Goal: Transaction & Acquisition: Purchase product/service

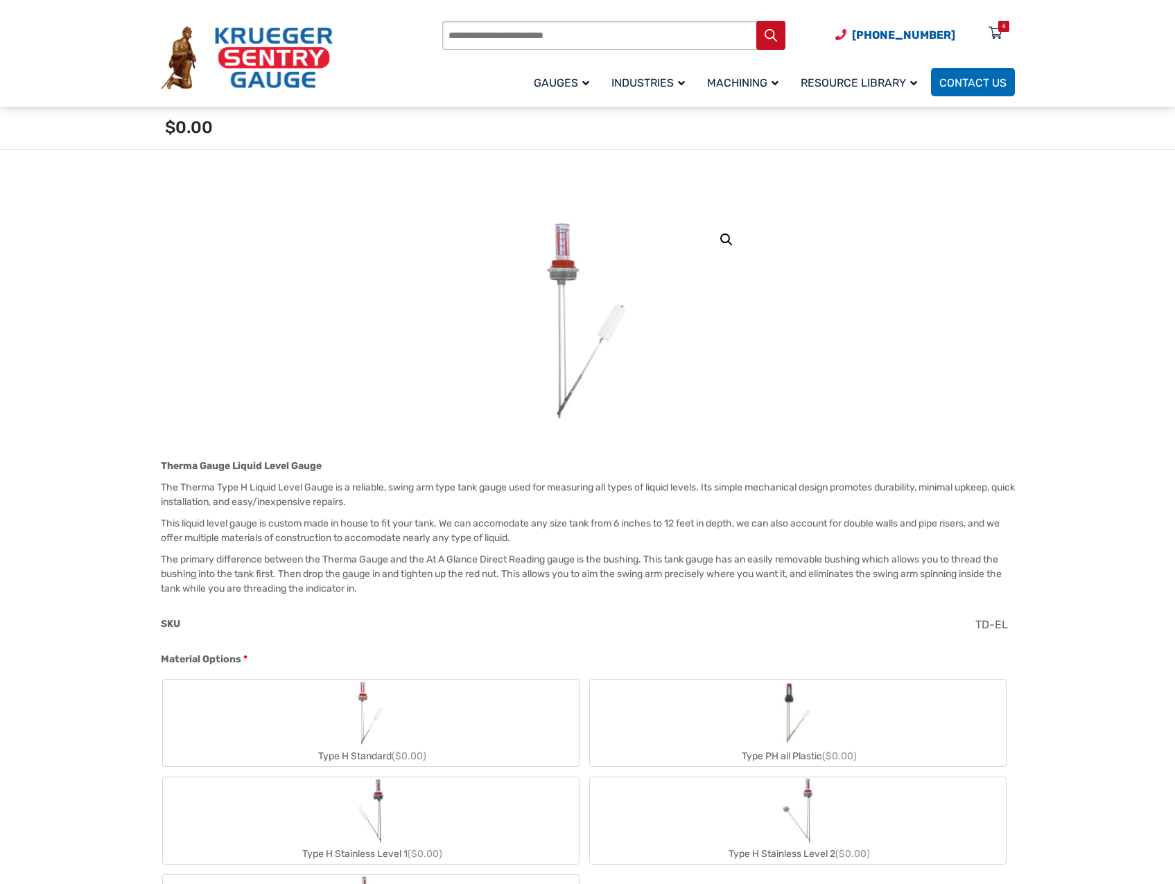
scroll to position [277, 0]
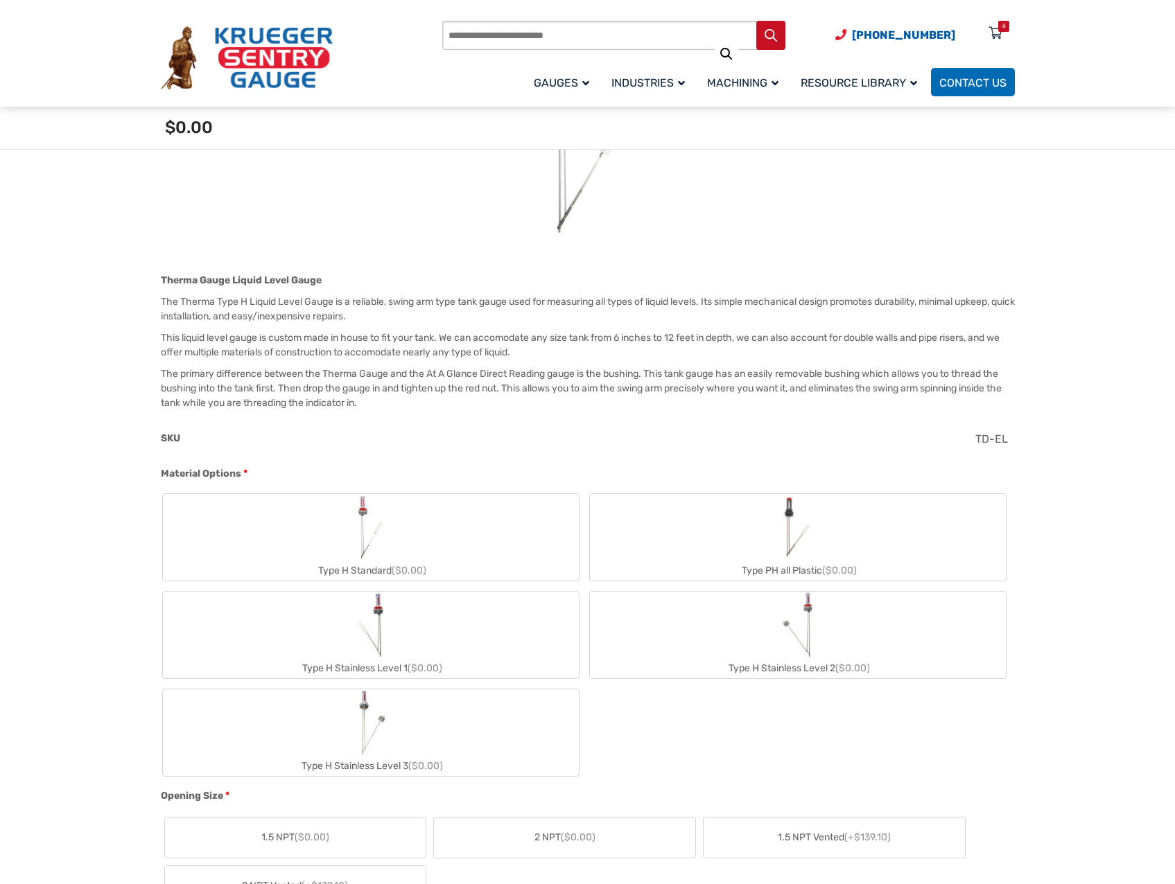
click at [482, 634] on label "Type H Stainless Level 1 ($0.00)" at bounding box center [371, 635] width 416 height 87
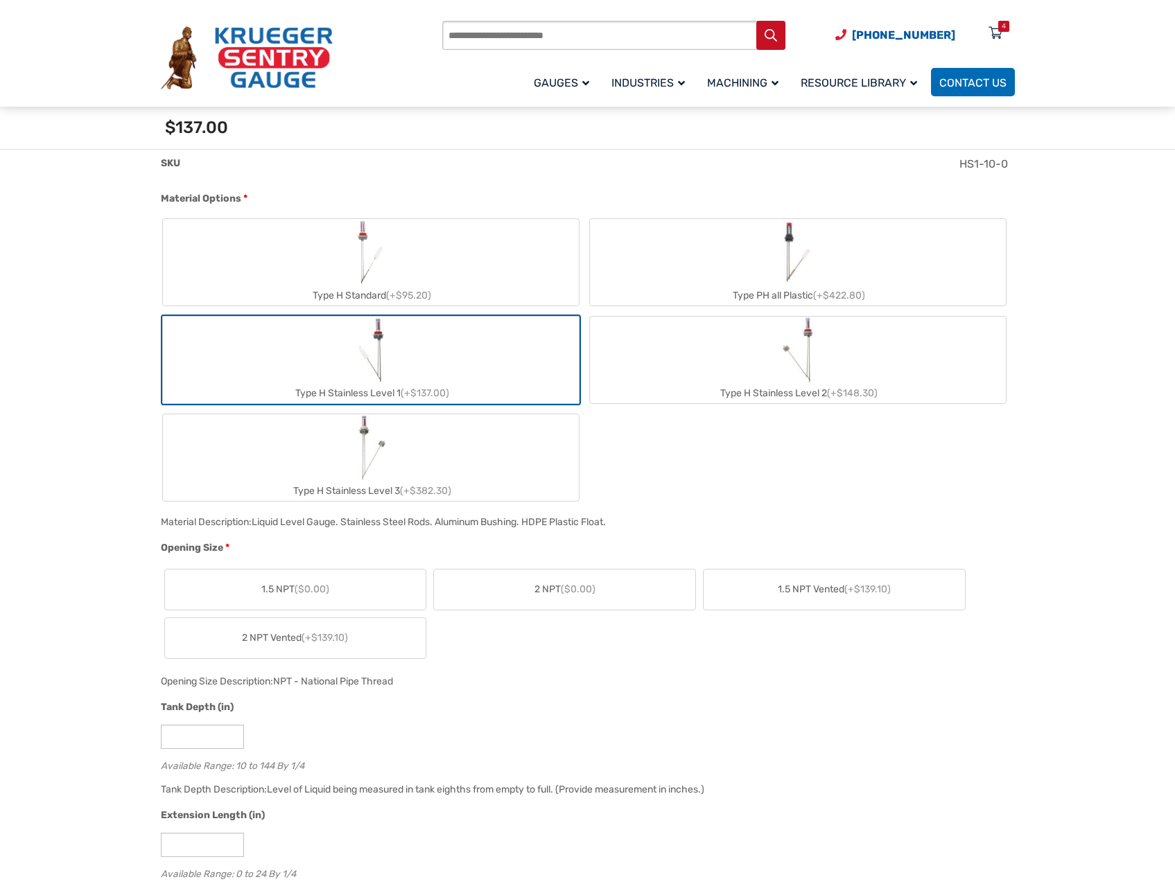
scroll to position [554, 0]
click at [651, 585] on label "2 NPT ($0.00)" at bounding box center [564, 588] width 261 height 40
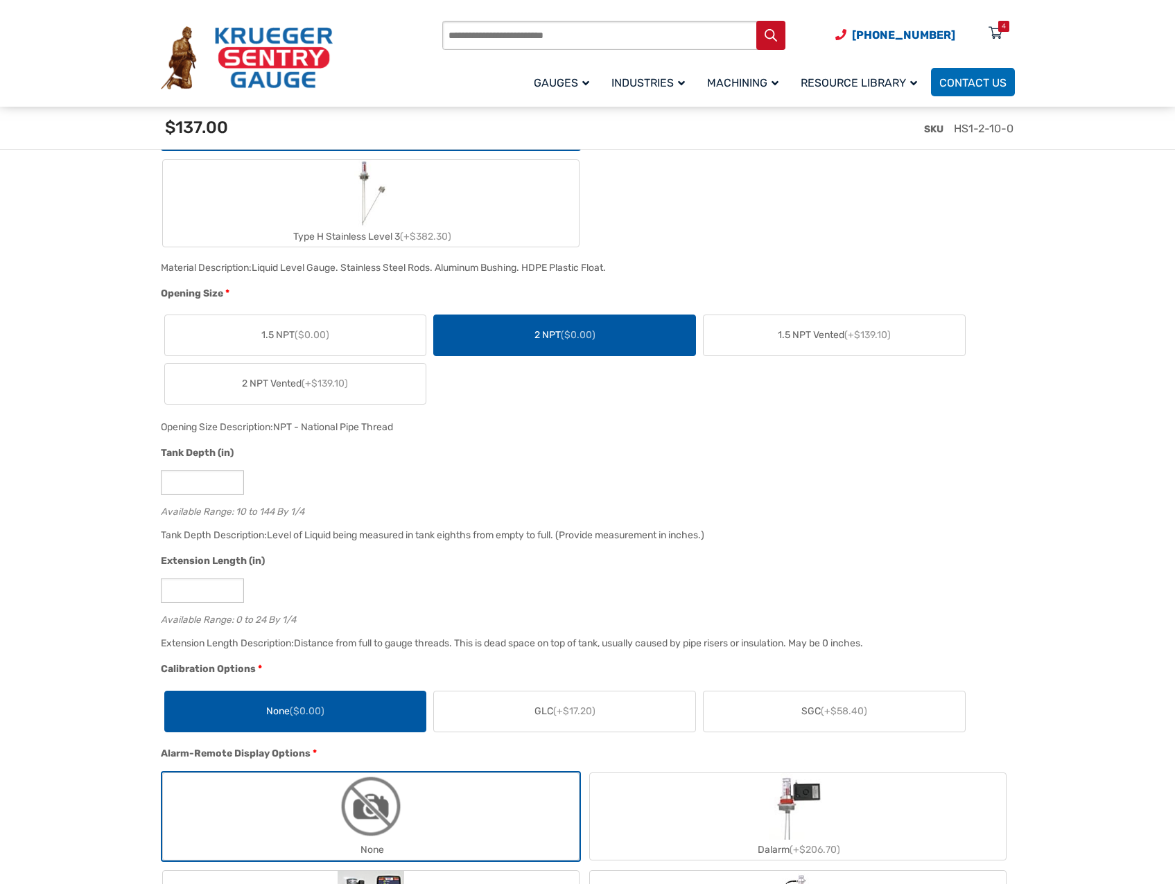
scroll to position [832, 0]
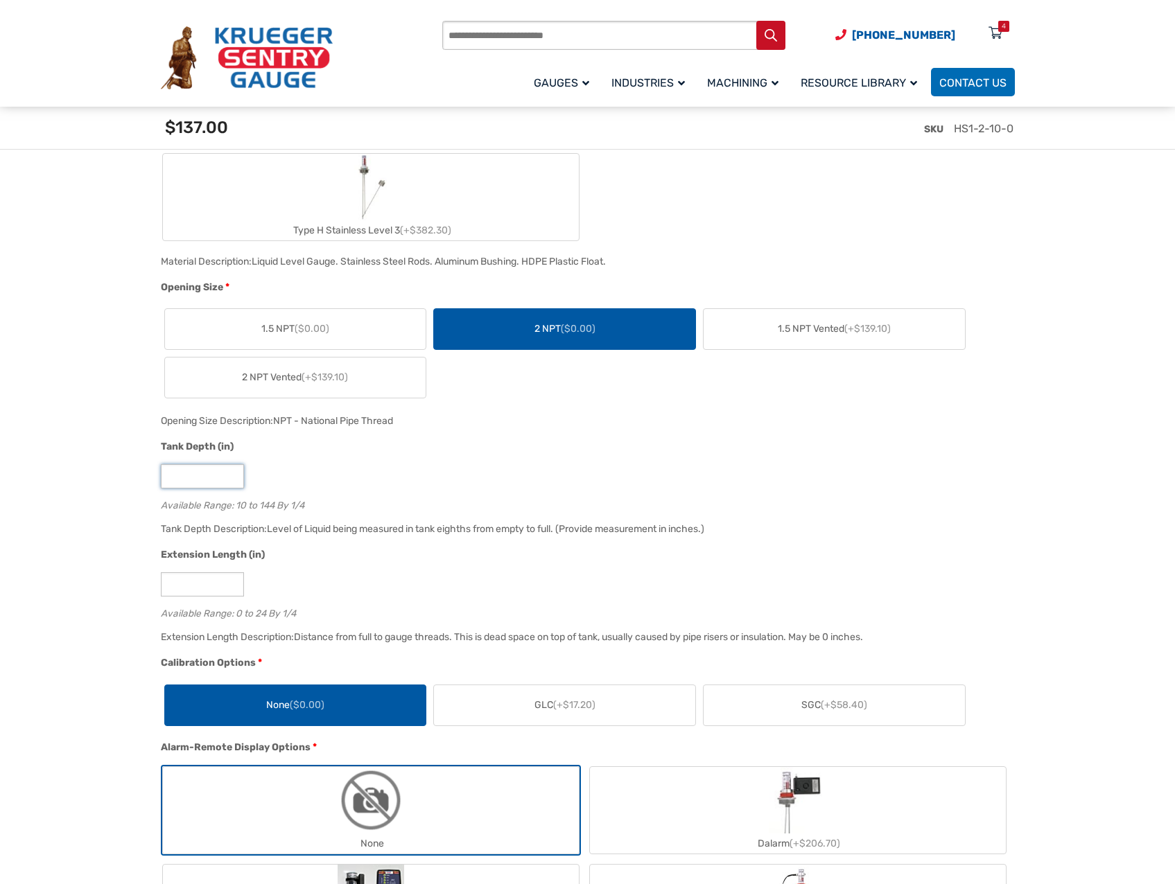
click at [206, 482] on input "**" at bounding box center [202, 476] width 83 height 24
type input "*"
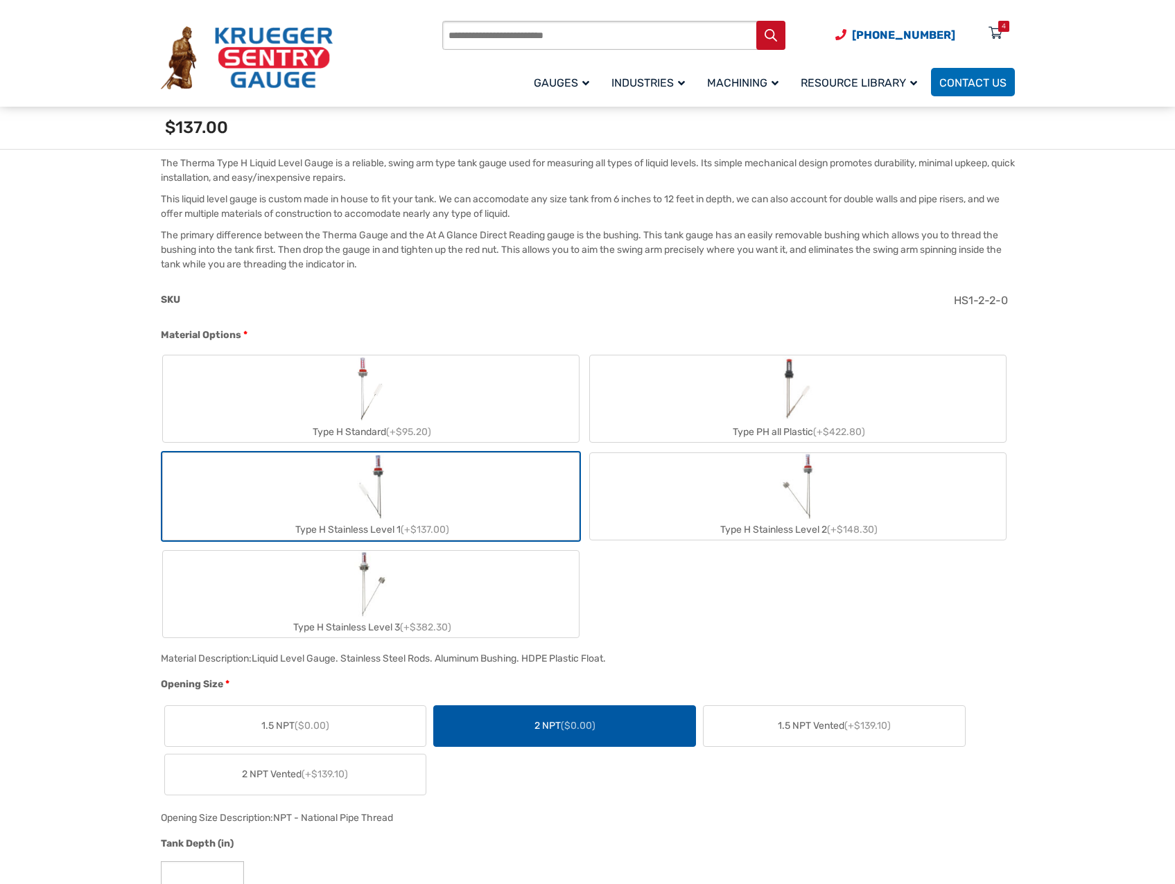
scroll to position [0, 0]
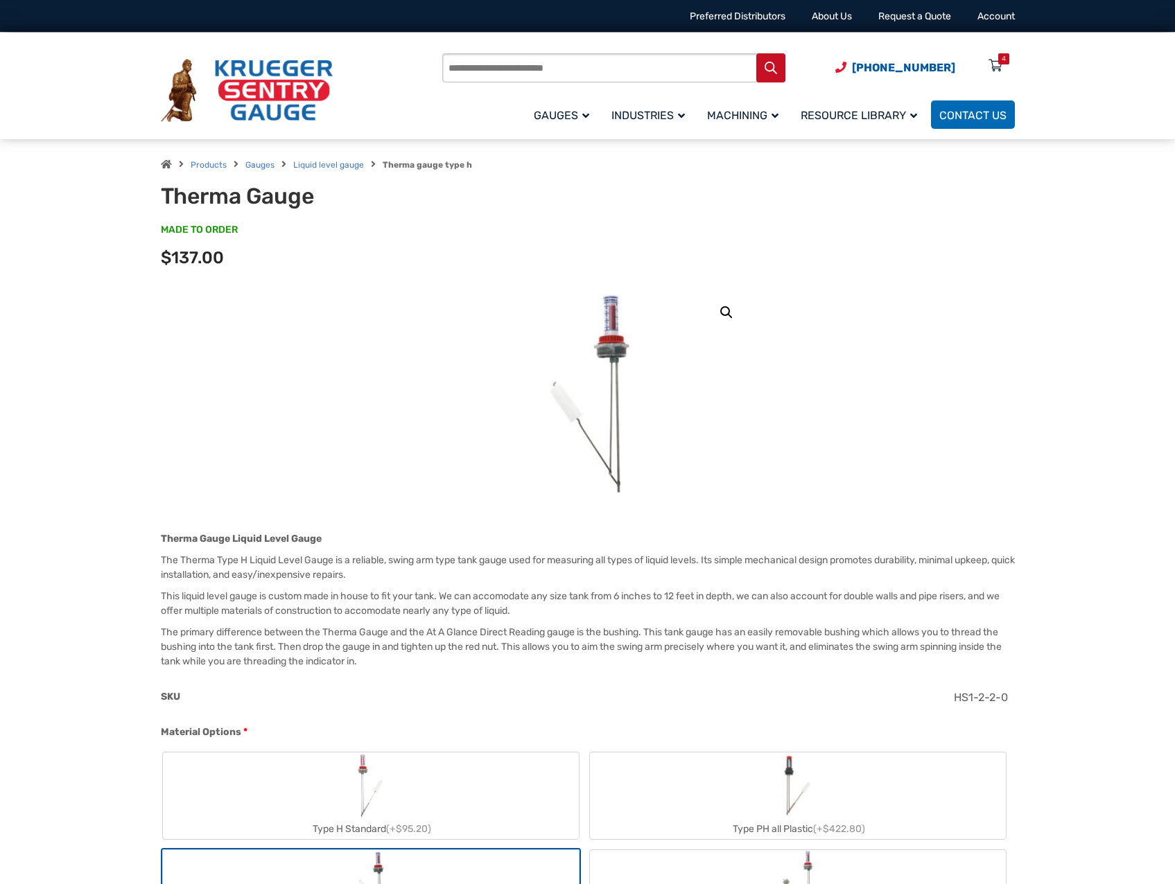
click at [610, 326] on img at bounding box center [588, 393] width 112 height 208
click at [726, 309] on link "🔍" at bounding box center [726, 312] width 25 height 25
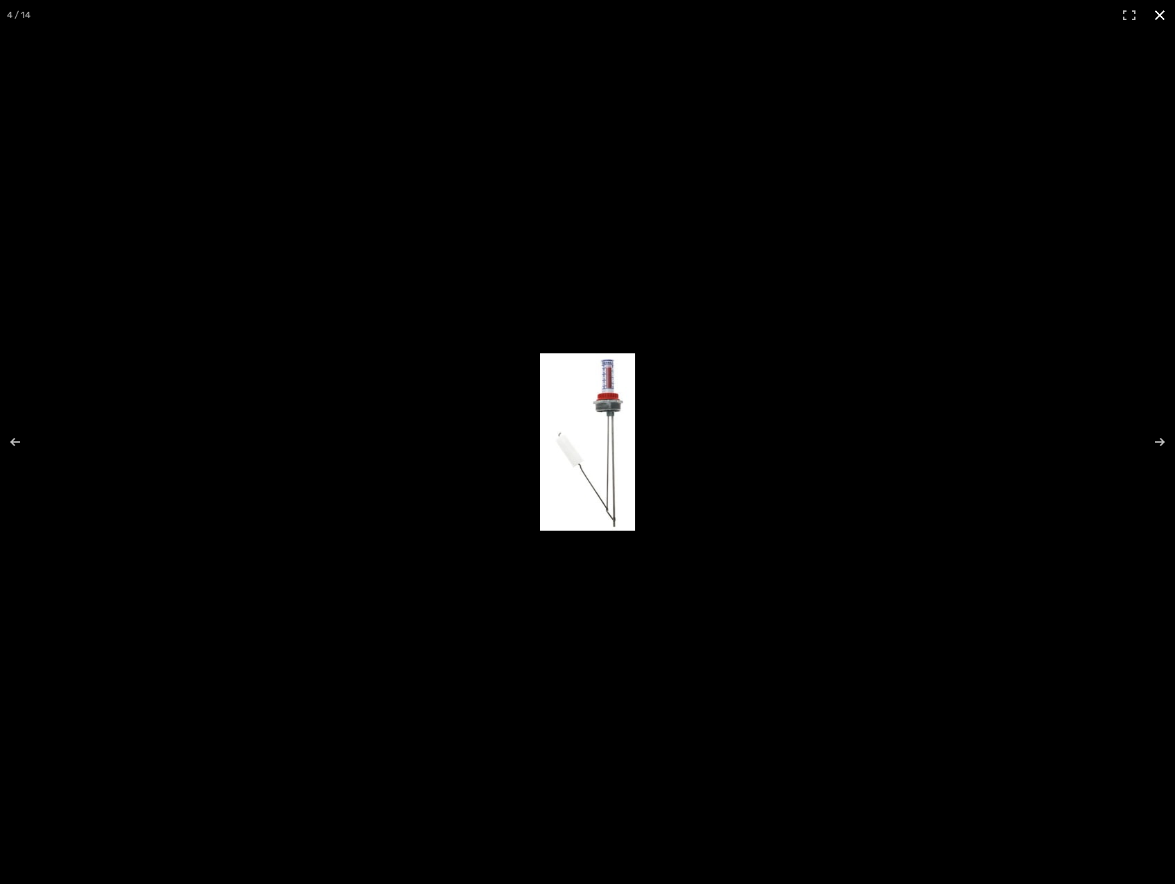
click at [1157, 12] on button "Close (Esc)" at bounding box center [1159, 15] width 30 height 30
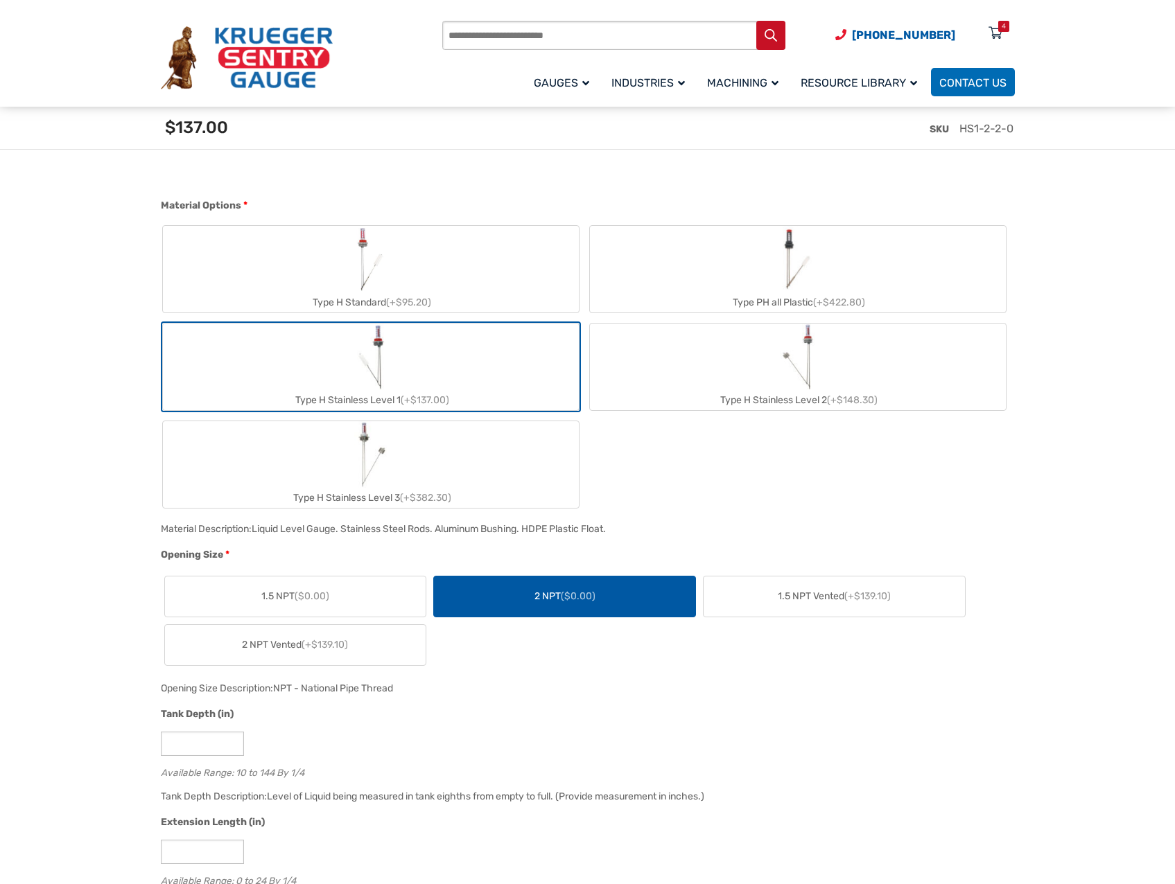
scroll to position [624, 0]
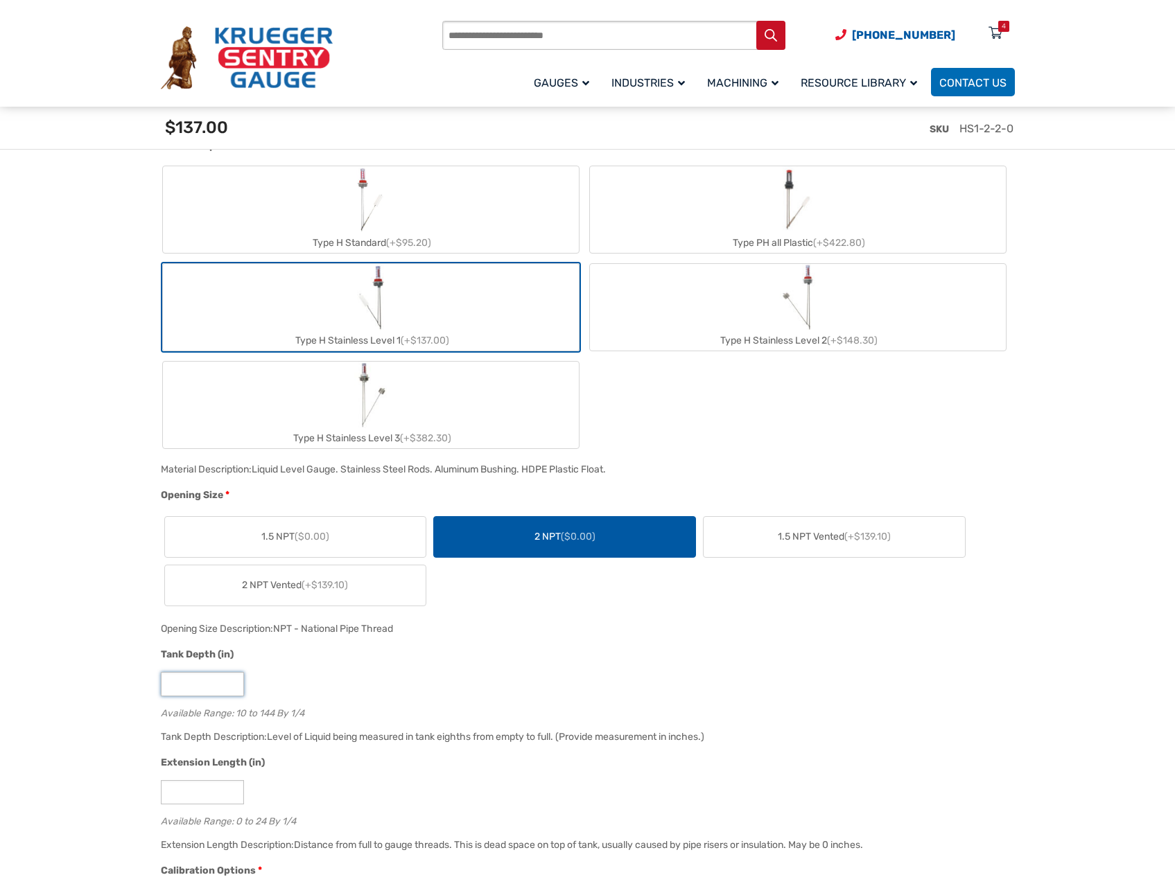
click at [207, 681] on input "**" at bounding box center [202, 684] width 83 height 24
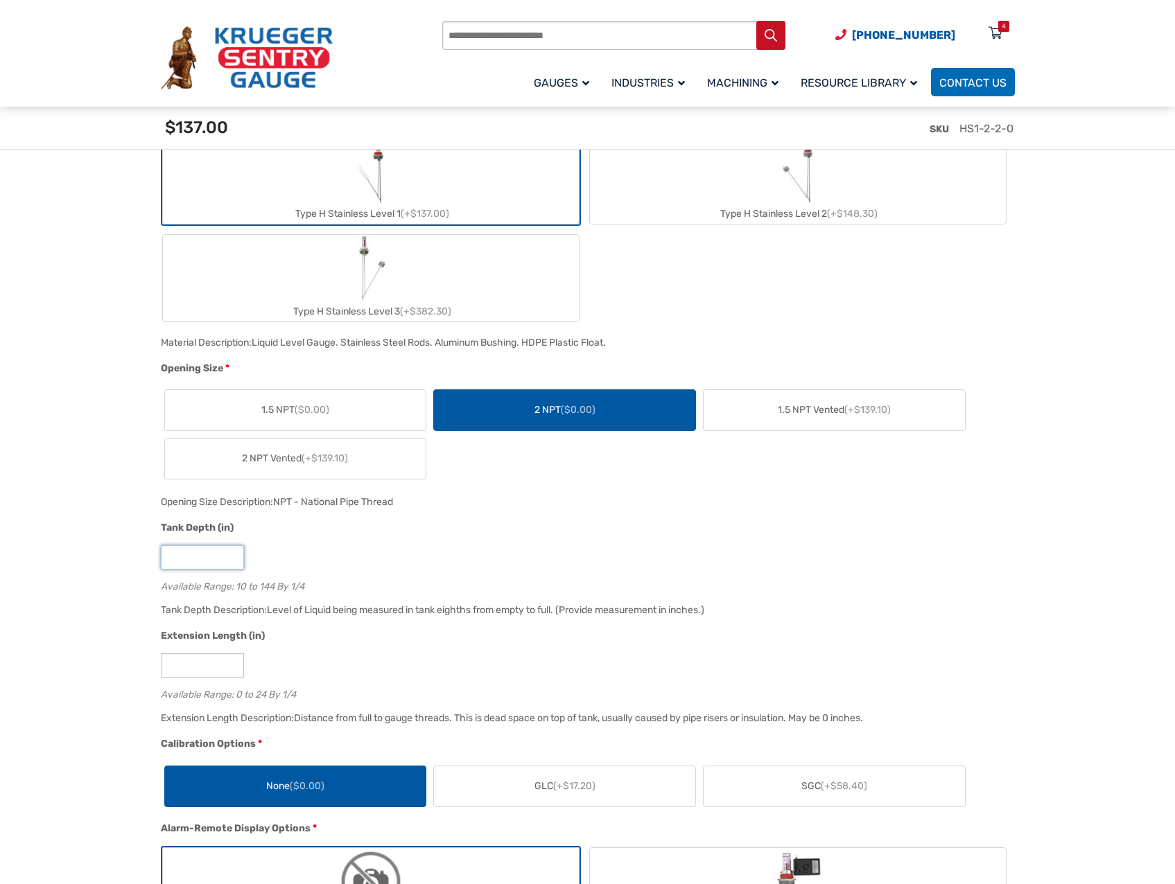
scroll to position [762, 0]
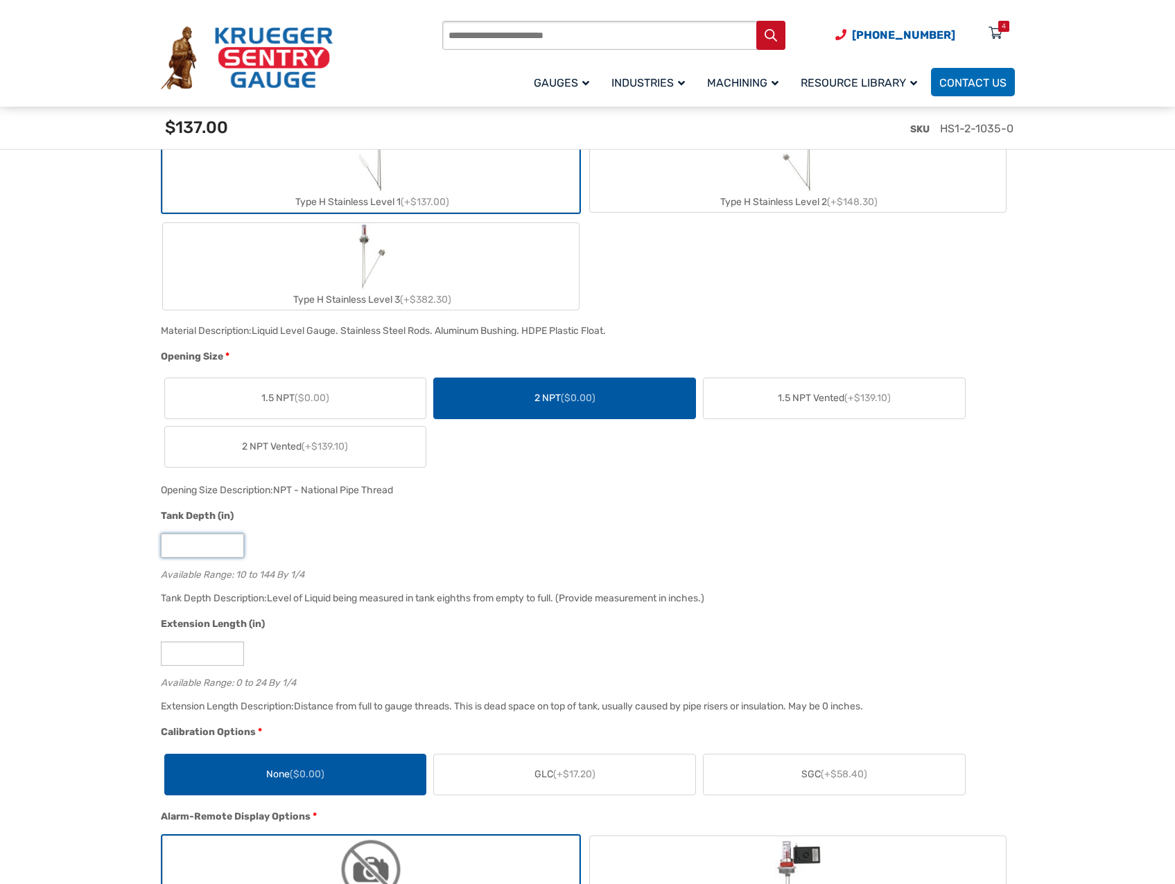
type input "*"
type input "**"
click at [220, 661] on input "*" at bounding box center [202, 654] width 83 height 24
type input "*"
click at [317, 666] on div "*" at bounding box center [584, 654] width 847 height 24
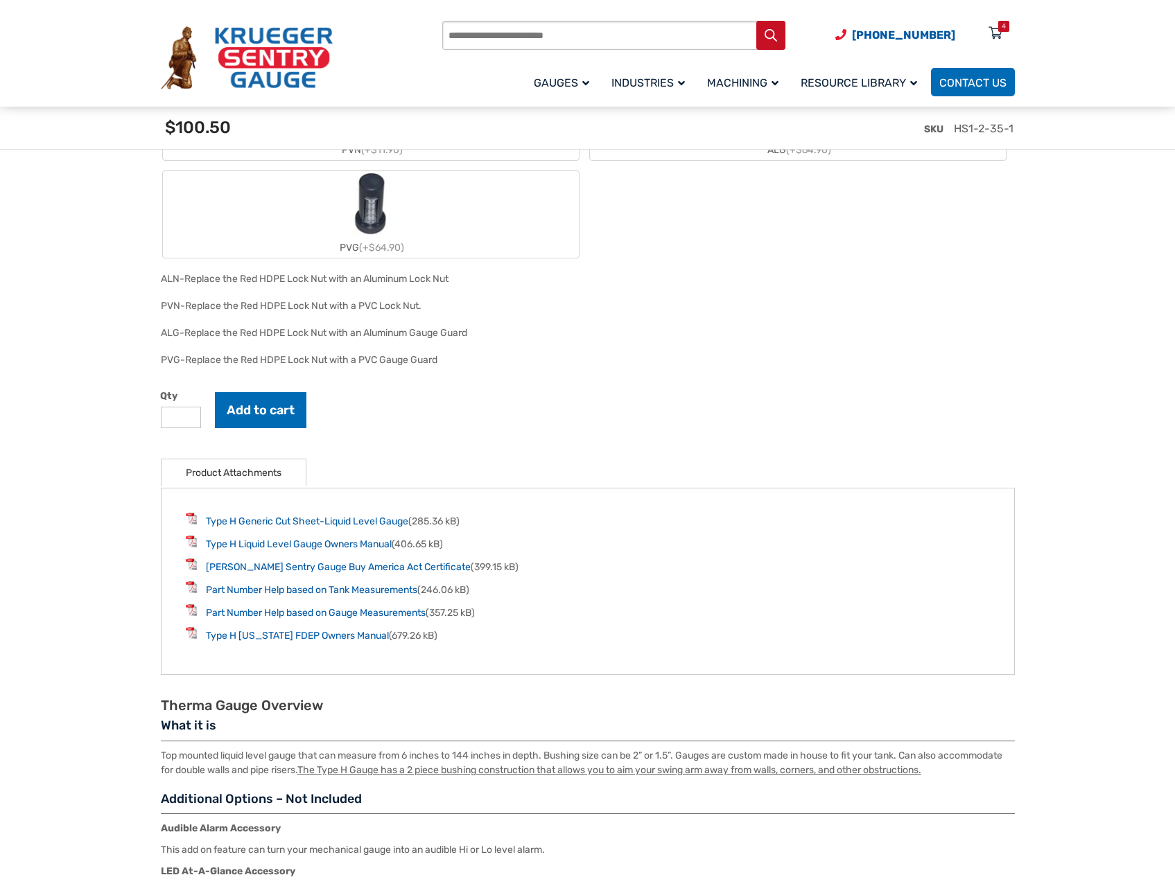
scroll to position [1940, 0]
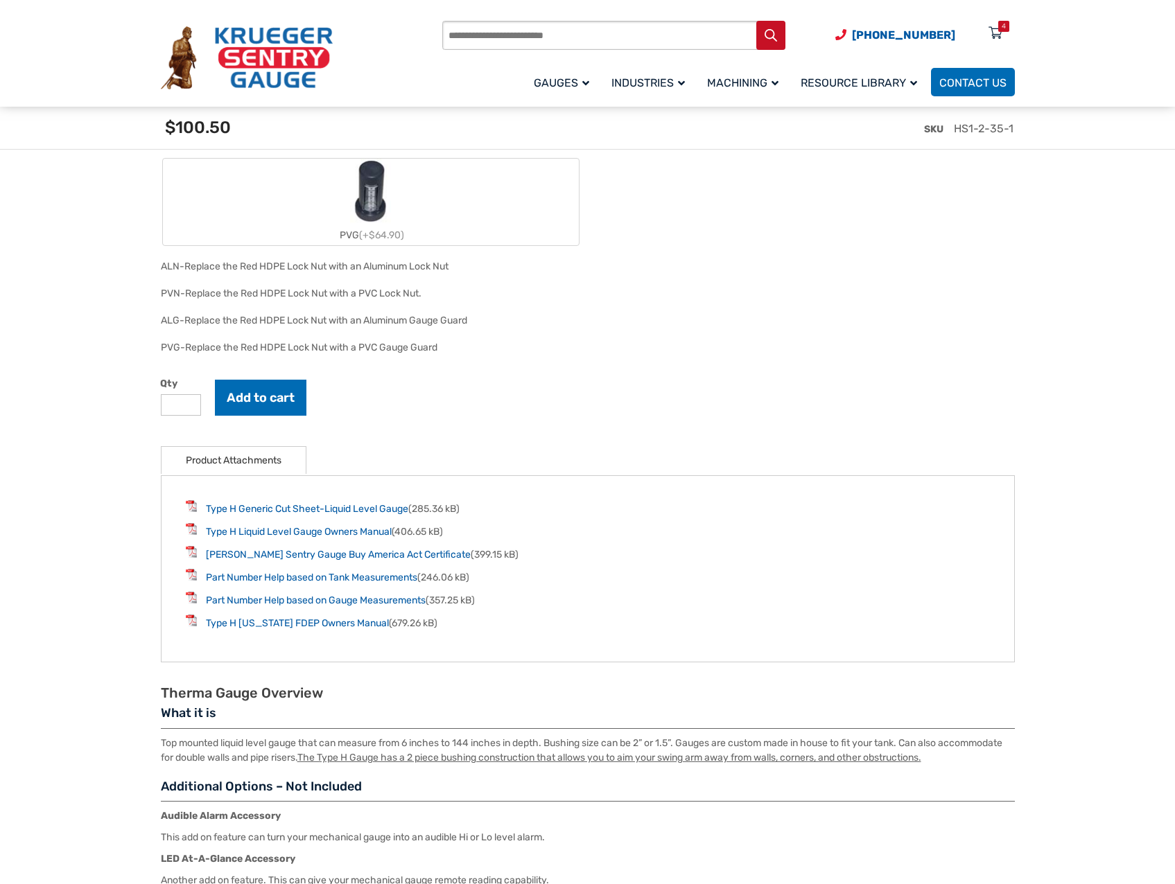
click at [191, 404] on input "*" at bounding box center [181, 404] width 40 height 21
type input "*"
click at [191, 404] on input "*" at bounding box center [181, 404] width 40 height 21
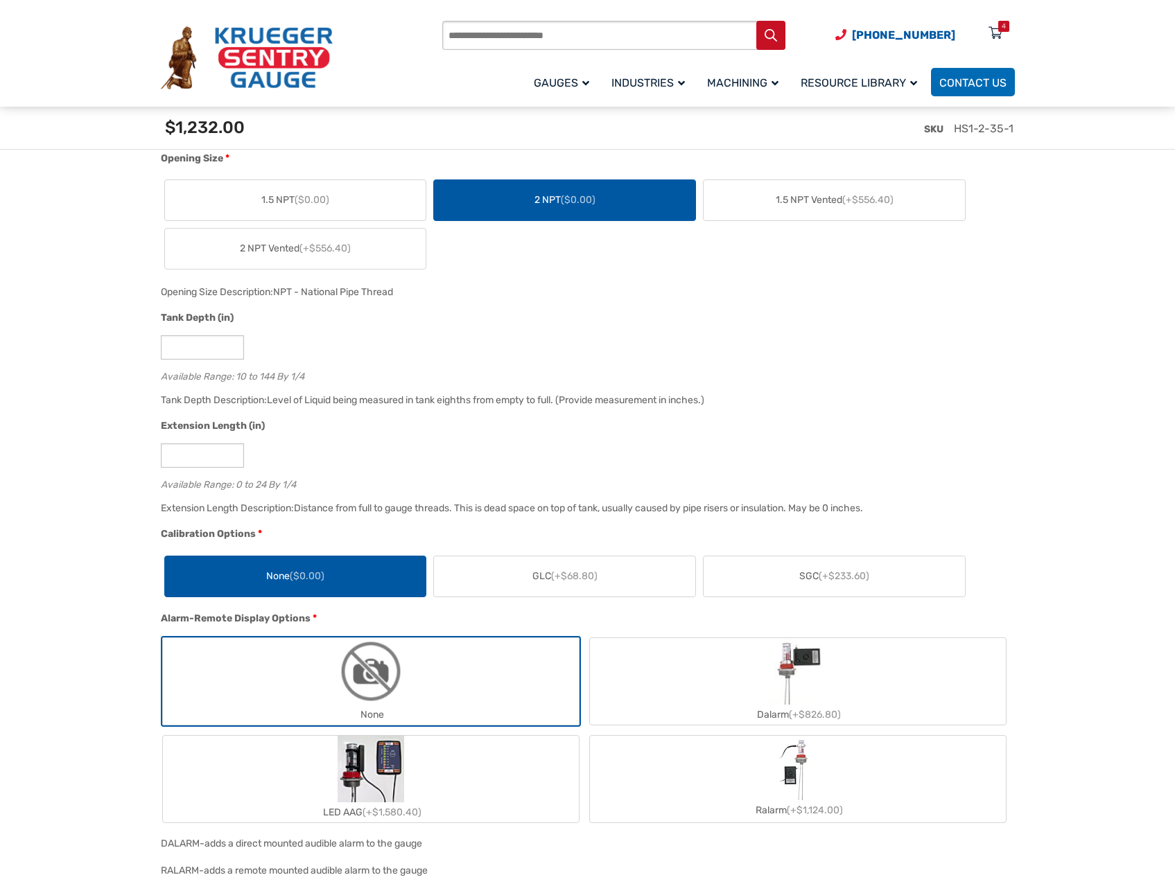
scroll to position [989, 0]
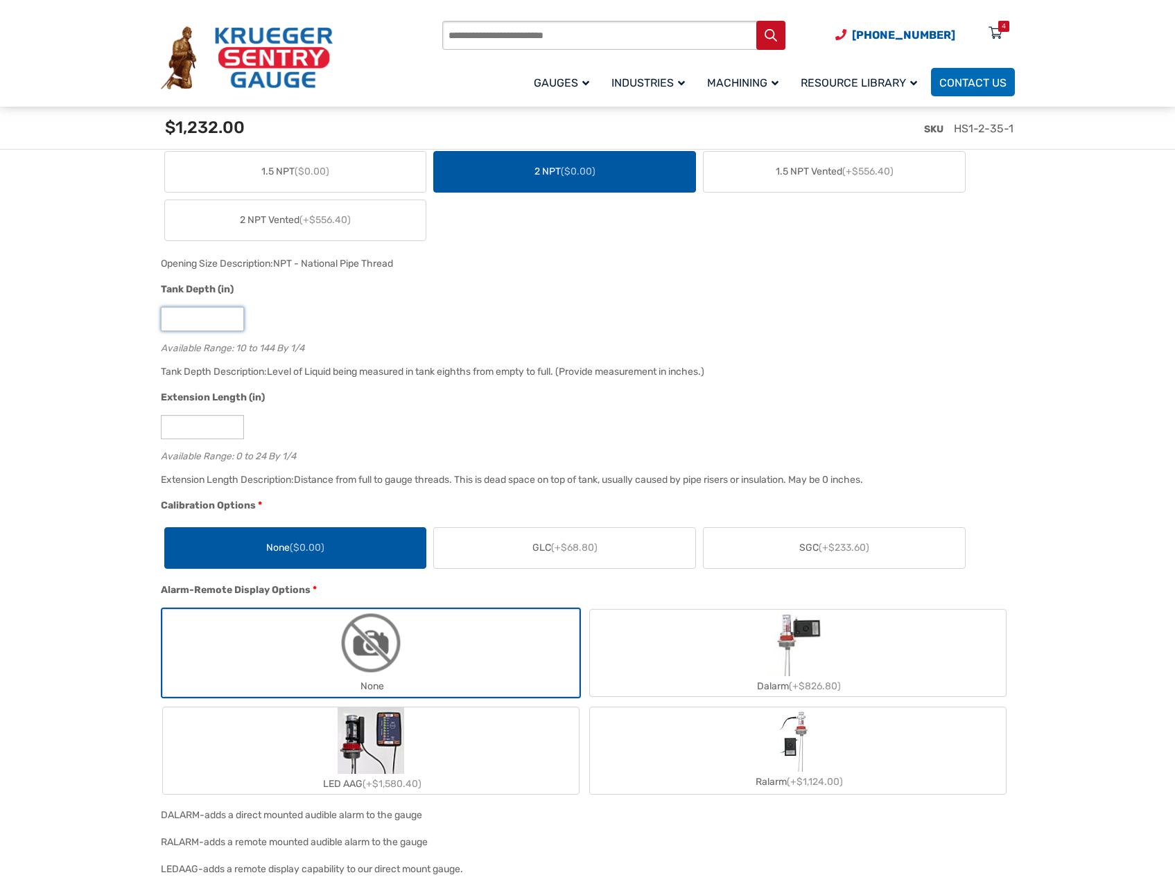
click at [182, 322] on input "**" at bounding box center [202, 319] width 83 height 24
click at [374, 174] on label "1.5 NPT ($0.00)" at bounding box center [295, 172] width 261 height 40
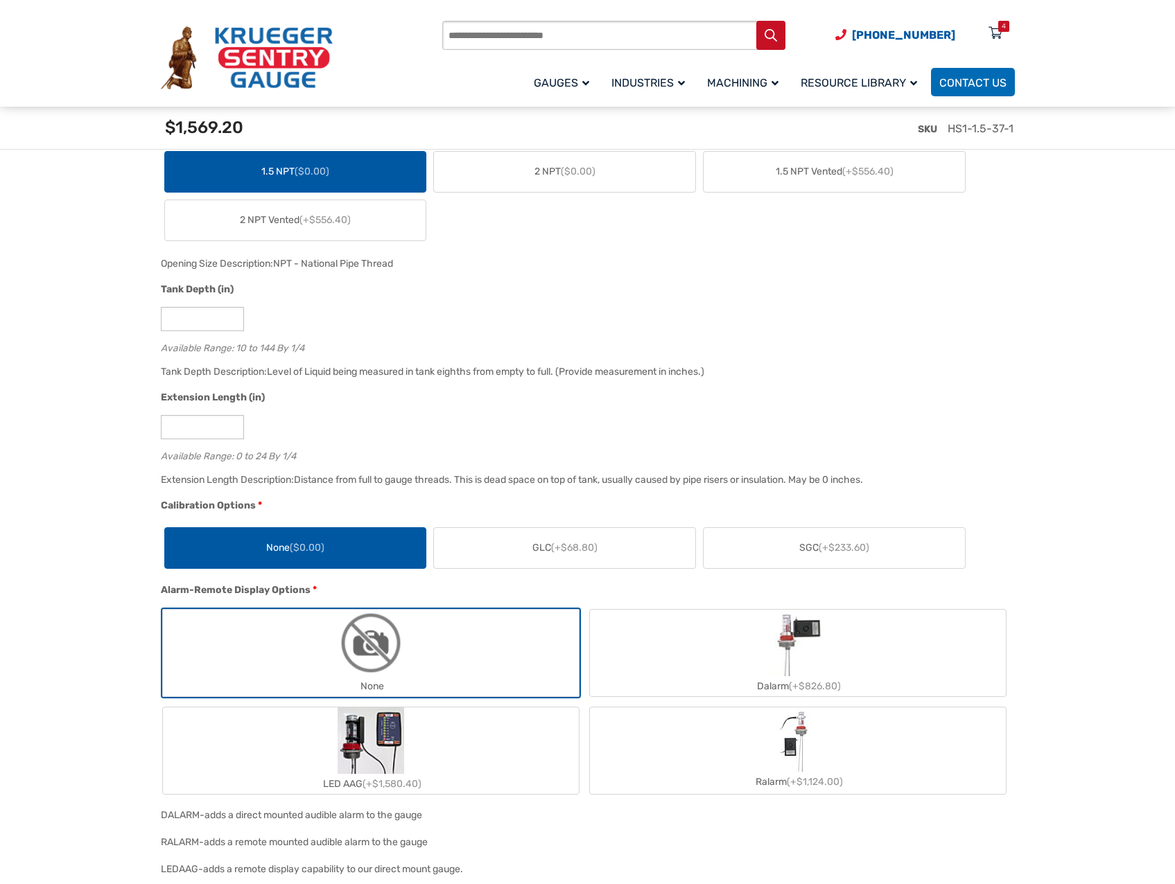
click at [486, 168] on label "2 NPT ($0.00)" at bounding box center [564, 172] width 261 height 40
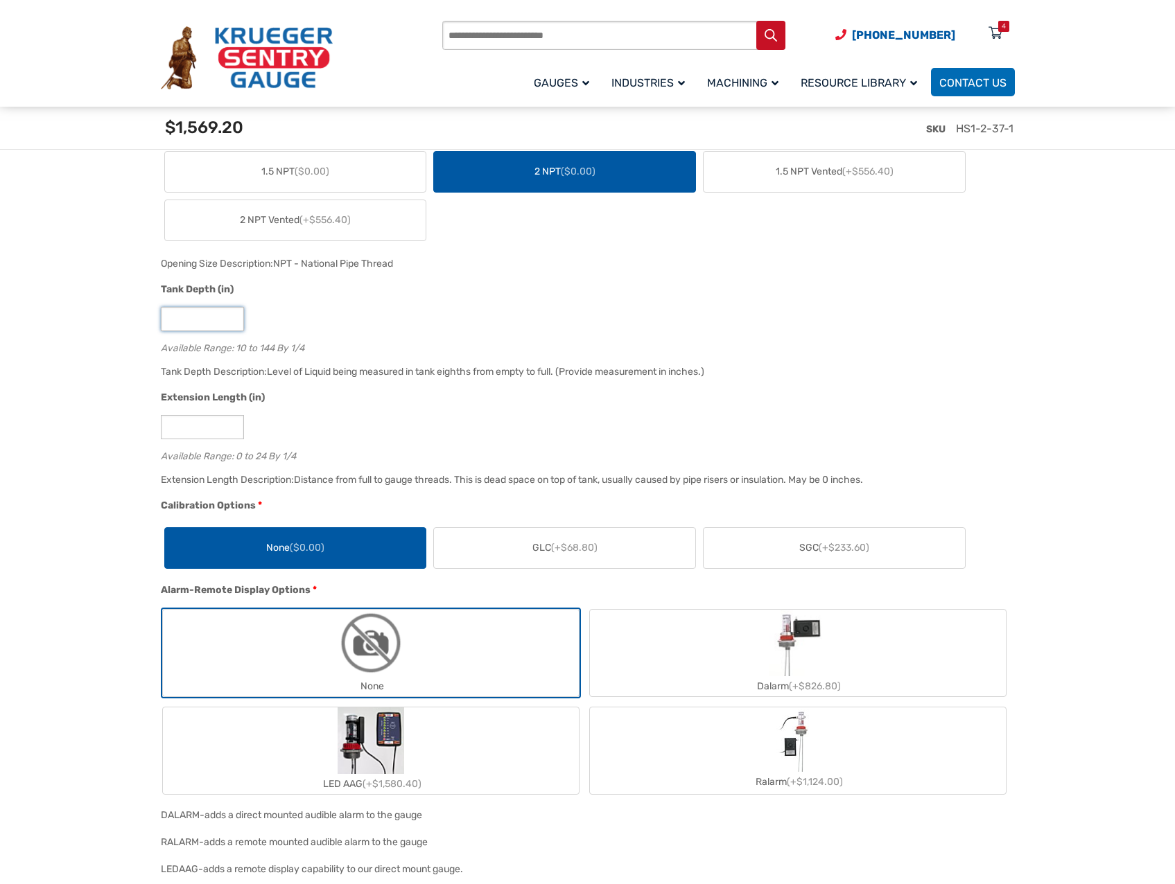
click at [191, 315] on input "**" at bounding box center [202, 319] width 83 height 24
type input "*"
type input "**"
click at [988, 375] on div "Tank Depth Description: Level of Liquid being measured in tank eighths from emp…" at bounding box center [584, 376] width 854 height 27
click at [360, 168] on label "1.5 NPT ($0.00)" at bounding box center [295, 172] width 261 height 40
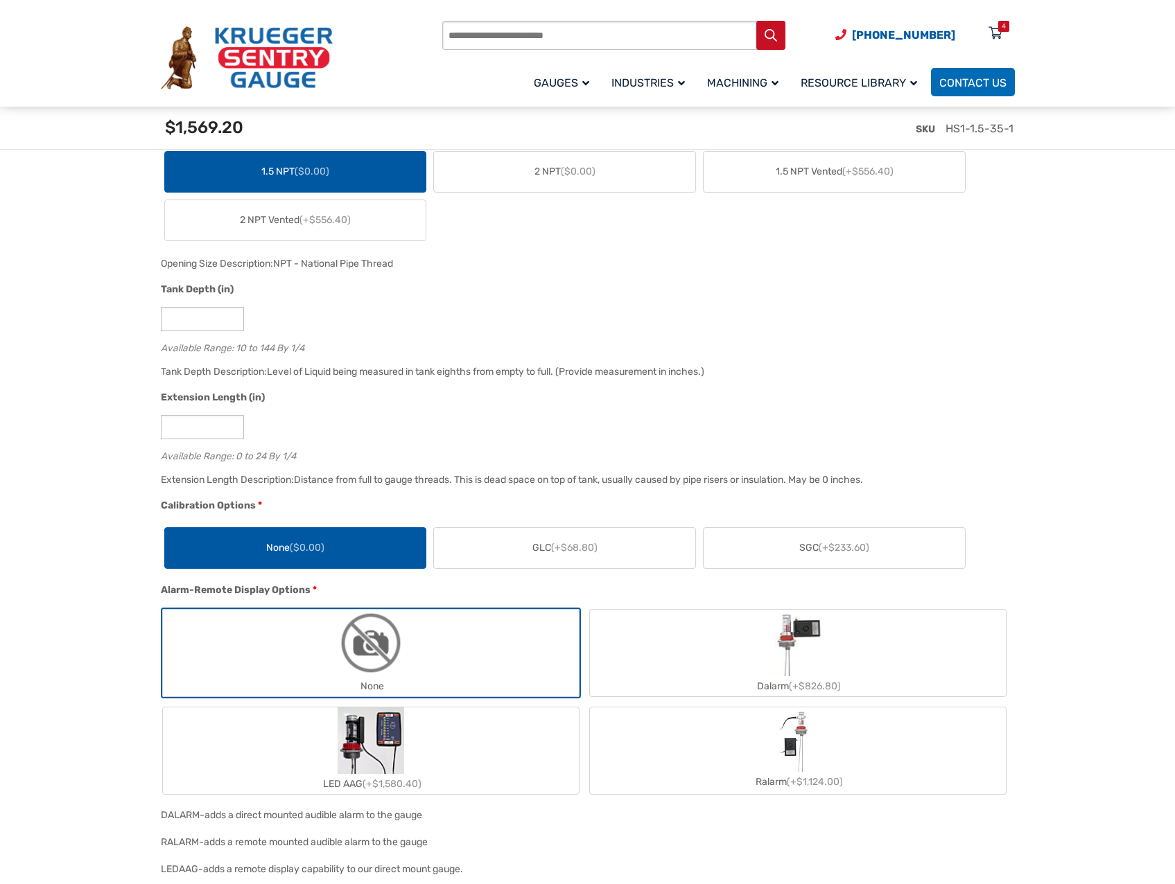
click at [501, 168] on label "2 NPT ($0.00)" at bounding box center [564, 172] width 261 height 40
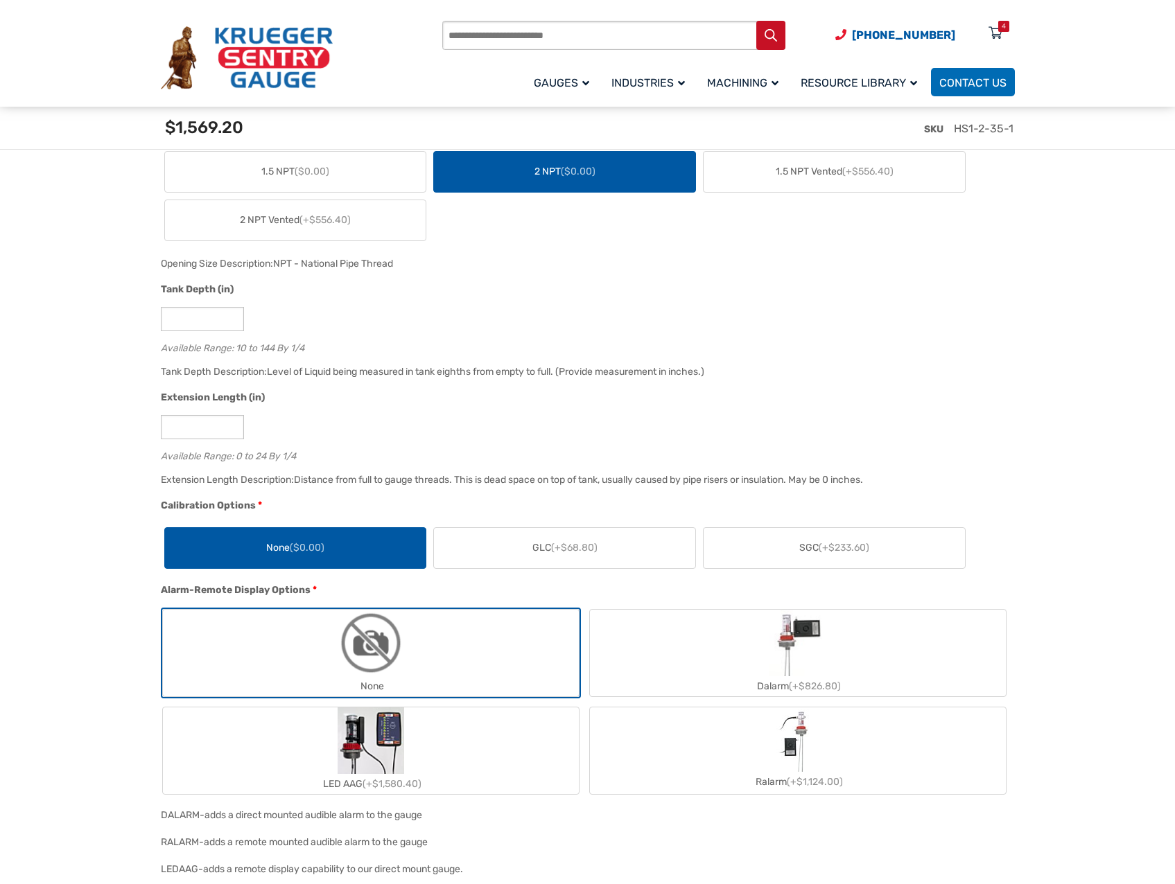
click at [816, 166] on span "1.5 NPT Vented (+$556.40)" at bounding box center [834, 171] width 118 height 15
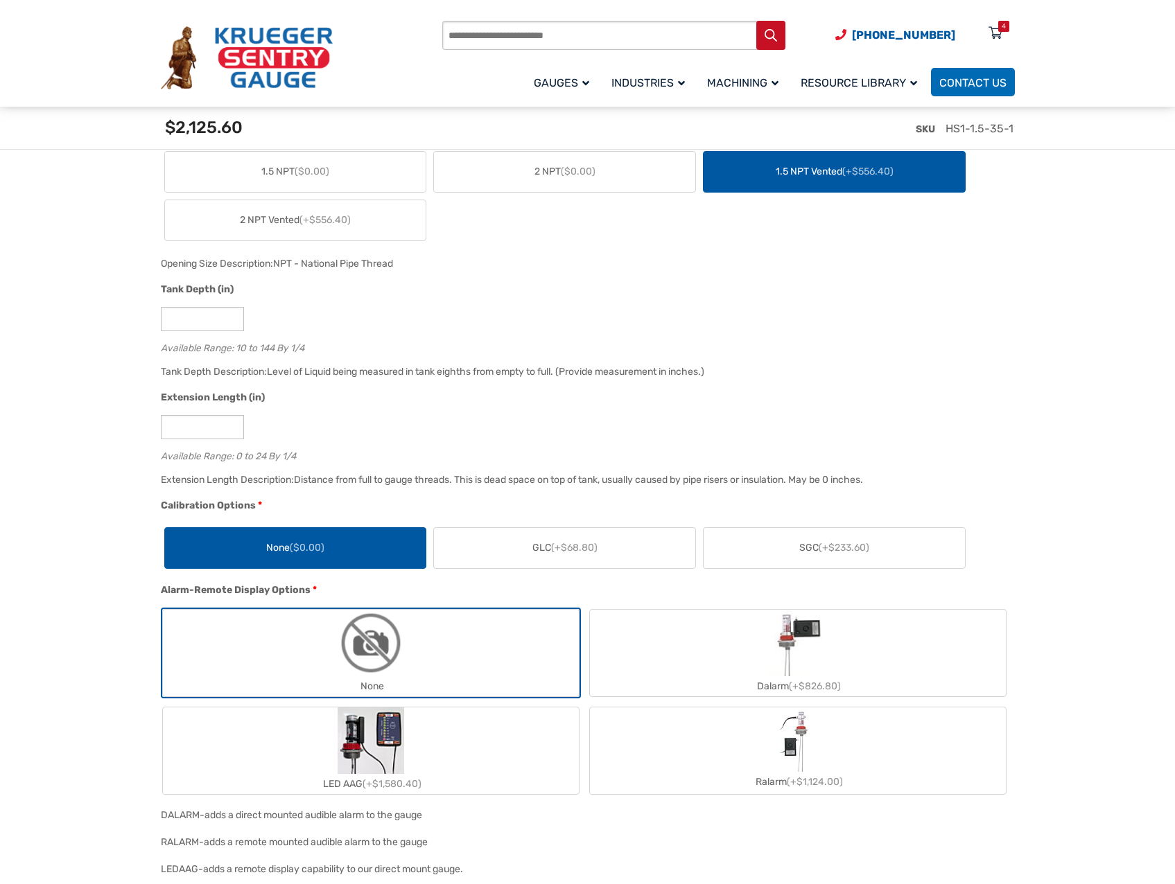
click at [629, 173] on label "2 NPT ($0.00)" at bounding box center [564, 172] width 261 height 40
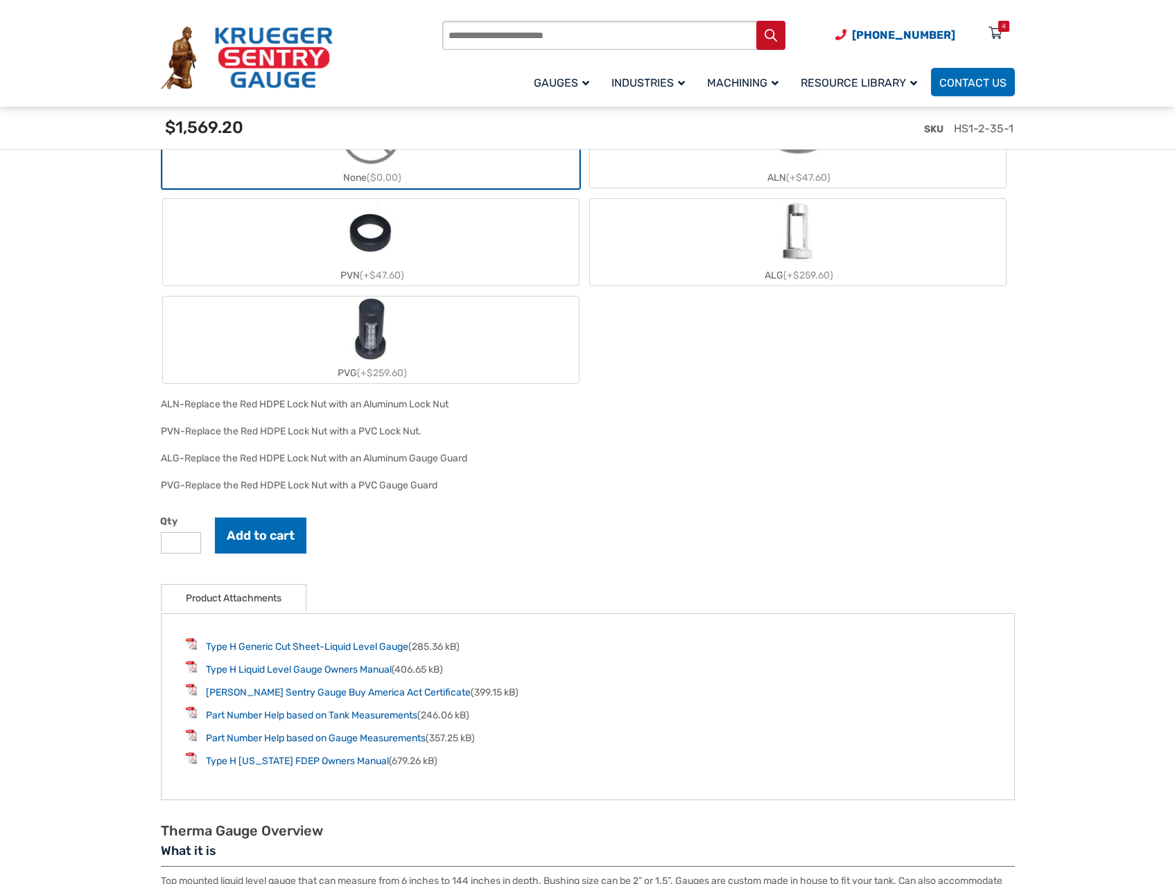
scroll to position [1959, 0]
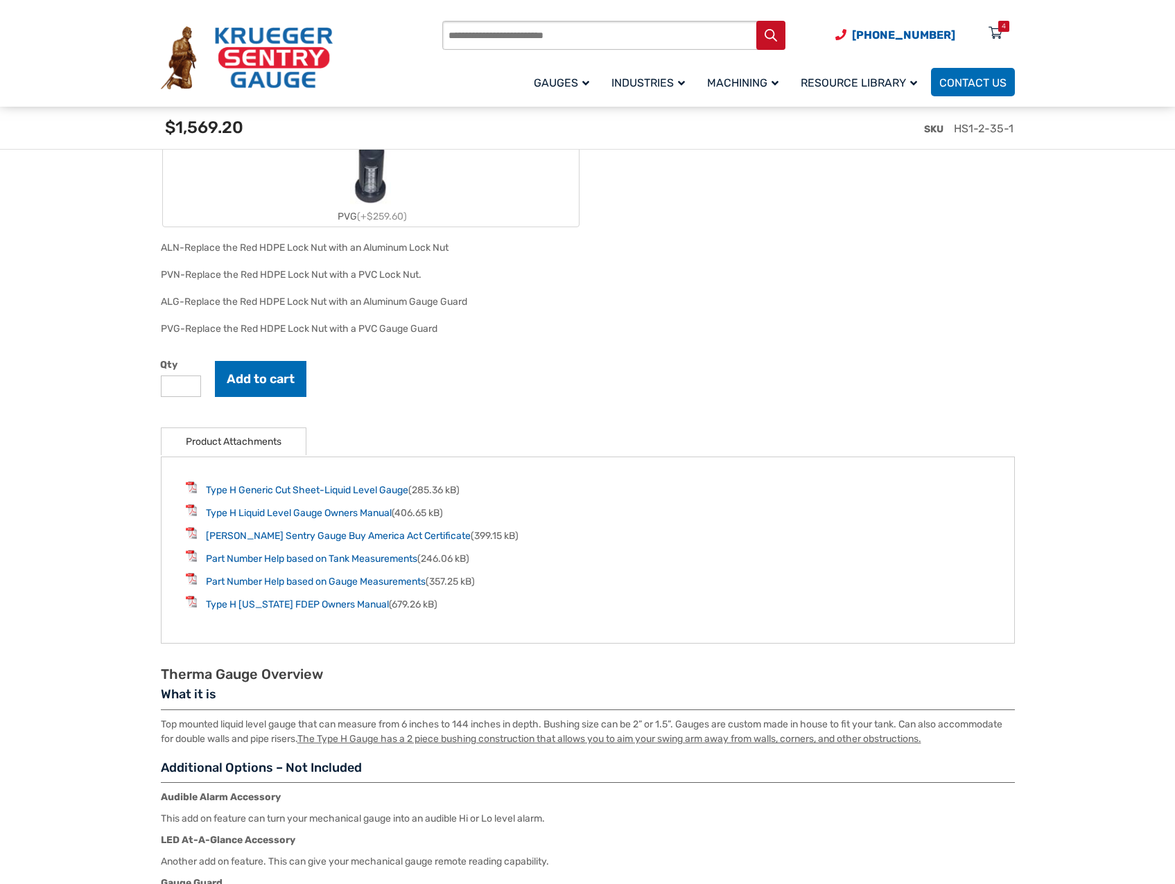
click at [184, 393] on input "*" at bounding box center [181, 386] width 40 height 21
type input "*"
click at [188, 387] on input "*" at bounding box center [181, 386] width 40 height 21
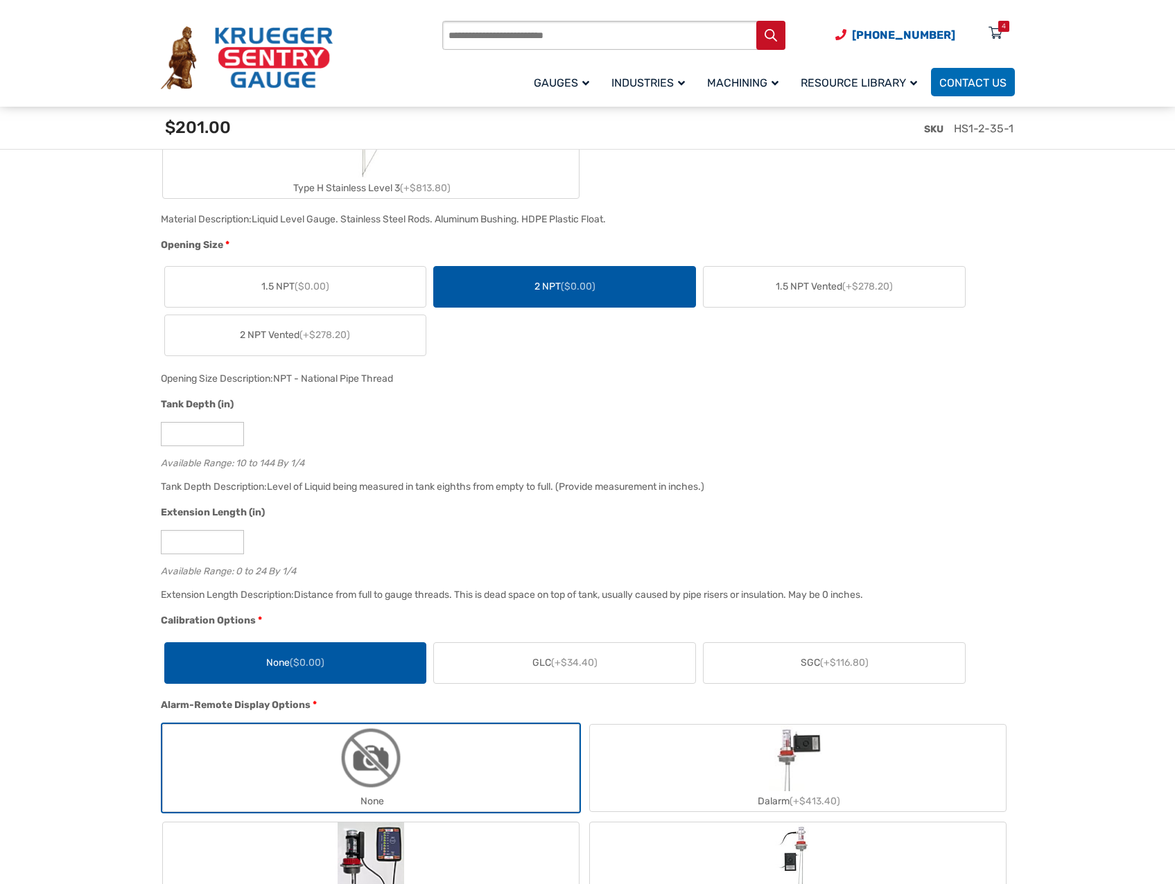
scroll to position [850, 0]
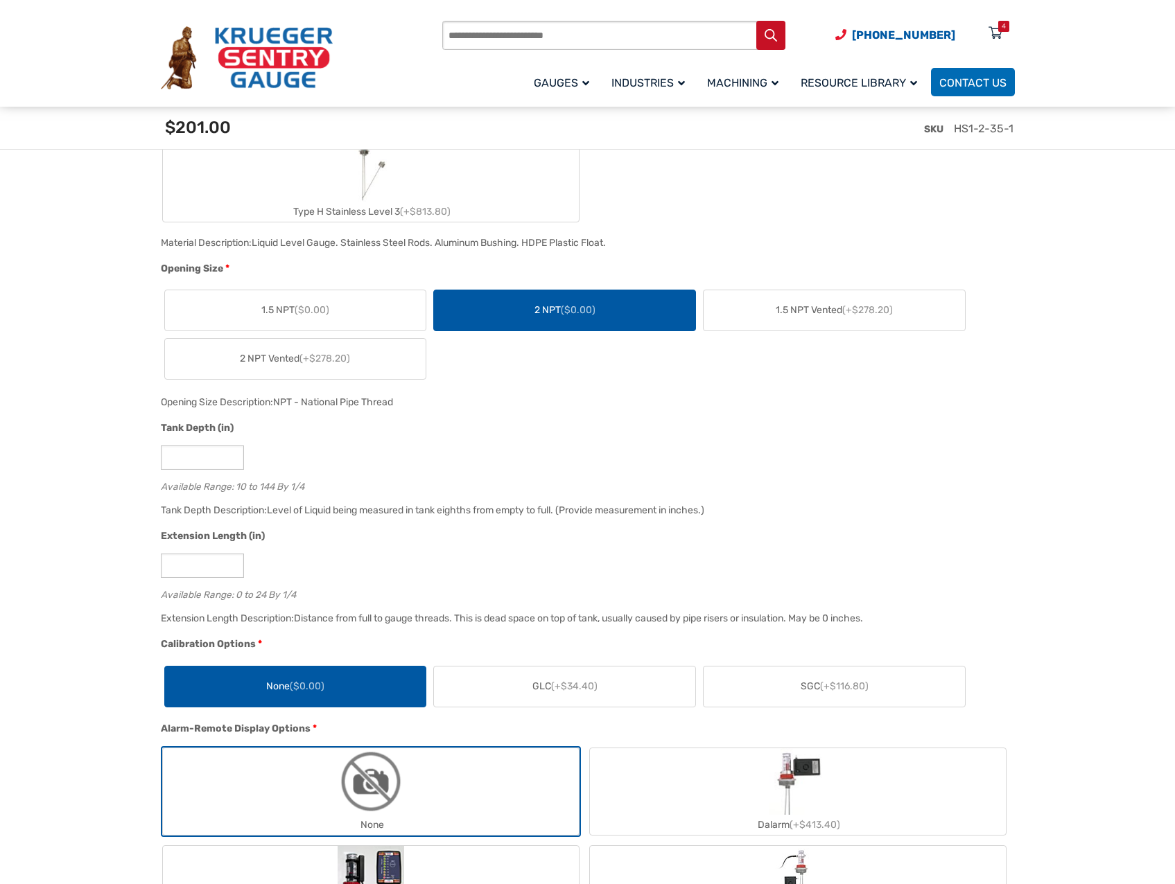
click at [371, 314] on label "1.5 NPT ($0.00)" at bounding box center [295, 310] width 261 height 40
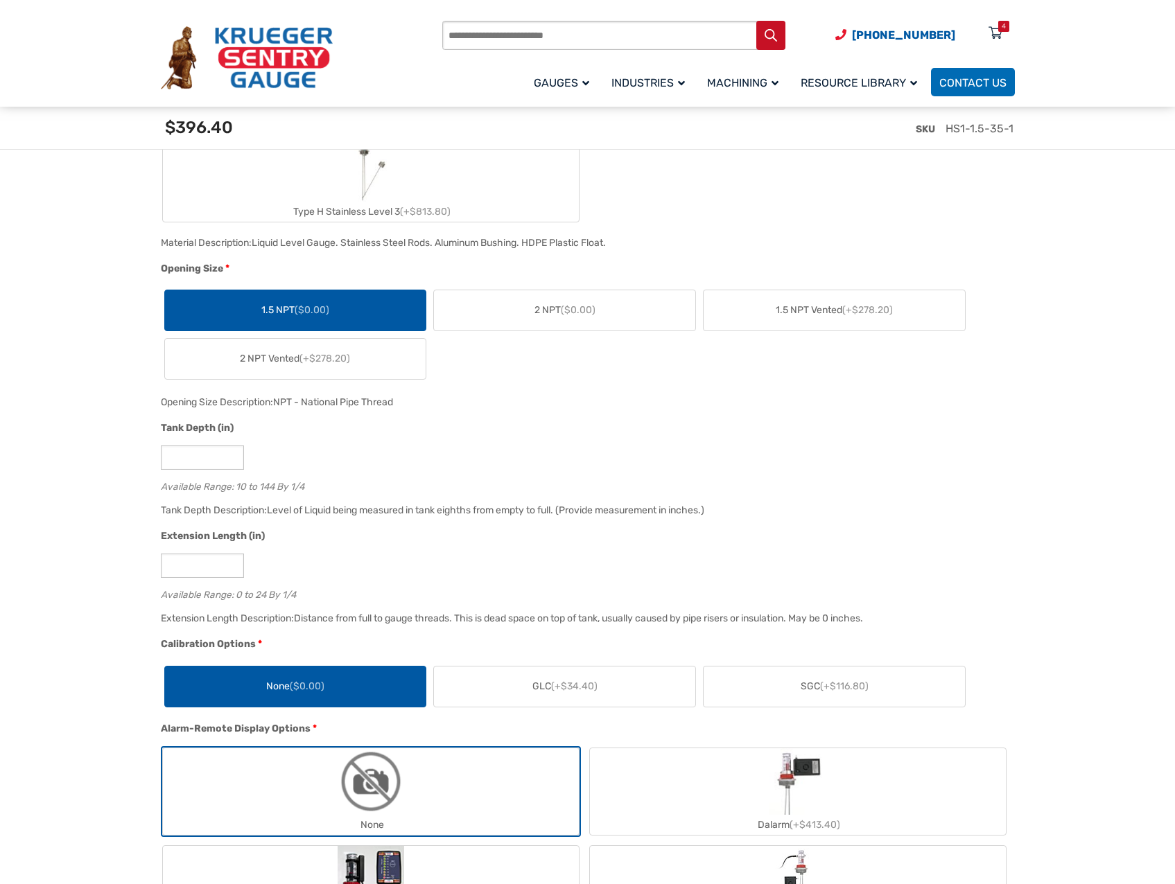
click at [569, 306] on span "($0.00)" at bounding box center [578, 310] width 35 height 12
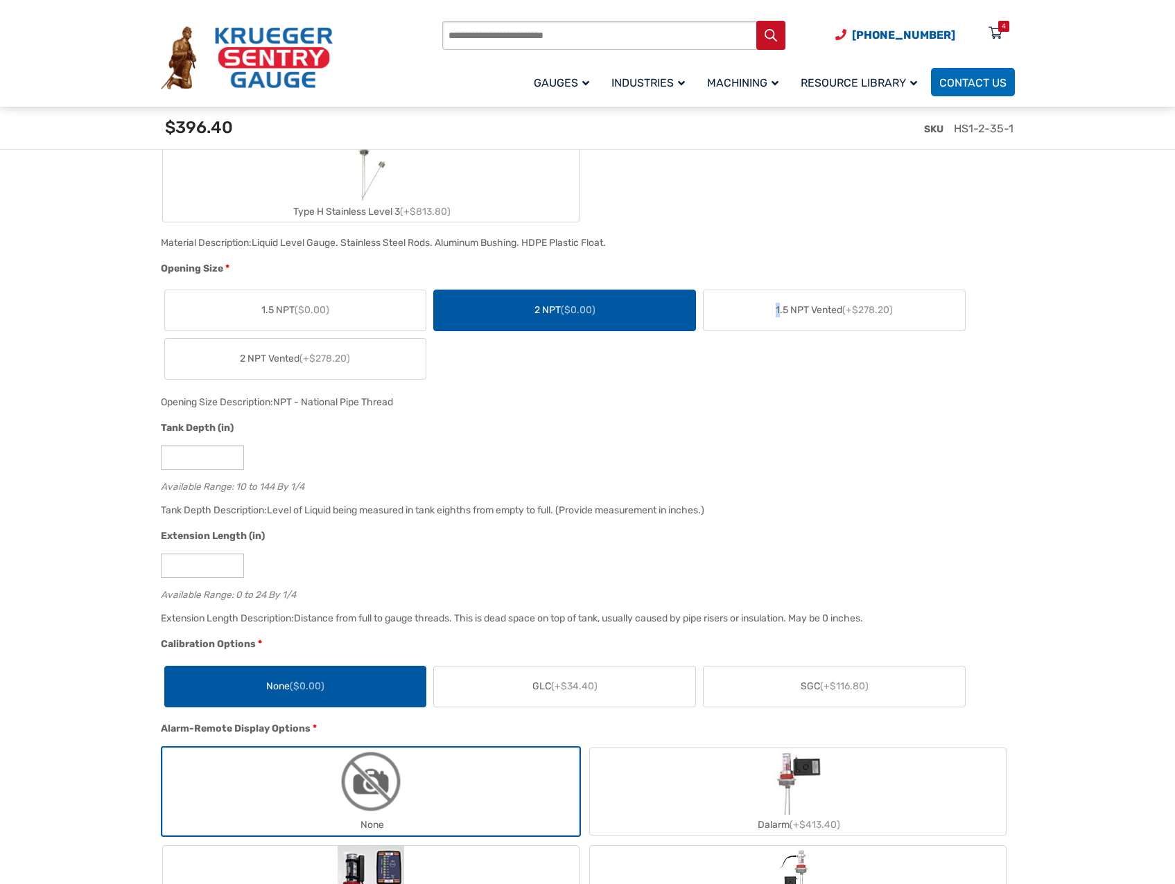
click at [778, 304] on span "1.5 NPT Vented (+$278.20)" at bounding box center [833, 310] width 117 height 15
click at [845, 319] on label "1.5 NPT Vented (+$278.20)" at bounding box center [833, 310] width 261 height 40
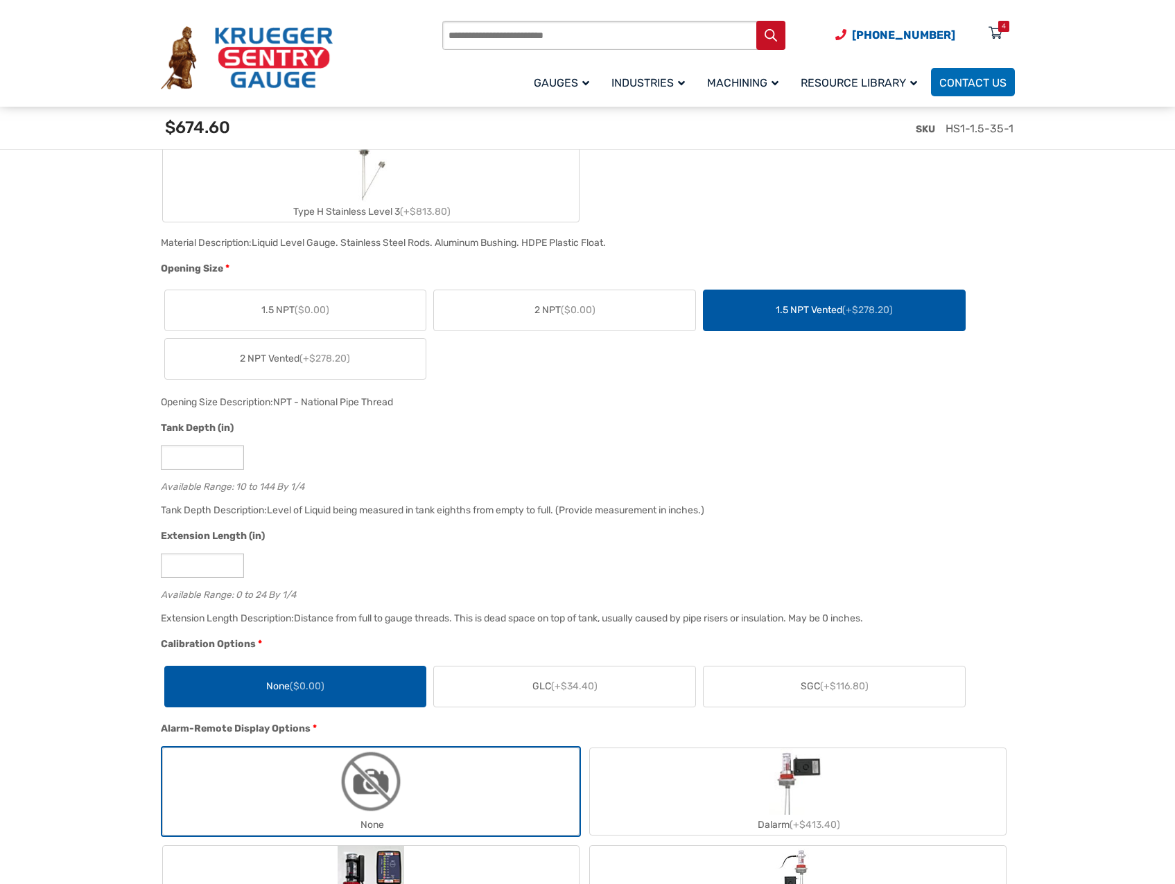
click at [568, 317] on span "2 NPT ($0.00)" at bounding box center [564, 310] width 61 height 15
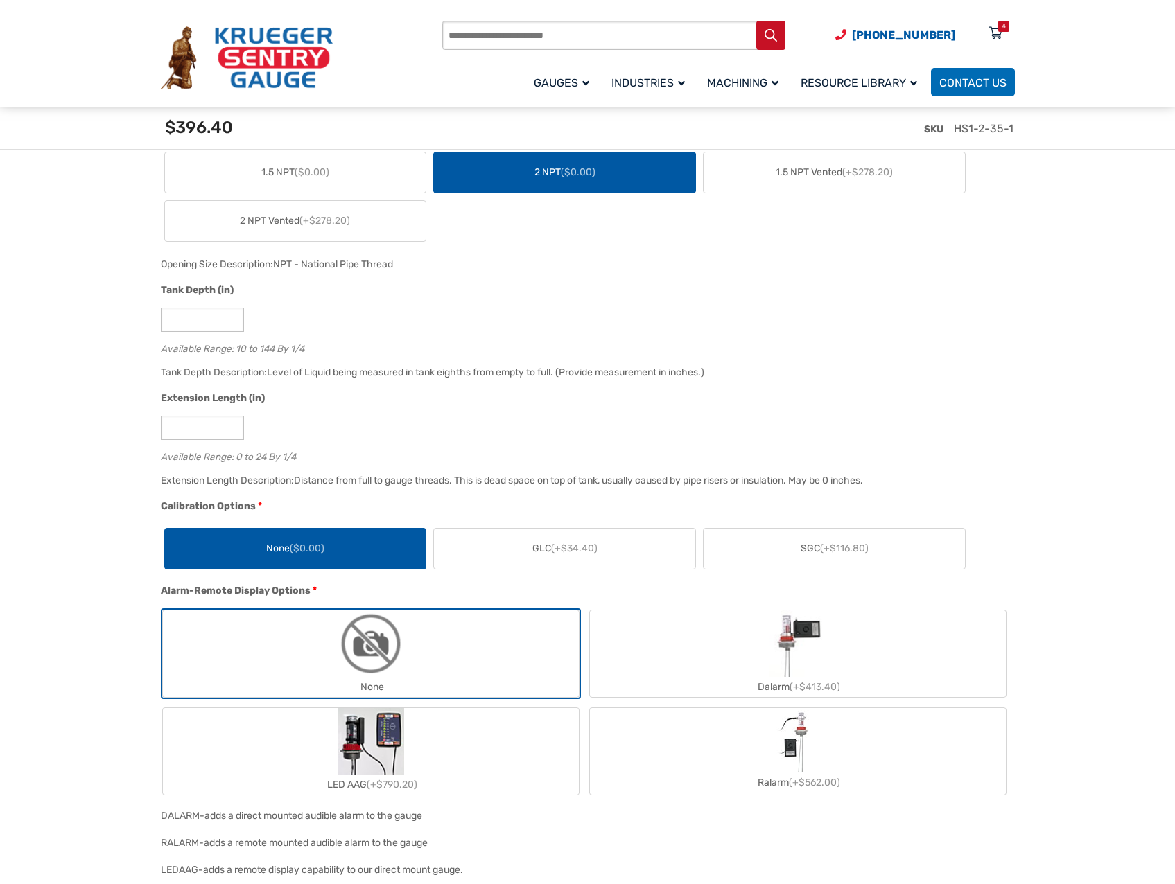
scroll to position [989, 0]
click at [540, 638] on label "None" at bounding box center [371, 653] width 416 height 87
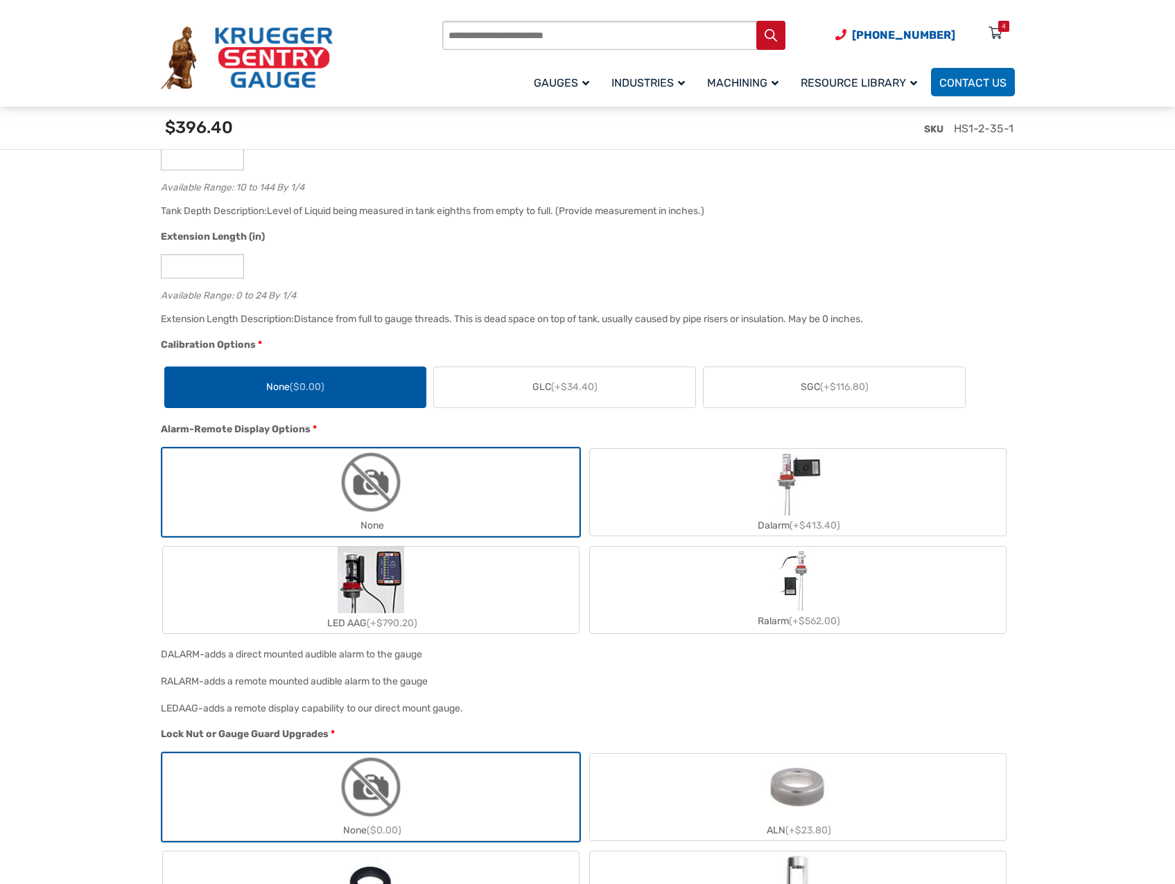
scroll to position [1197, 0]
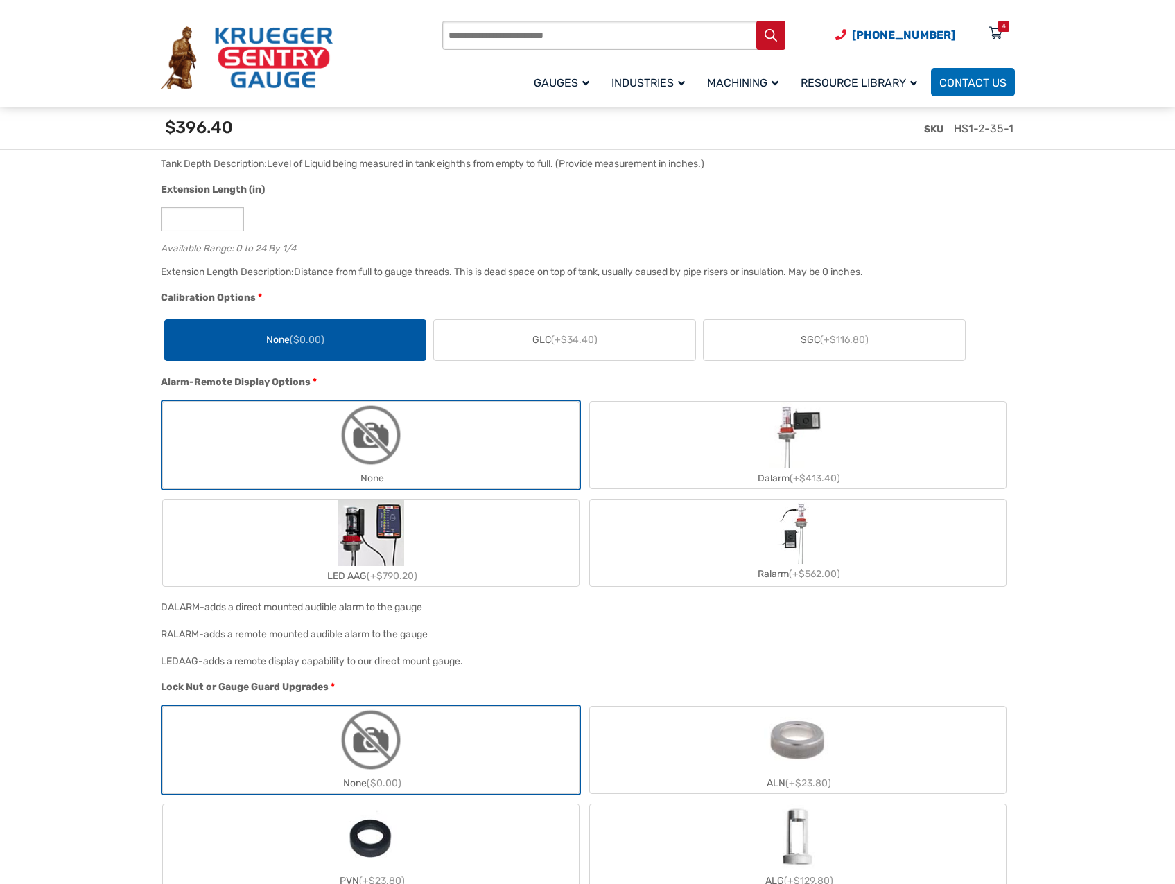
click at [484, 541] on label "LED AAG (+$790.20)" at bounding box center [371, 543] width 416 height 87
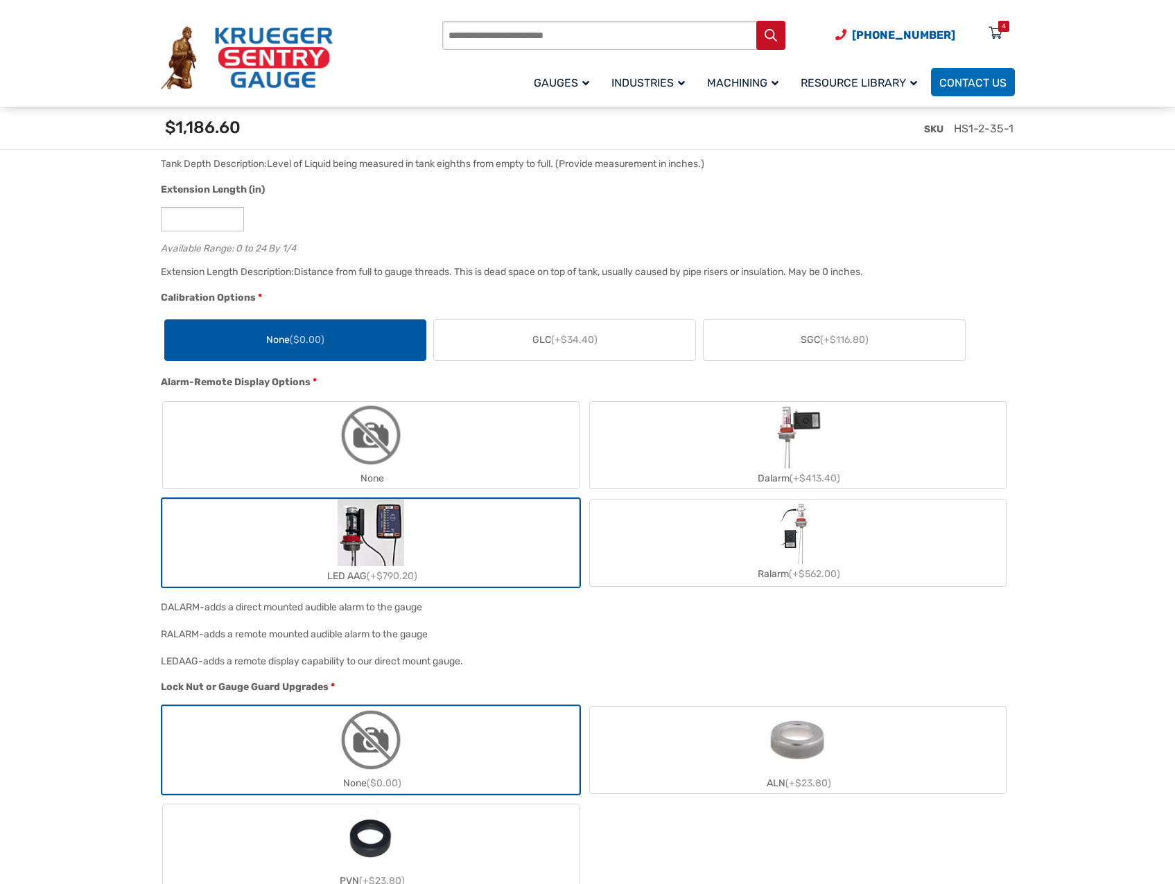
click at [471, 450] on label "None" at bounding box center [371, 445] width 416 height 87
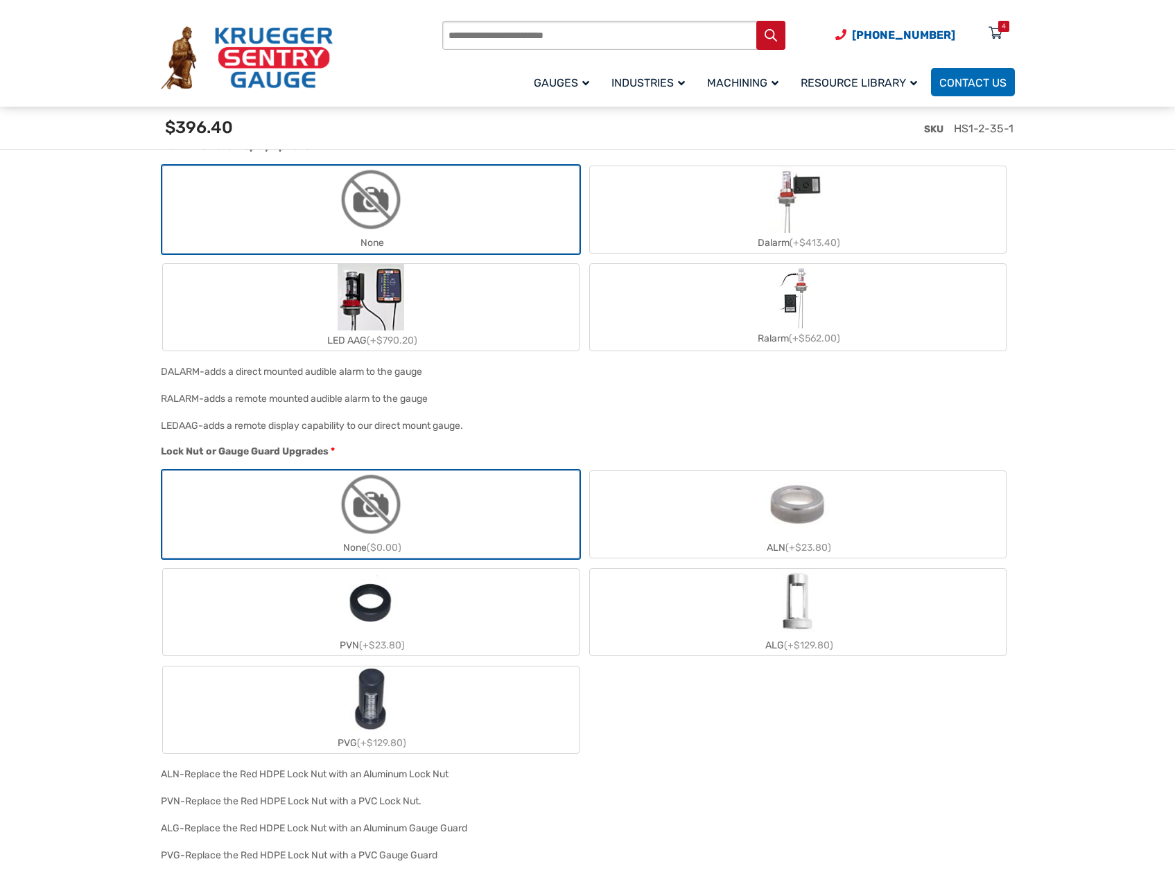
scroll to position [1474, 0]
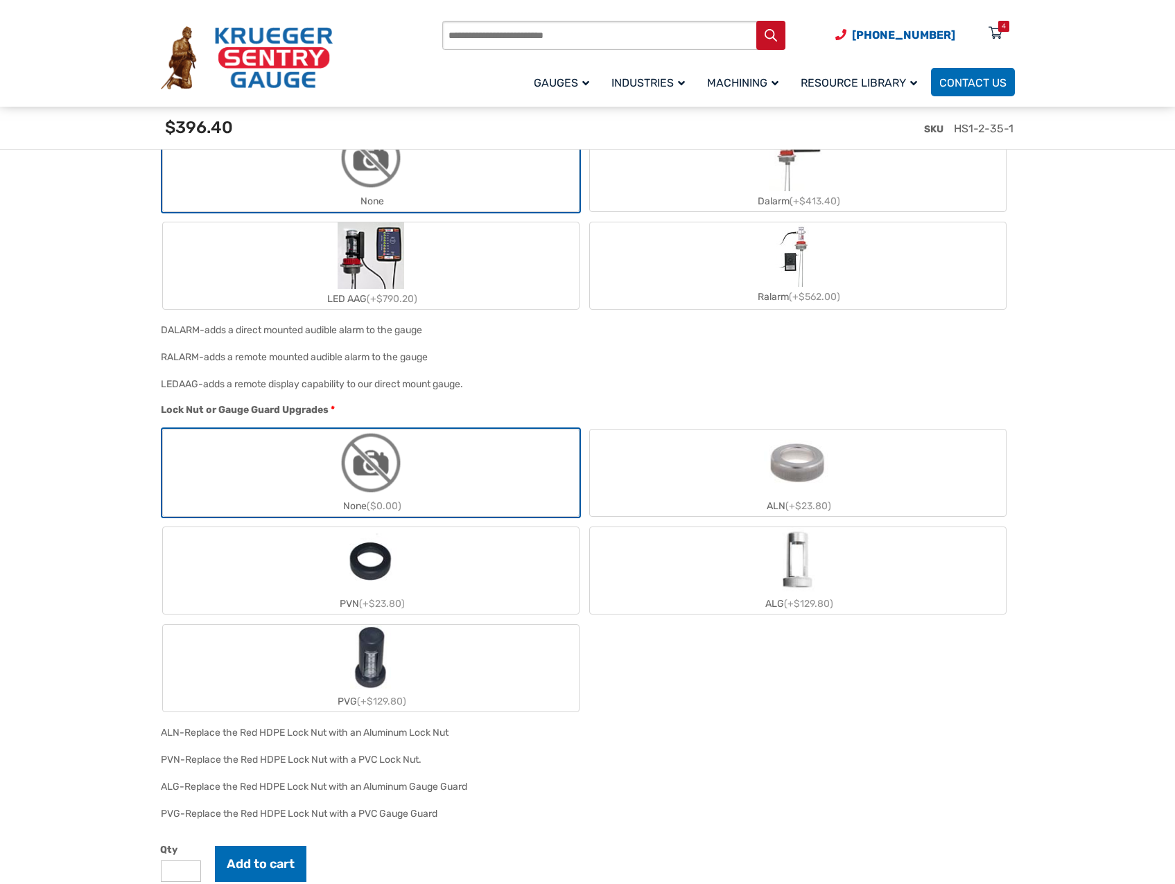
click at [437, 474] on label "None ($0.00)" at bounding box center [371, 473] width 416 height 87
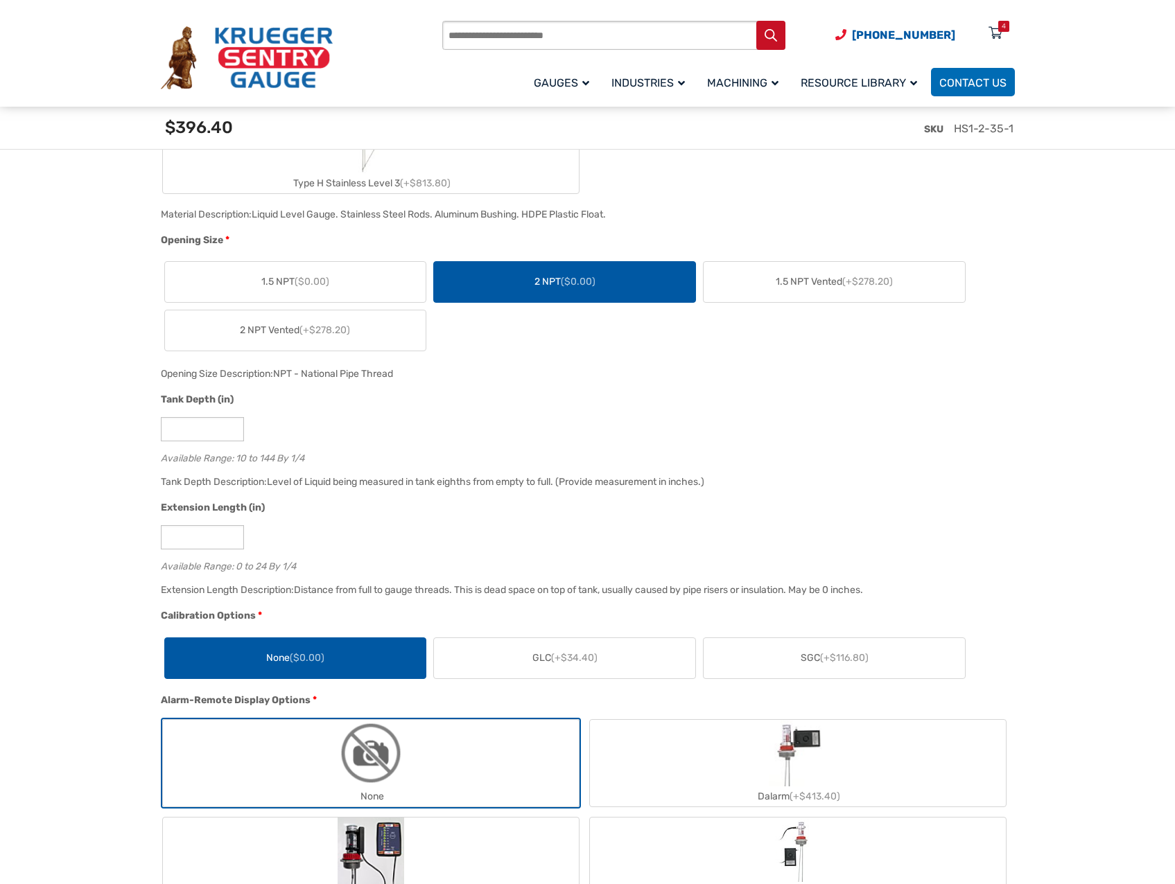
scroll to position [850, 0]
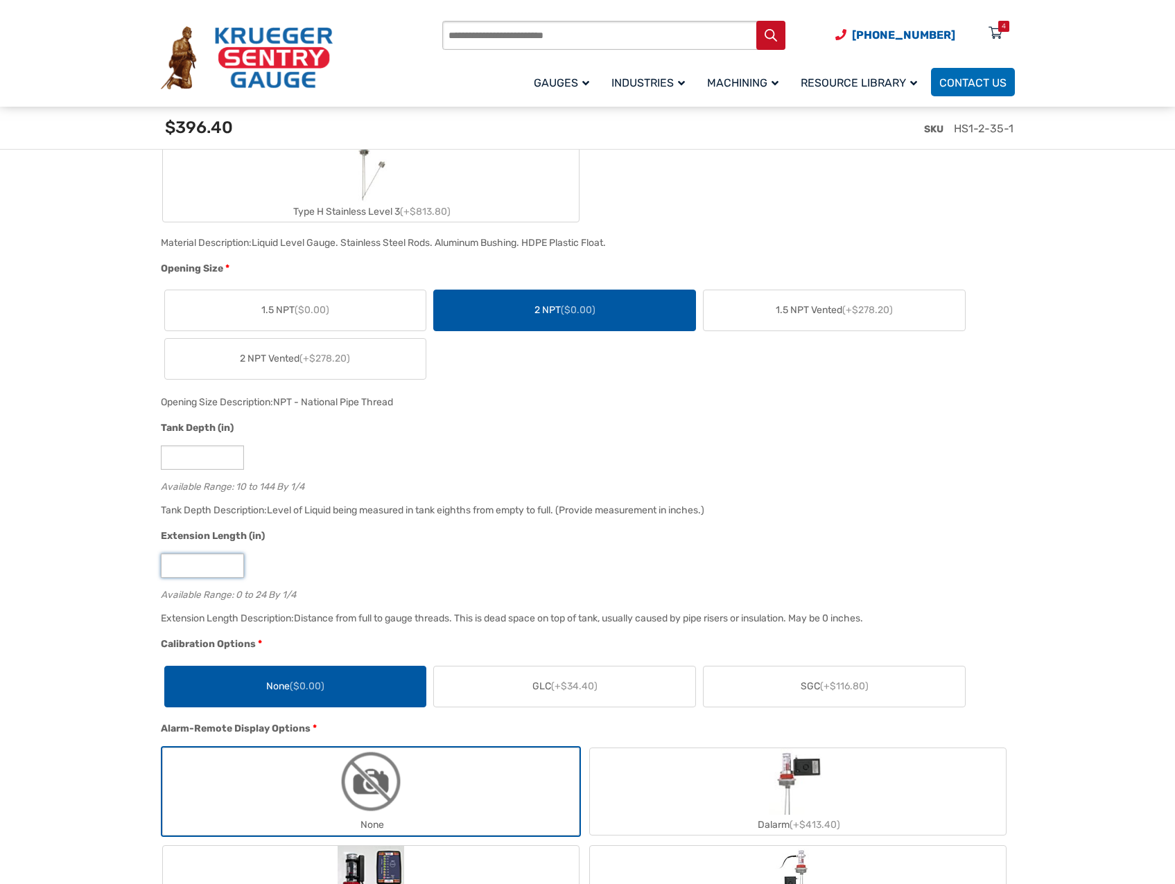
type input "*"
click at [229, 564] on input "*" at bounding box center [202, 566] width 83 height 24
type input "**"
click at [232, 462] on input "**" at bounding box center [202, 458] width 83 height 24
click at [886, 513] on div "Tank Depth Description: Level of Liquid being measured in tank eighths from emp…" at bounding box center [584, 515] width 854 height 27
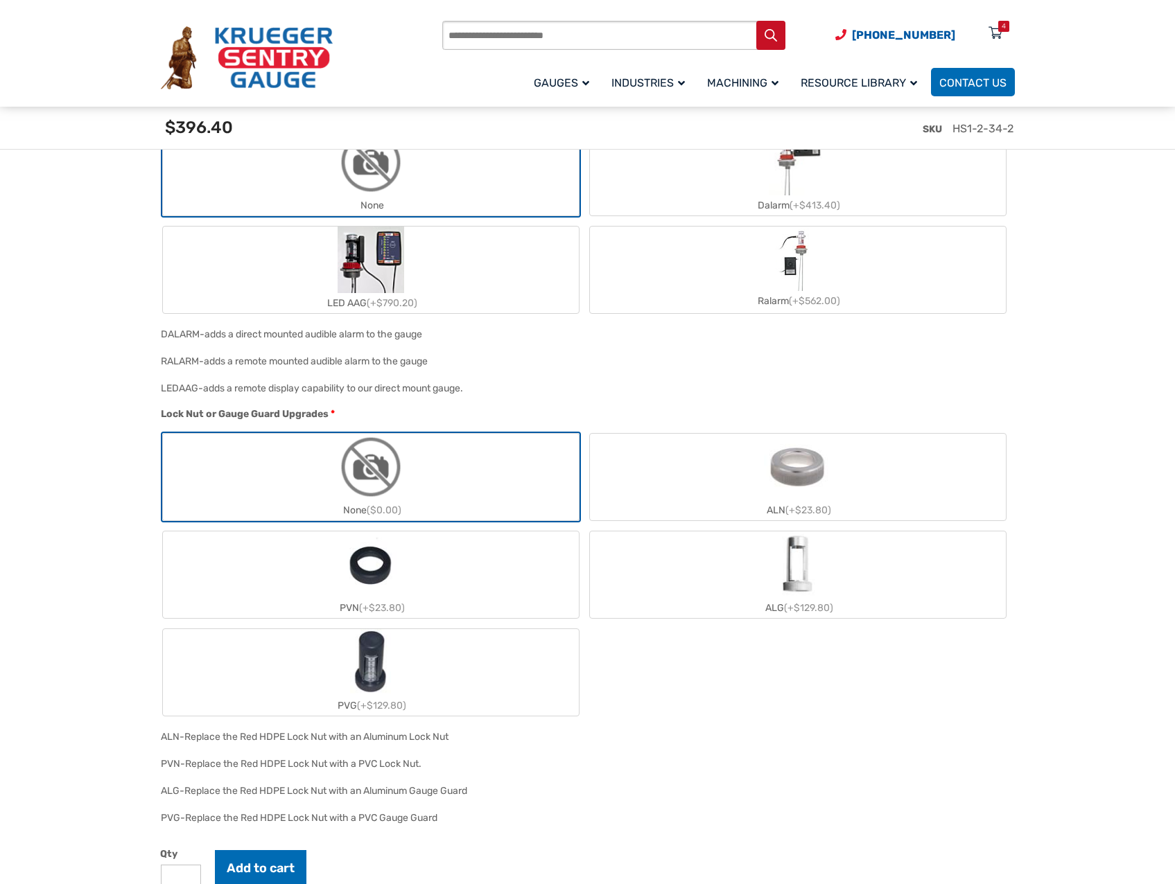
scroll to position [1613, 0]
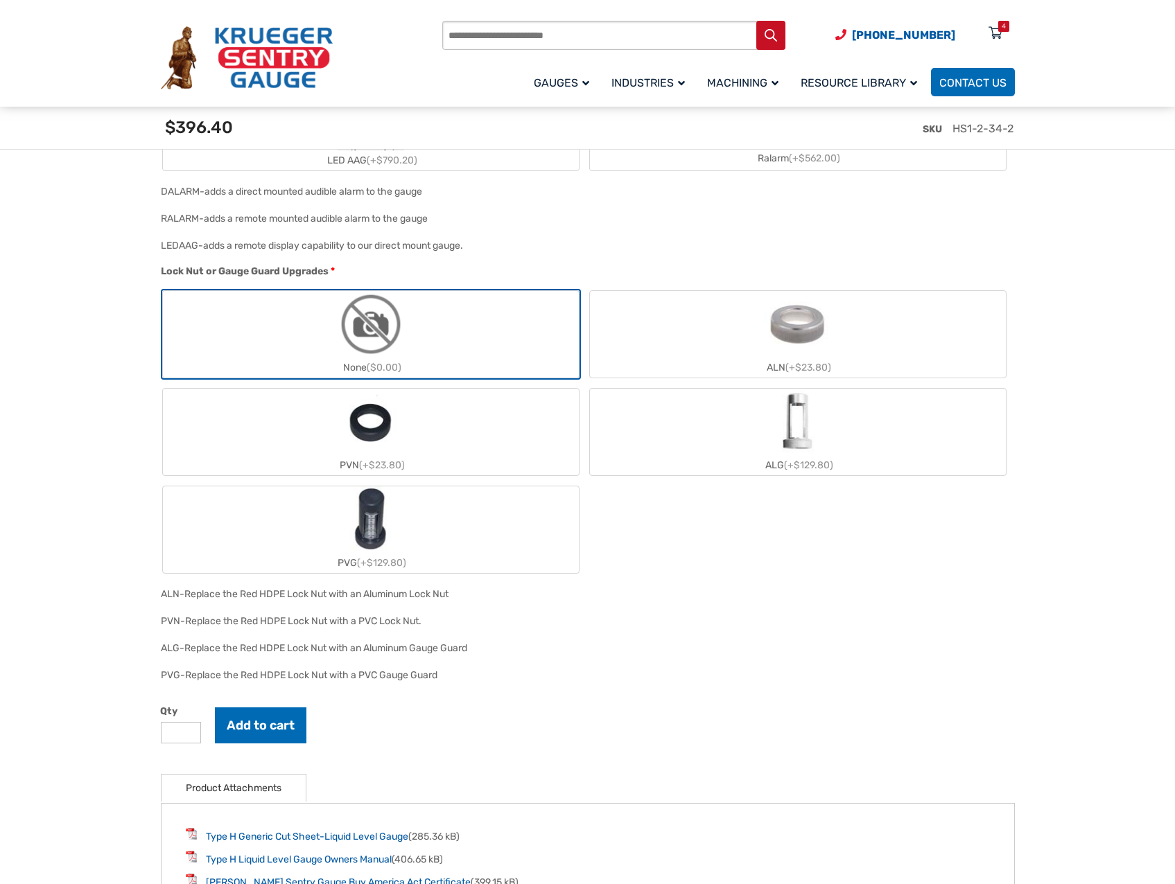
click at [909, 684] on div "PVG- Replace the Red HDPE Lock Nut with a PVC Gauge Guard" at bounding box center [584, 680] width 854 height 27
click at [270, 732] on button "Add to cart" at bounding box center [260, 726] width 91 height 36
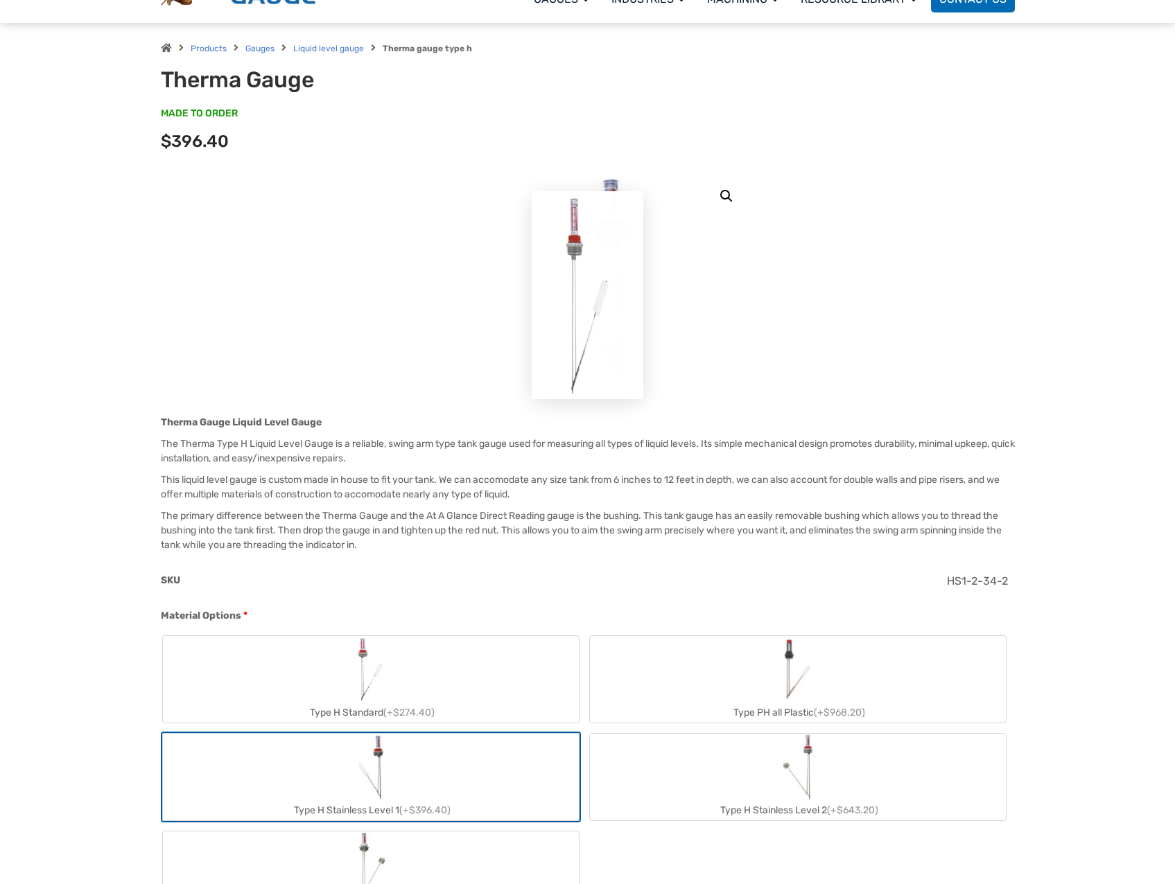
scroll to position [0, 0]
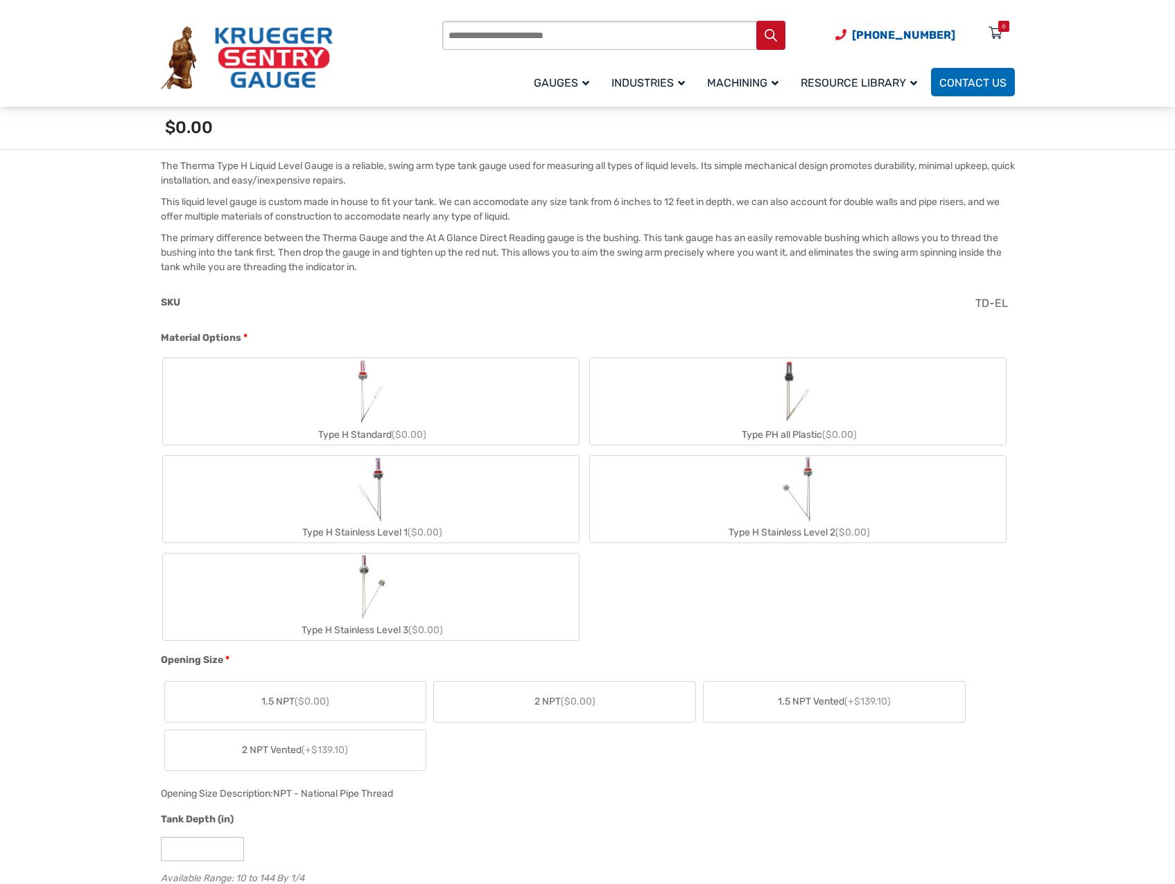
scroll to position [416, 0]
click at [477, 504] on label "Type H Stainless Level 1 ($0.00)" at bounding box center [371, 496] width 416 height 87
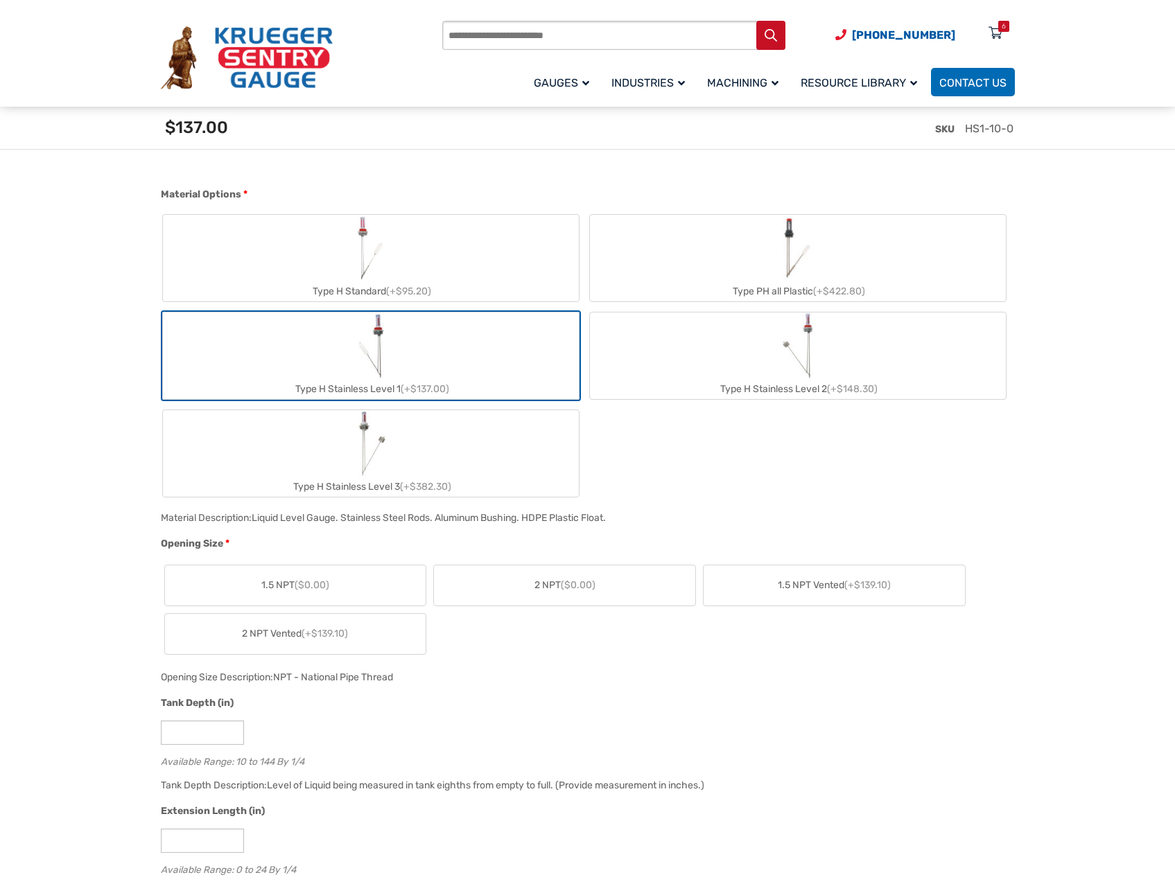
scroll to position [693, 0]
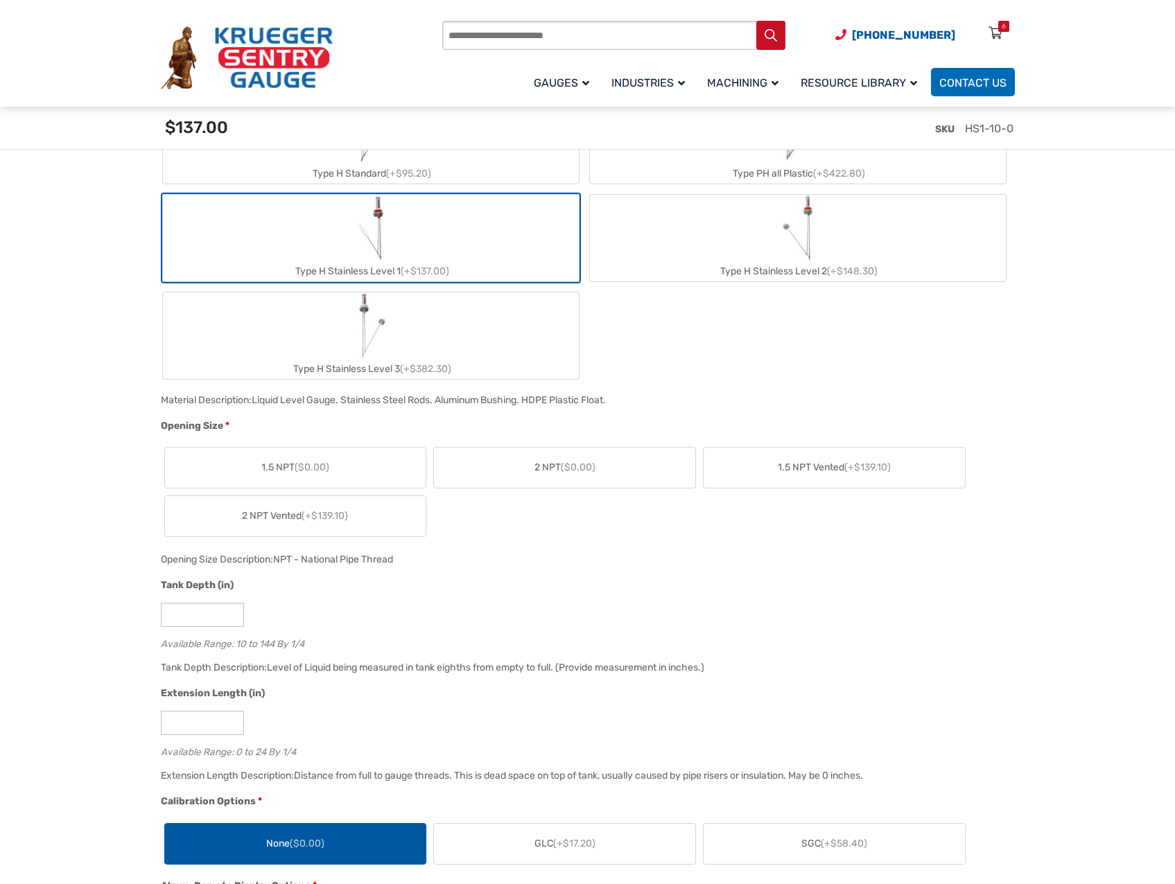
click at [622, 463] on label "2 NPT ($0.00)" at bounding box center [564, 468] width 261 height 40
click at [193, 622] on input "**" at bounding box center [202, 615] width 83 height 24
type input "*"
type input "**"
click at [218, 726] on input "*" at bounding box center [202, 723] width 83 height 24
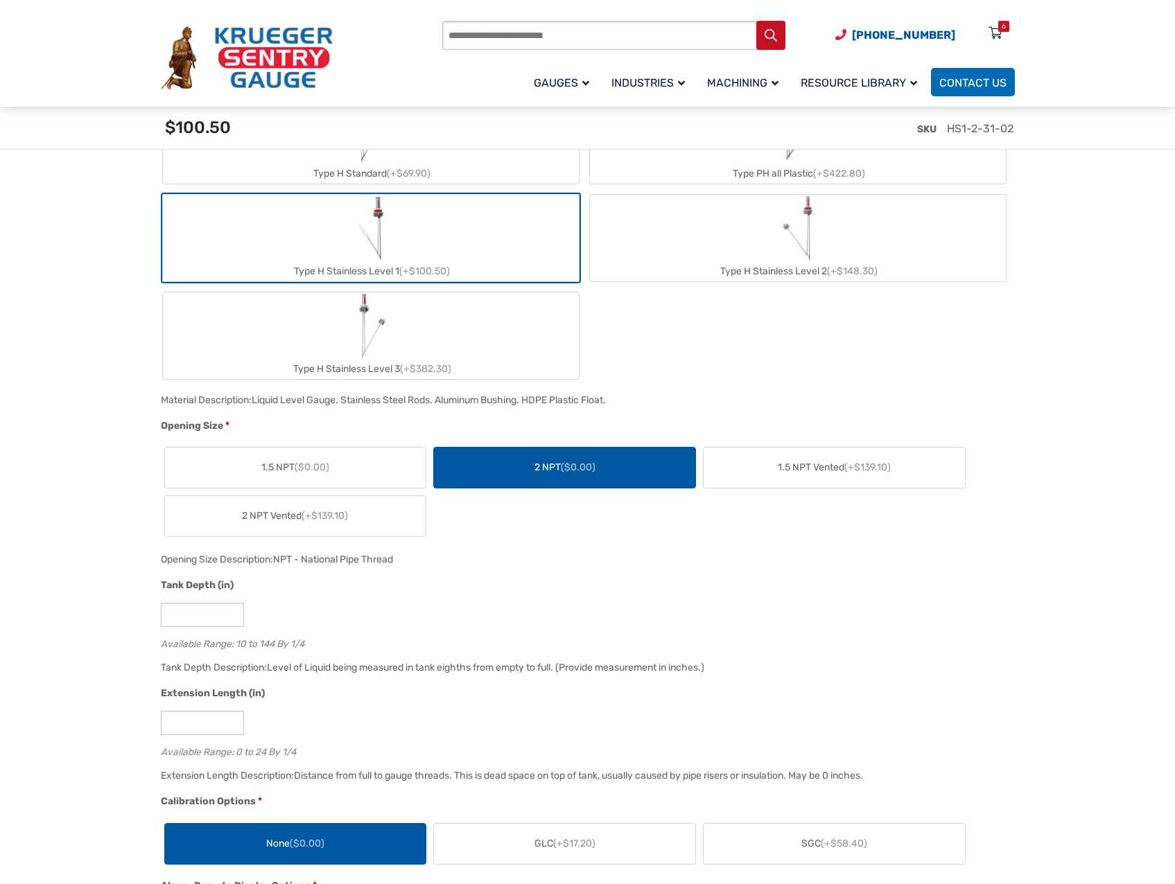
click at [380, 704] on div "Extension Length (in)" at bounding box center [584, 695] width 847 height 18
click at [168, 728] on input "**" at bounding box center [202, 723] width 83 height 24
type input "*"
click at [444, 739] on div "Extension Length (in) * Available Range: 0 to 24 By 1/4" at bounding box center [584, 726] width 854 height 81
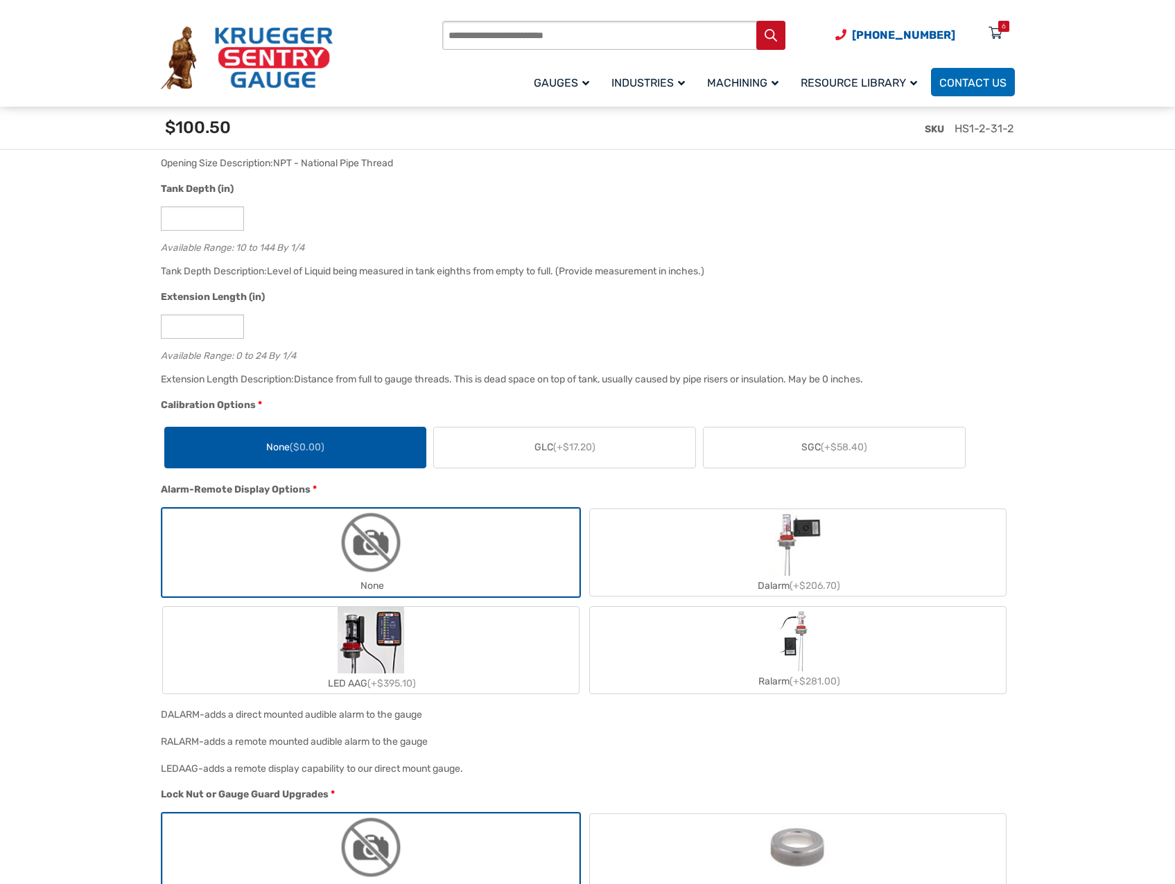
scroll to position [1109, 0]
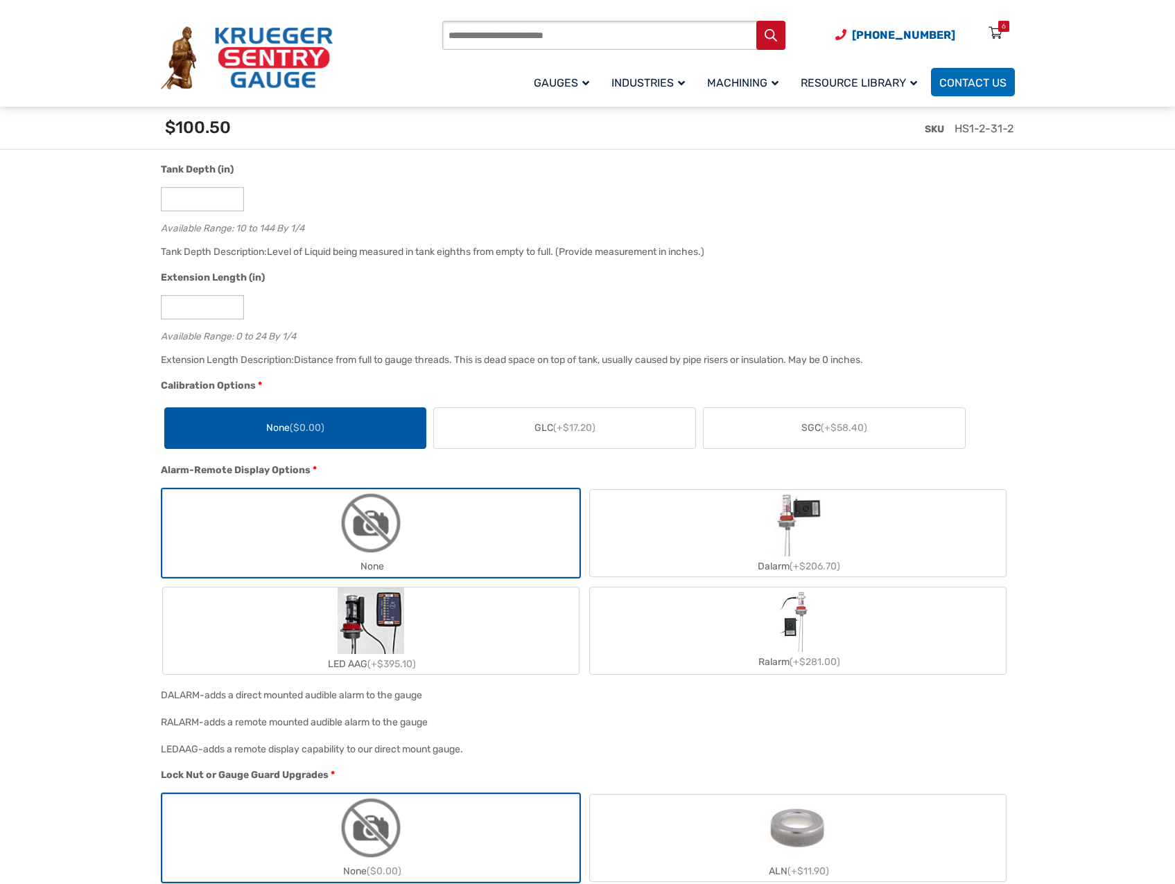
click at [469, 547] on label "None" at bounding box center [371, 533] width 416 height 87
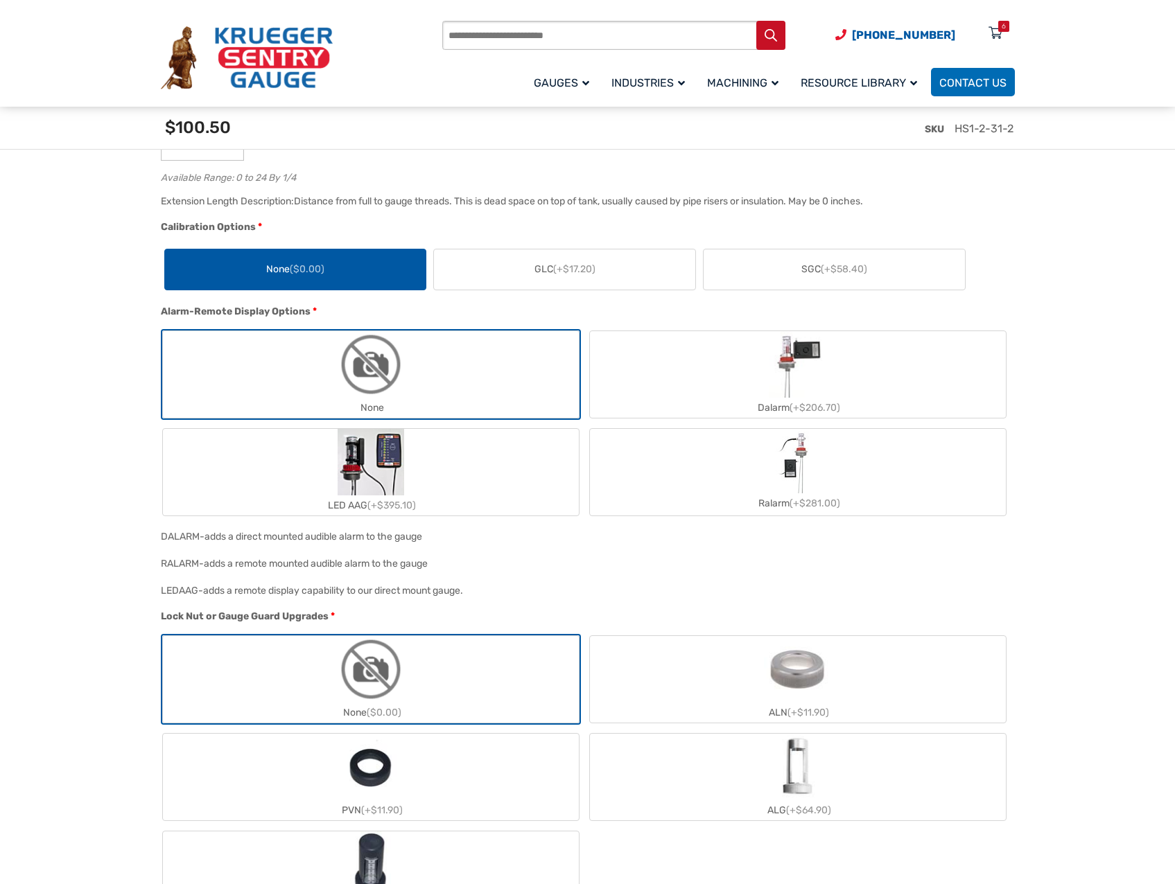
scroll to position [1317, 0]
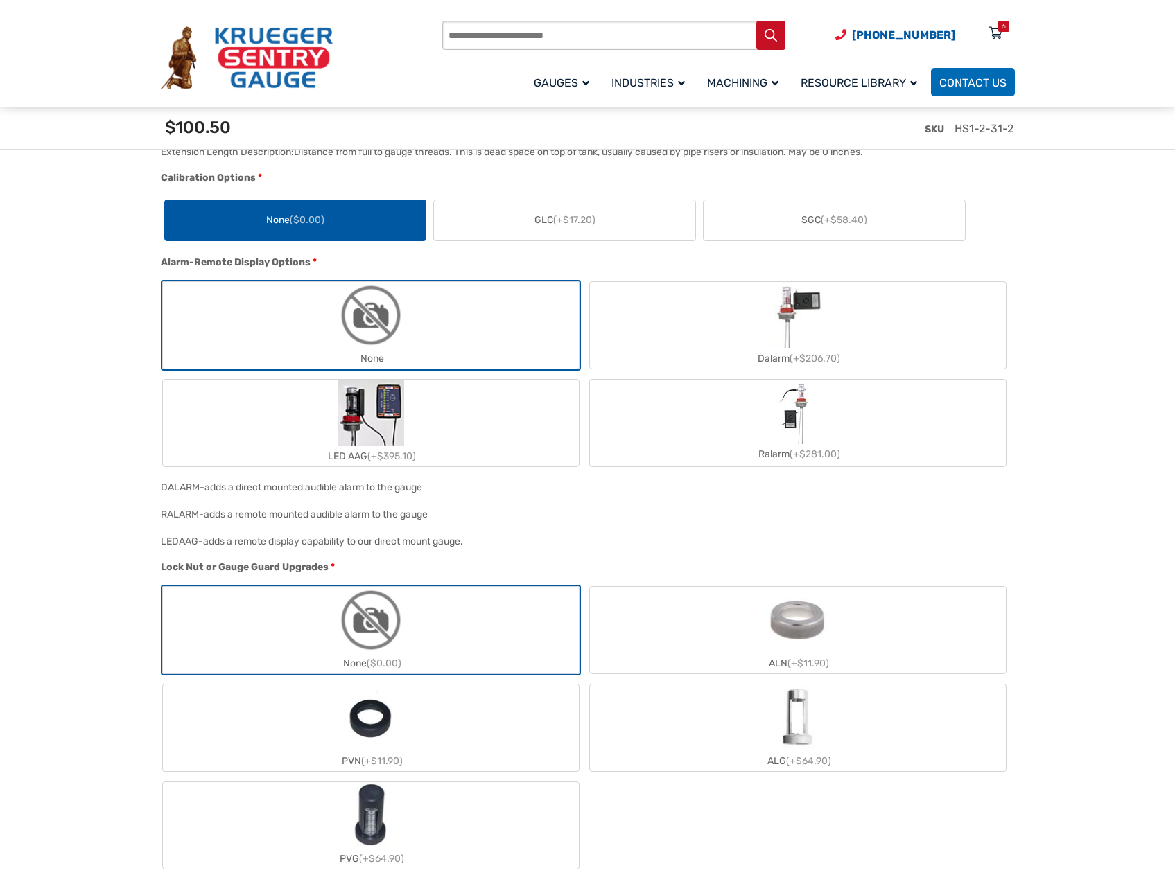
click at [498, 608] on label "None ($0.00)" at bounding box center [371, 630] width 416 height 87
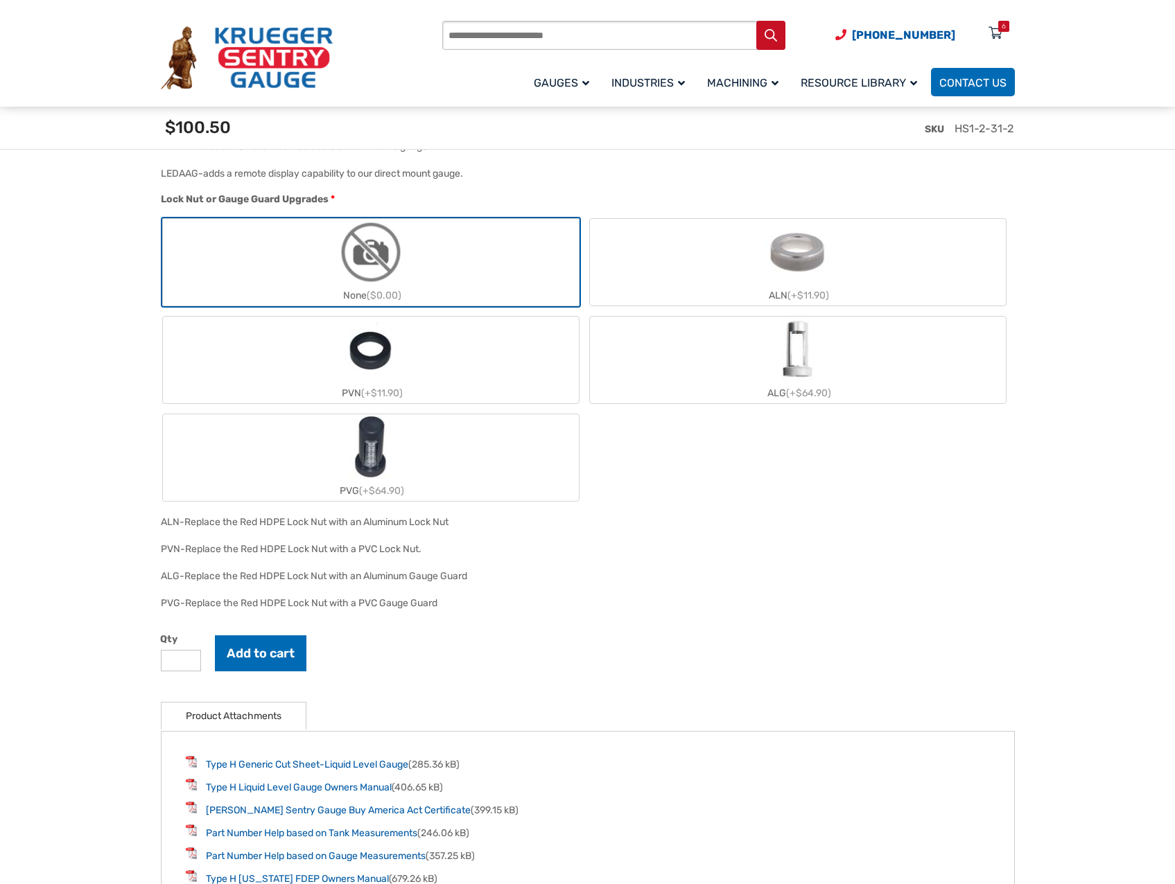
scroll to position [1732, 0]
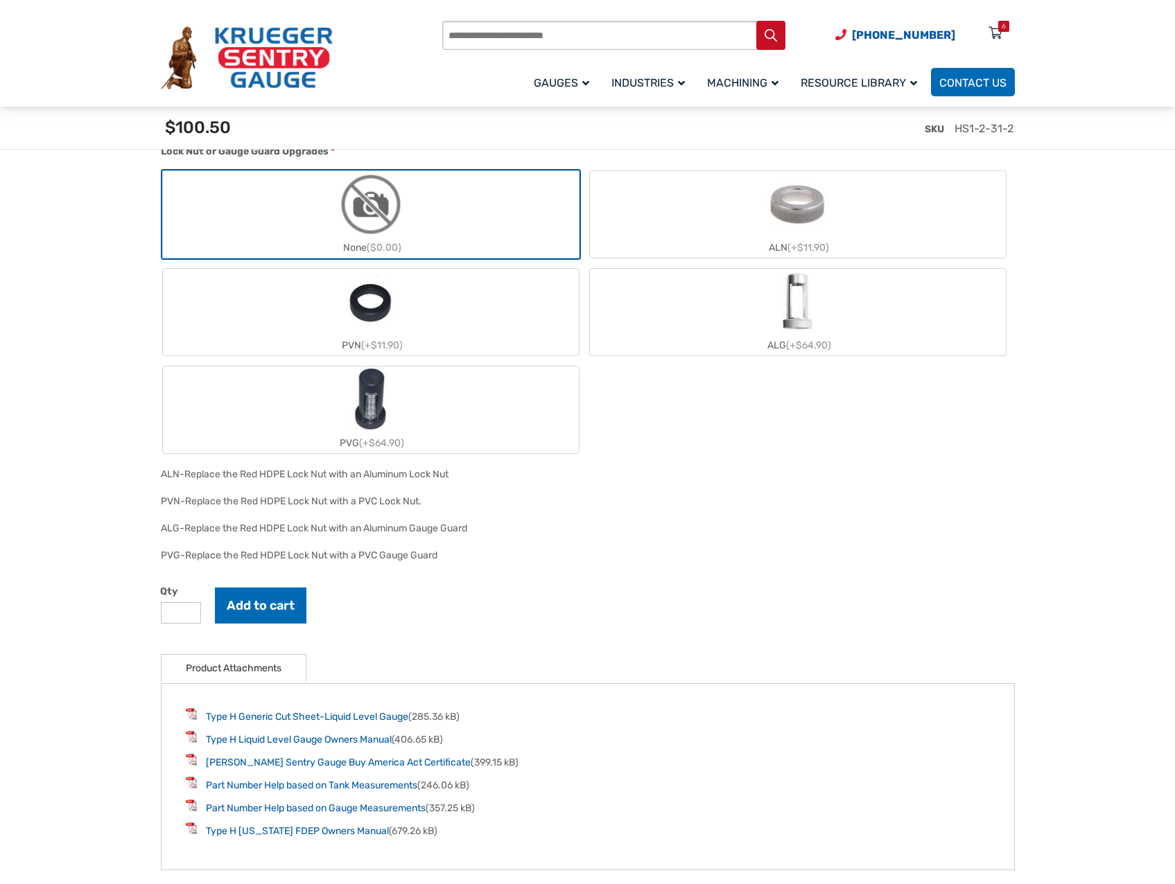
type input "*"
click at [188, 613] on input "*" at bounding box center [181, 612] width 40 height 21
click at [278, 614] on button "Add to cart" at bounding box center [260, 606] width 91 height 36
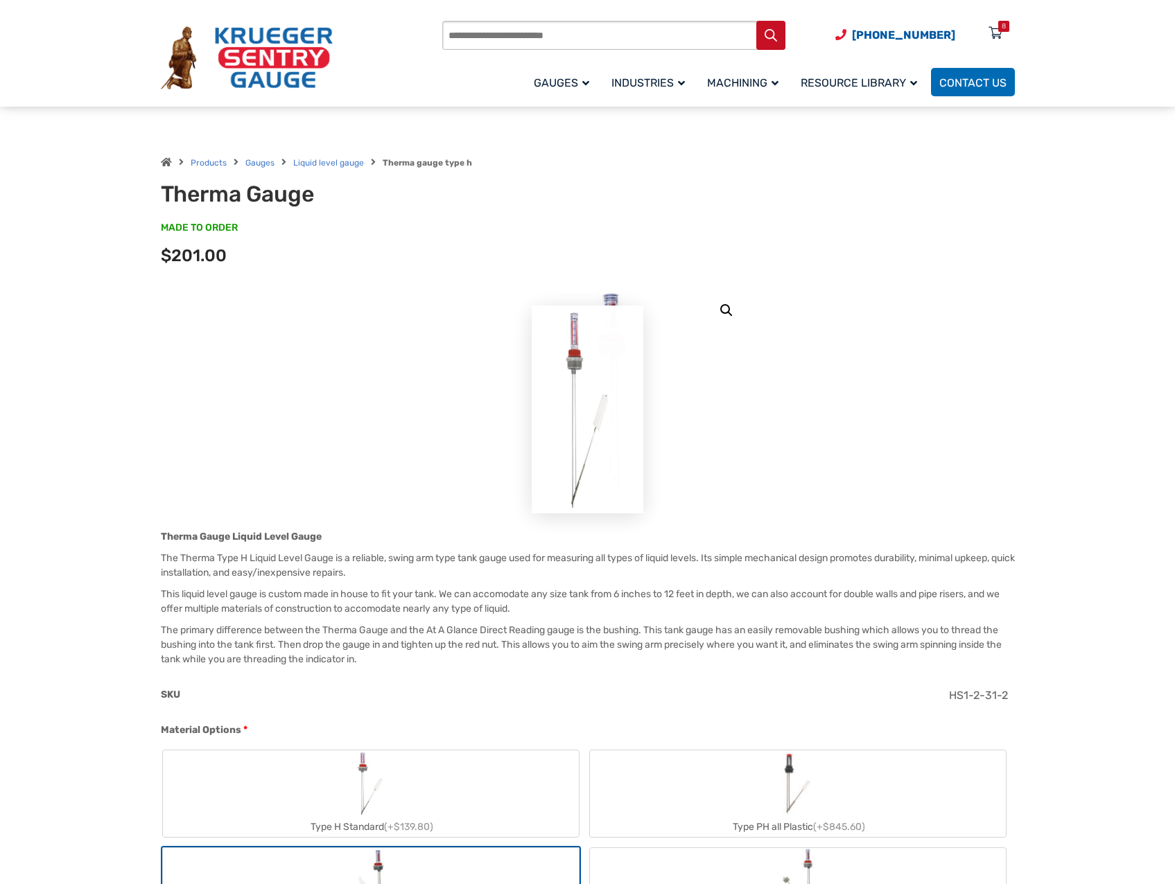
scroll to position [0, 0]
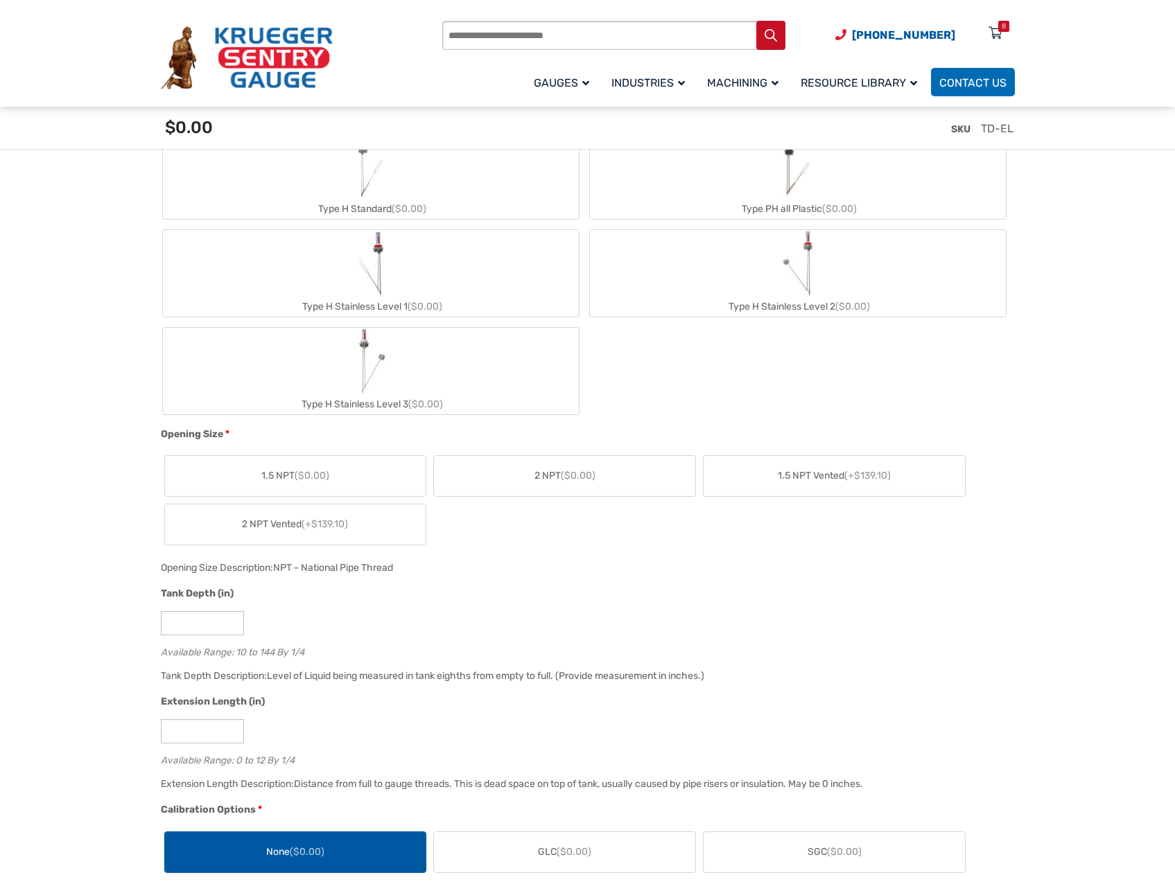
scroll to position [624, 0]
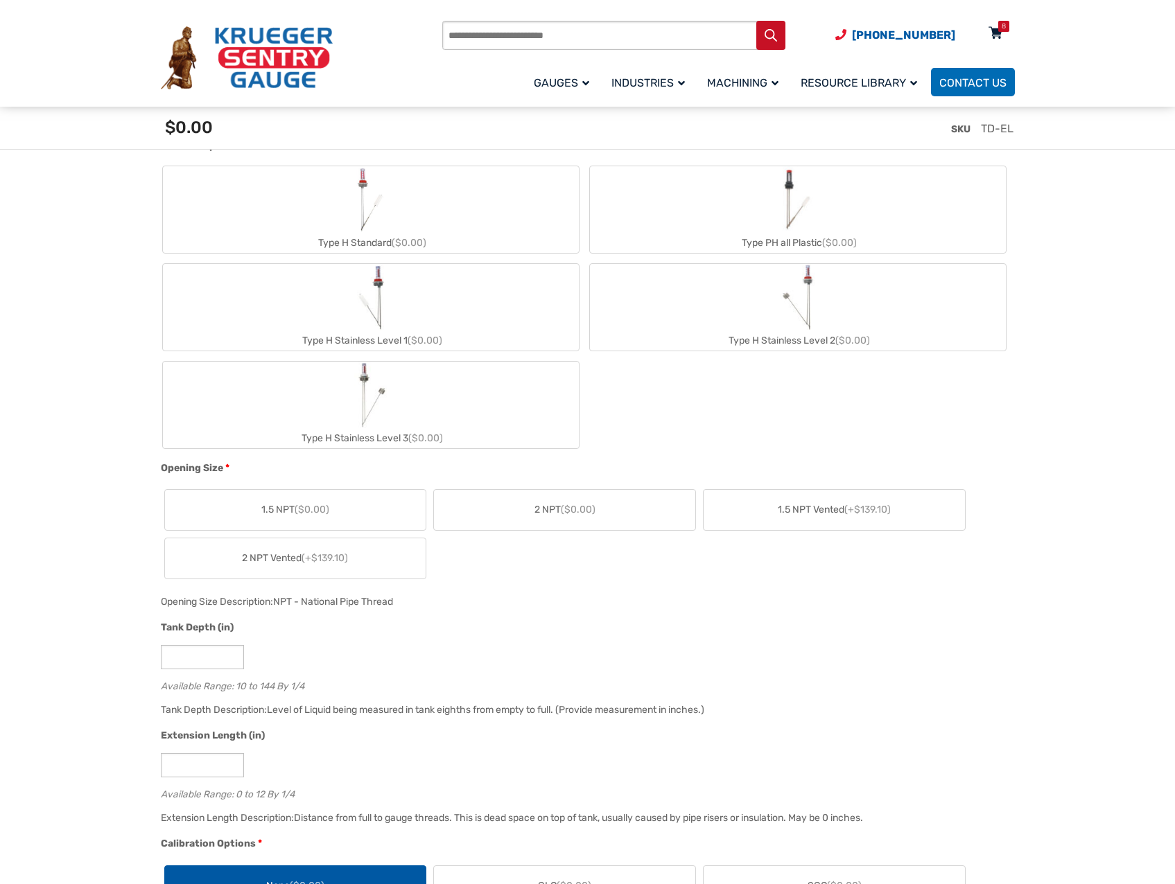
click at [999, 29] on div "8" at bounding box center [1003, 26] width 11 height 11
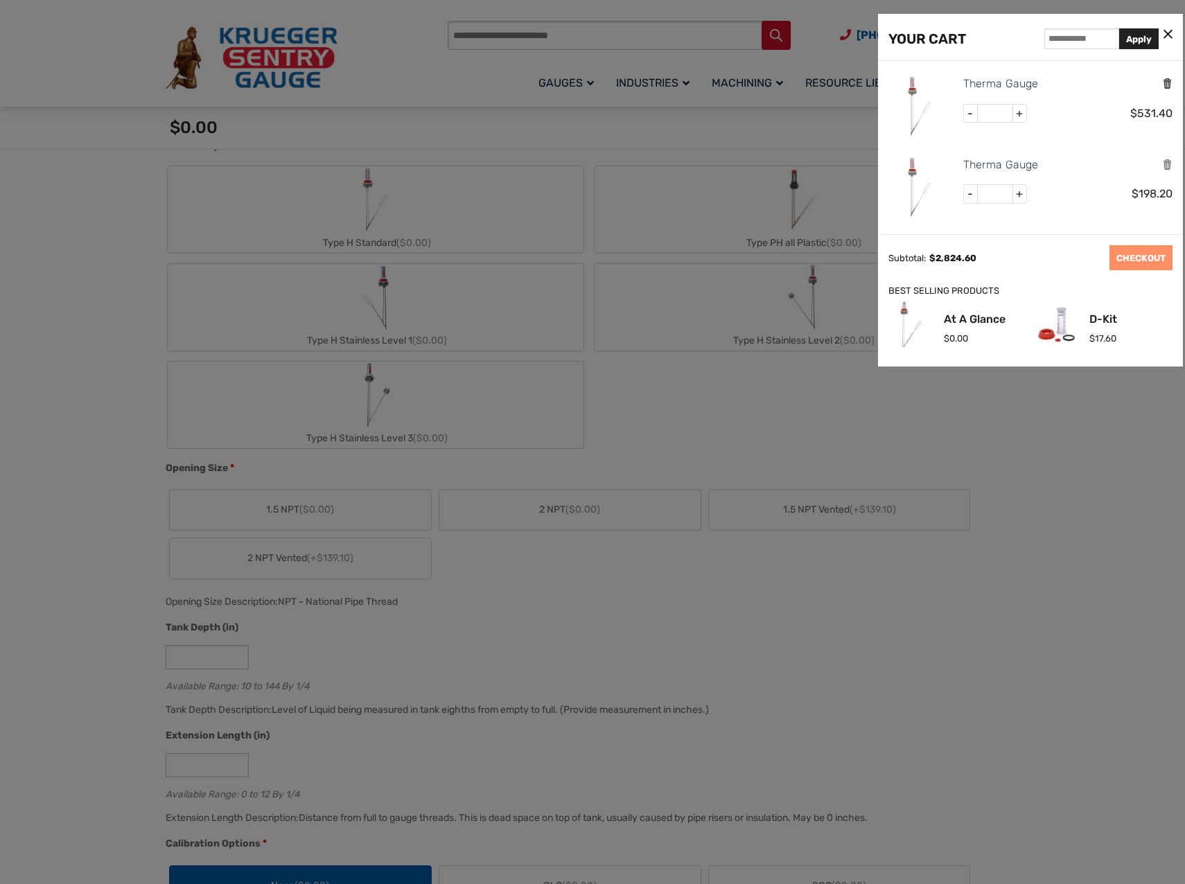
click at [1162, 82] on icon "Remove this item" at bounding box center [1167, 83] width 10 height 13
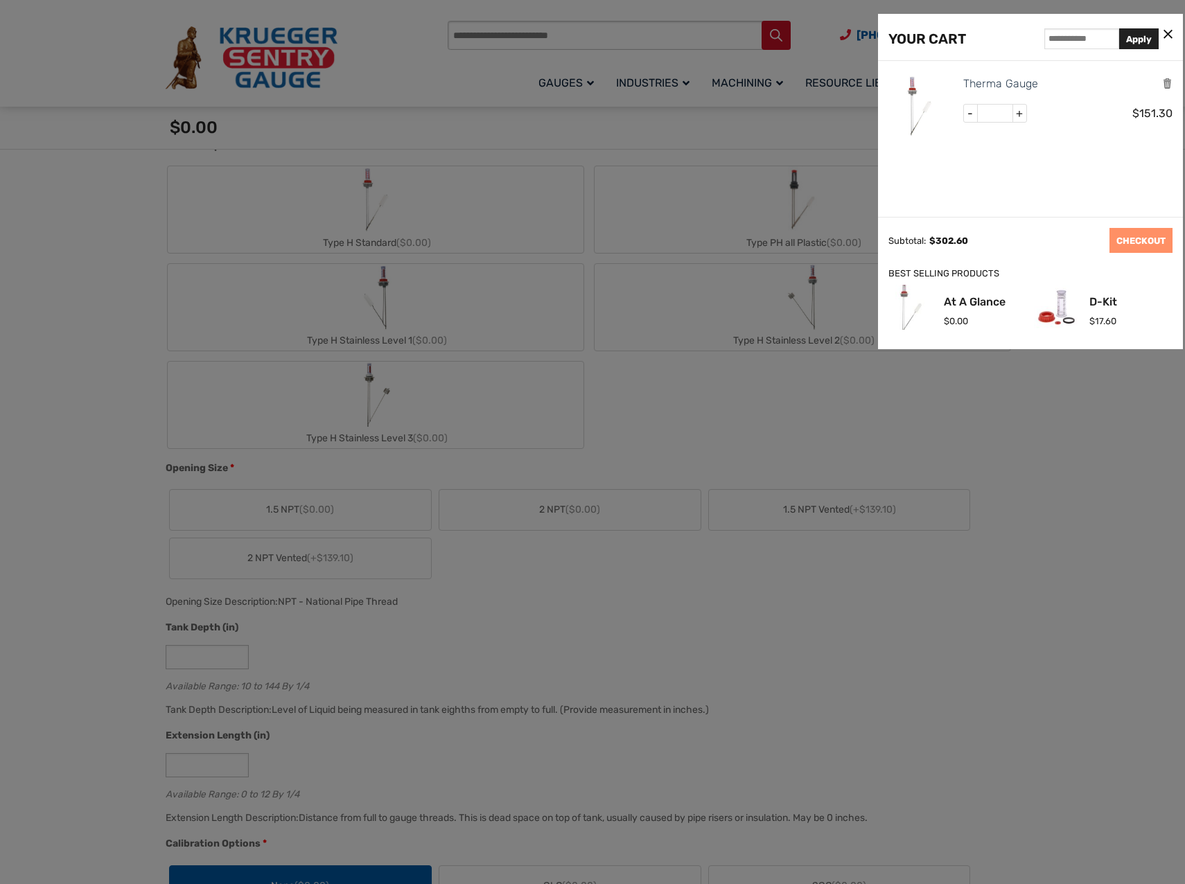
click at [1161, 82] on div "Therma Gauge" at bounding box center [1068, 84] width 210 height 18
click at [1166, 82] on icon "Remove this item" at bounding box center [1167, 83] width 10 height 13
drag, startPoint x: 1075, startPoint y: 414, endPoint x: 1080, endPoint y: 405, distance: 10.0
click at [1077, 411] on div at bounding box center [592, 442] width 1185 height 884
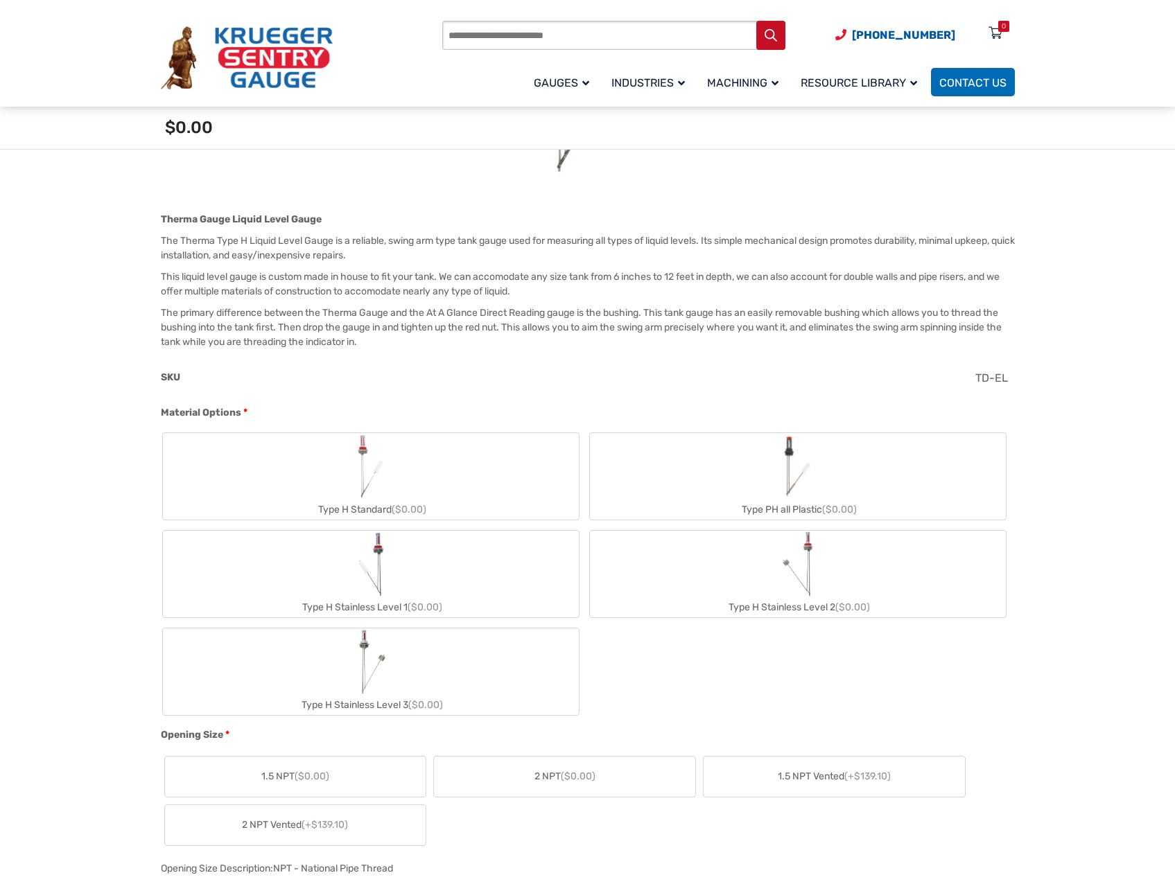
scroll to position [346, 0]
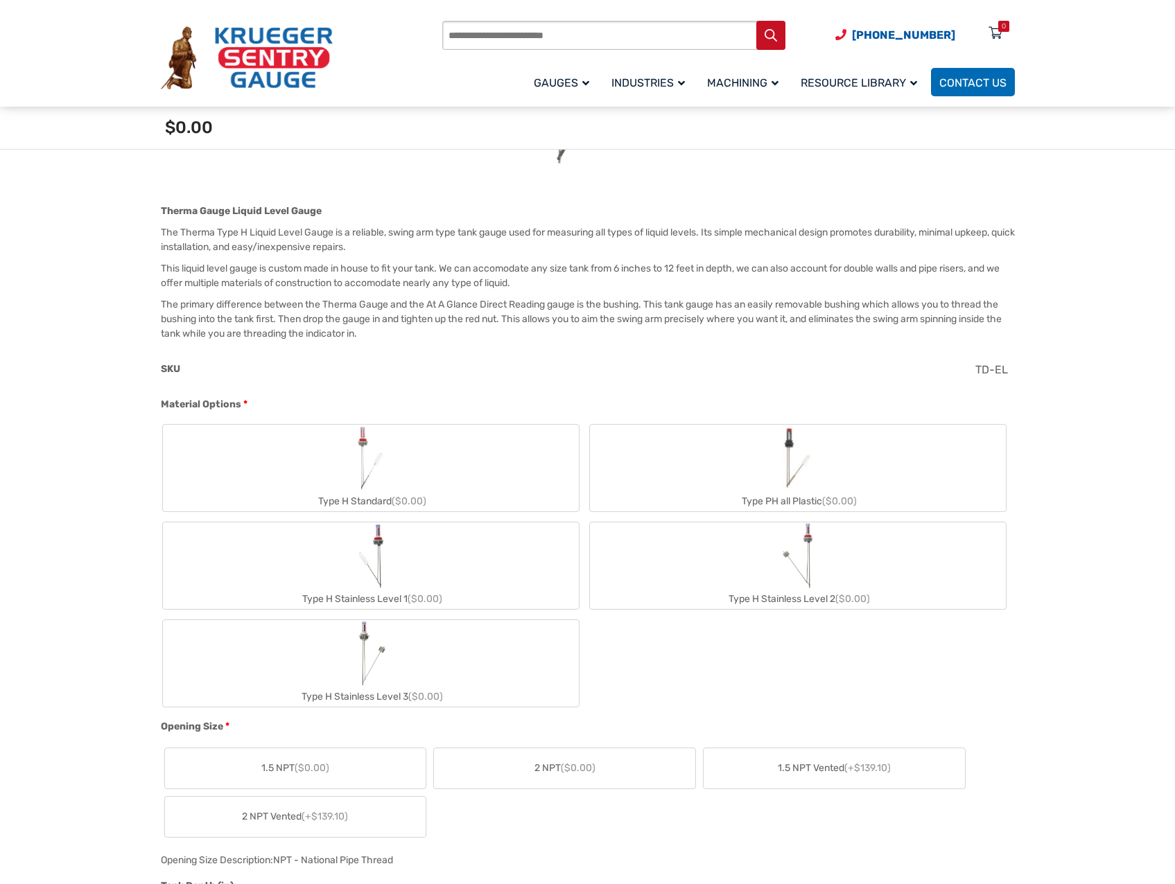
click at [491, 560] on label "Type H Stainless Level 1 ($0.00)" at bounding box center [371, 566] width 416 height 87
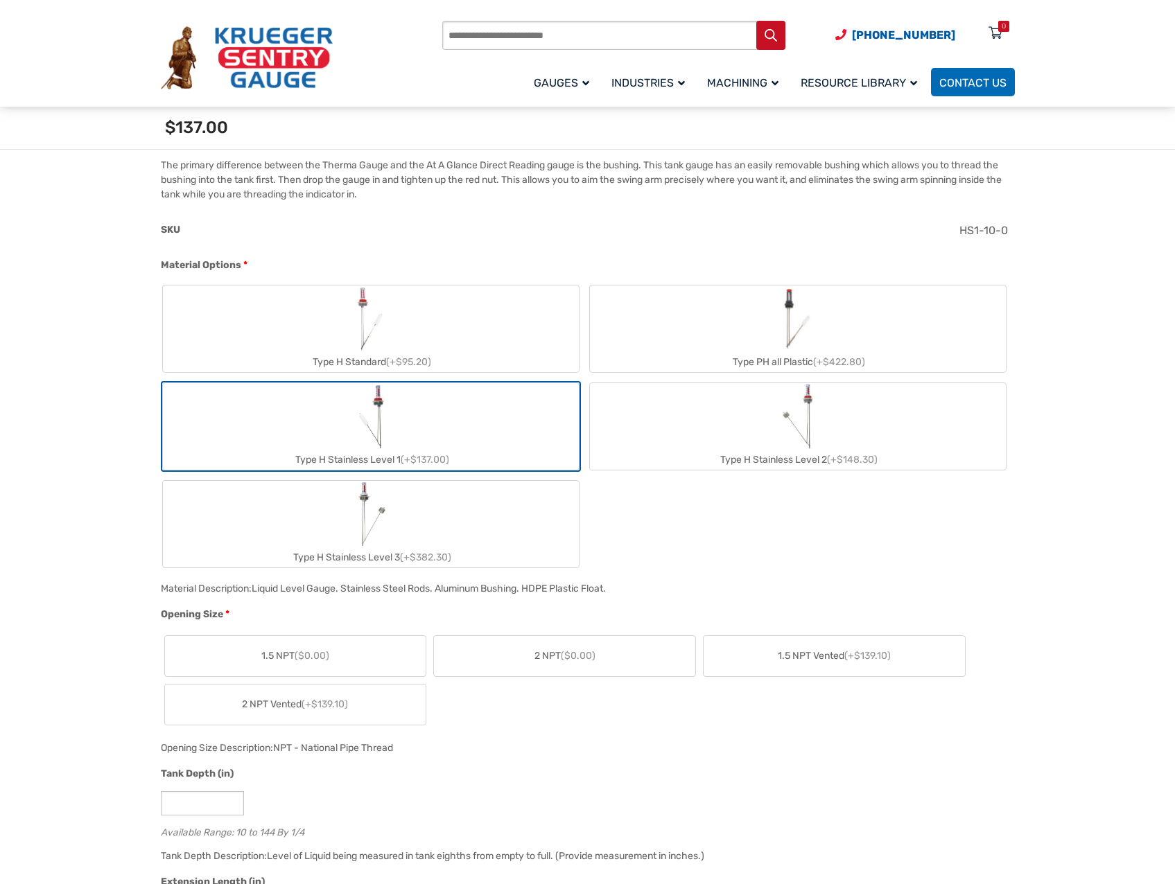
scroll to position [624, 0]
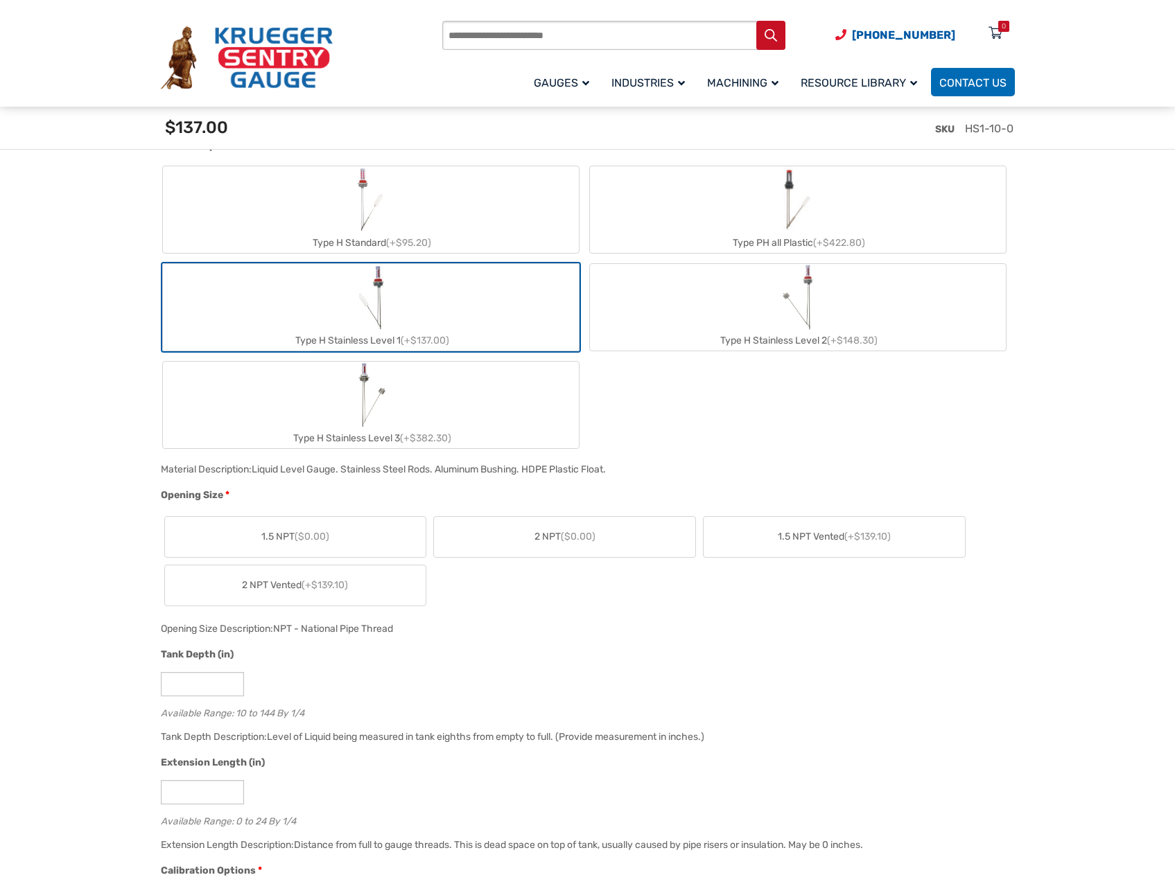
click at [601, 545] on label "2 NPT ($0.00)" at bounding box center [564, 537] width 261 height 40
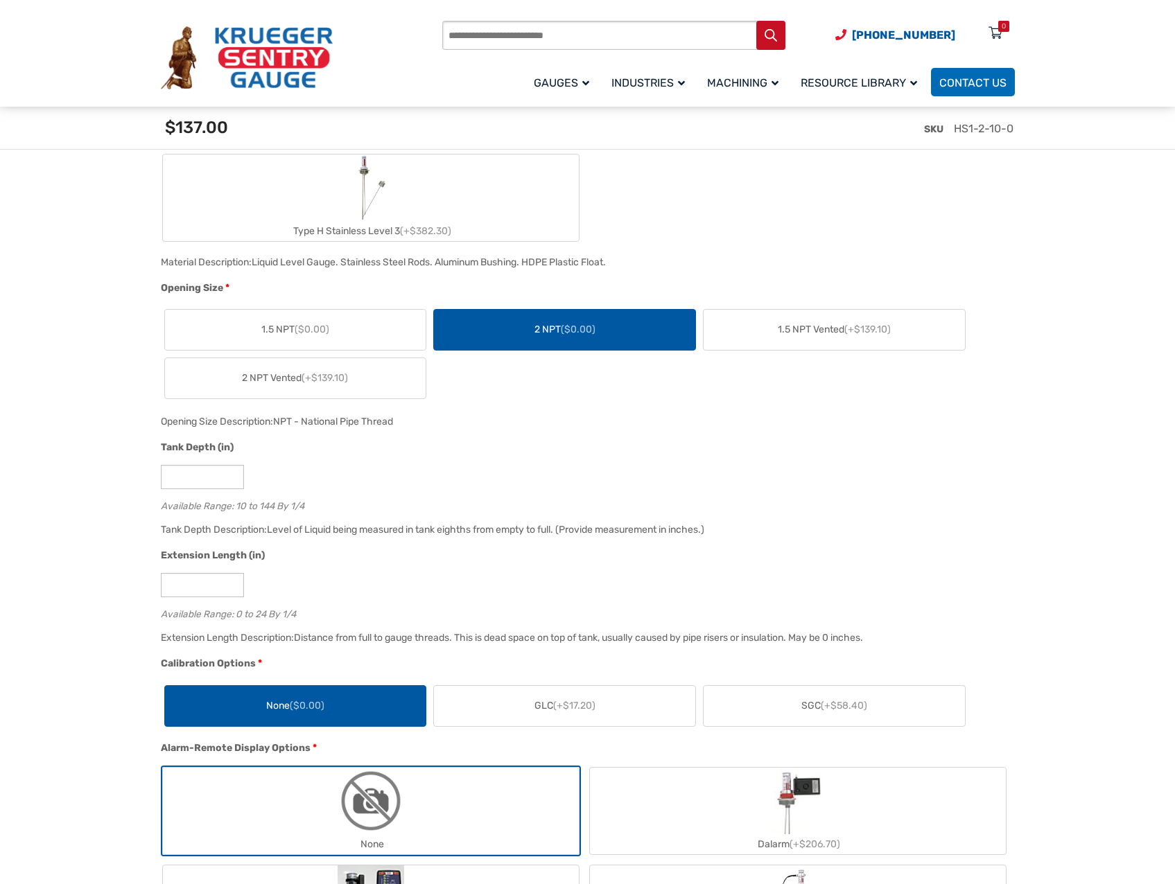
scroll to position [832, 0]
click at [188, 474] on input "**" at bounding box center [202, 476] width 83 height 24
type input "*"
type input "**"
click at [178, 590] on input "*" at bounding box center [202, 584] width 83 height 24
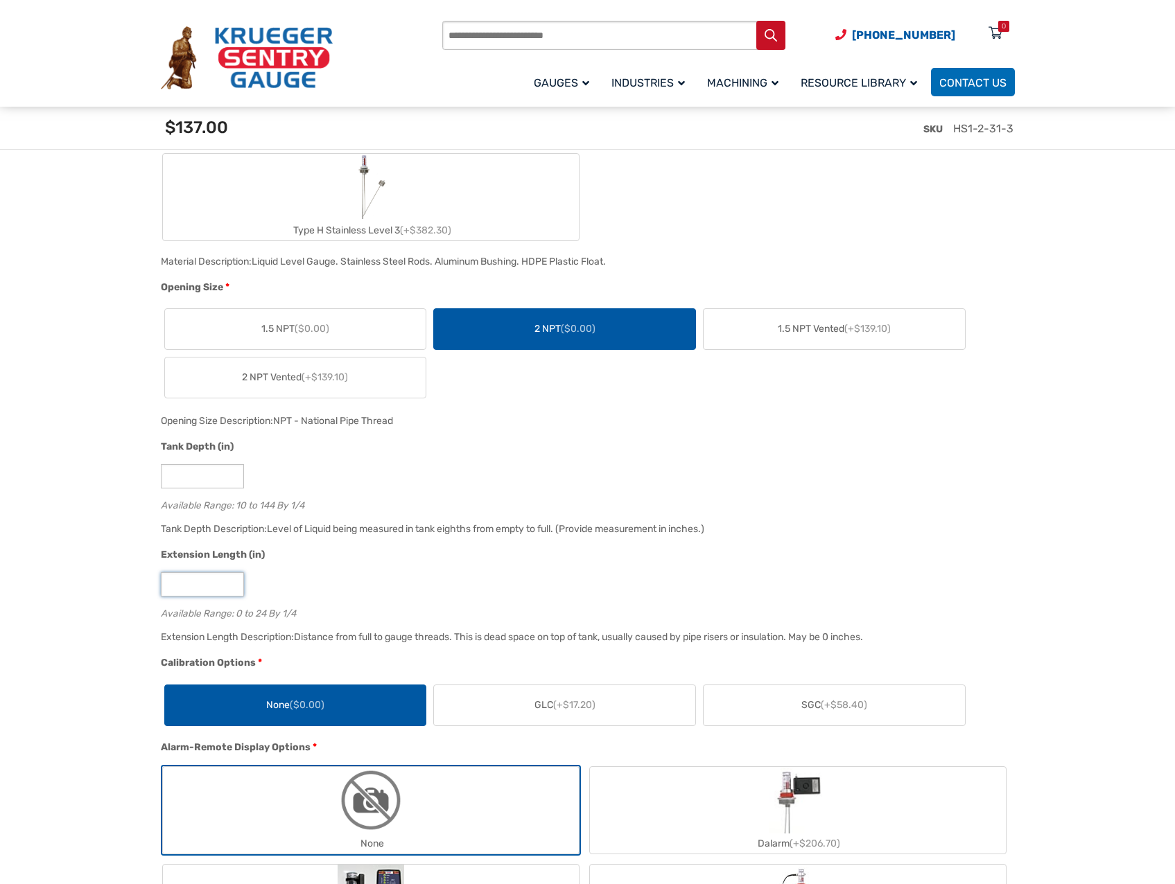
type input "*"
click at [538, 589] on div "*" at bounding box center [584, 584] width 847 height 24
click at [284, 590] on div "*" at bounding box center [584, 584] width 847 height 24
click at [197, 592] on input "*" at bounding box center [202, 584] width 83 height 24
type input "*"
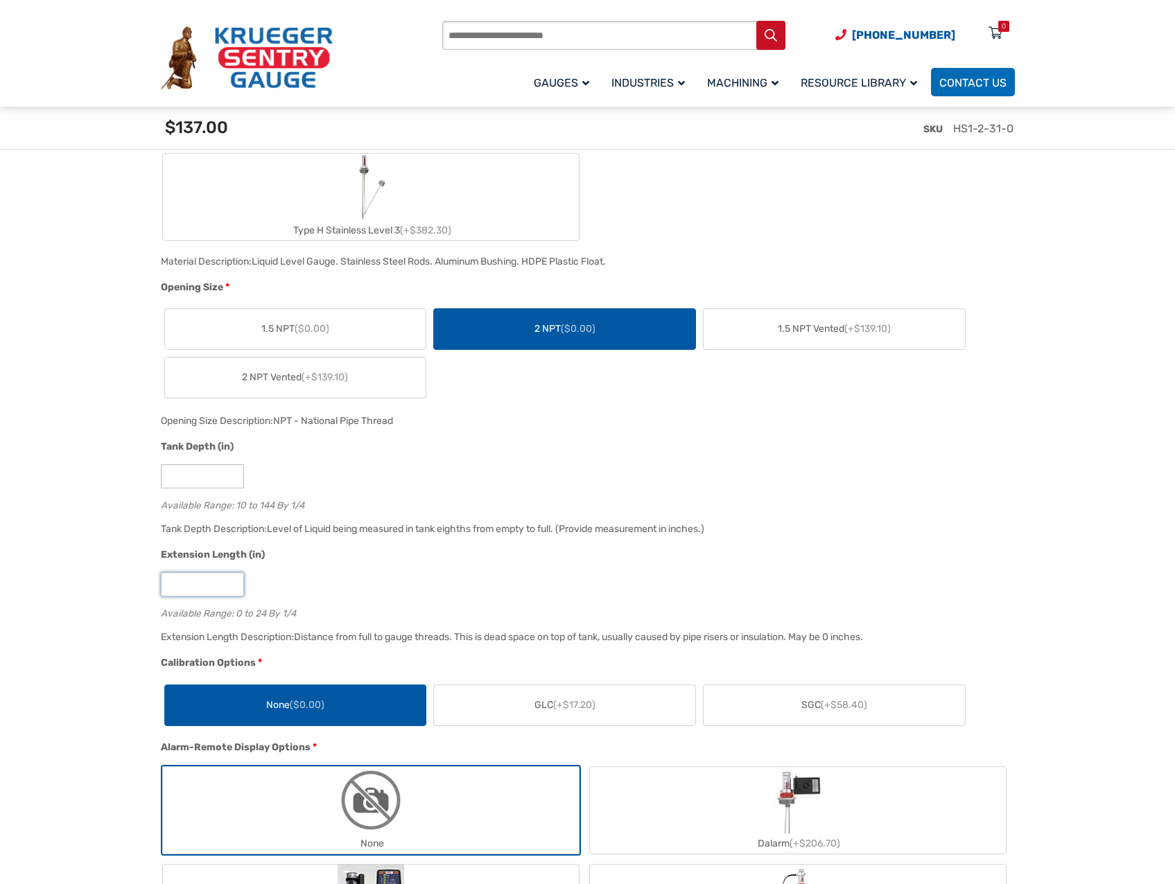
drag, startPoint x: 387, startPoint y: 597, endPoint x: 358, endPoint y: 594, distance: 28.6
click at [387, 597] on div "*" at bounding box center [584, 584] width 847 height 24
click at [186, 587] on input "*" at bounding box center [202, 584] width 83 height 24
type input "*"
click at [457, 563] on div "Extension Length (in)" at bounding box center [584, 556] width 847 height 18
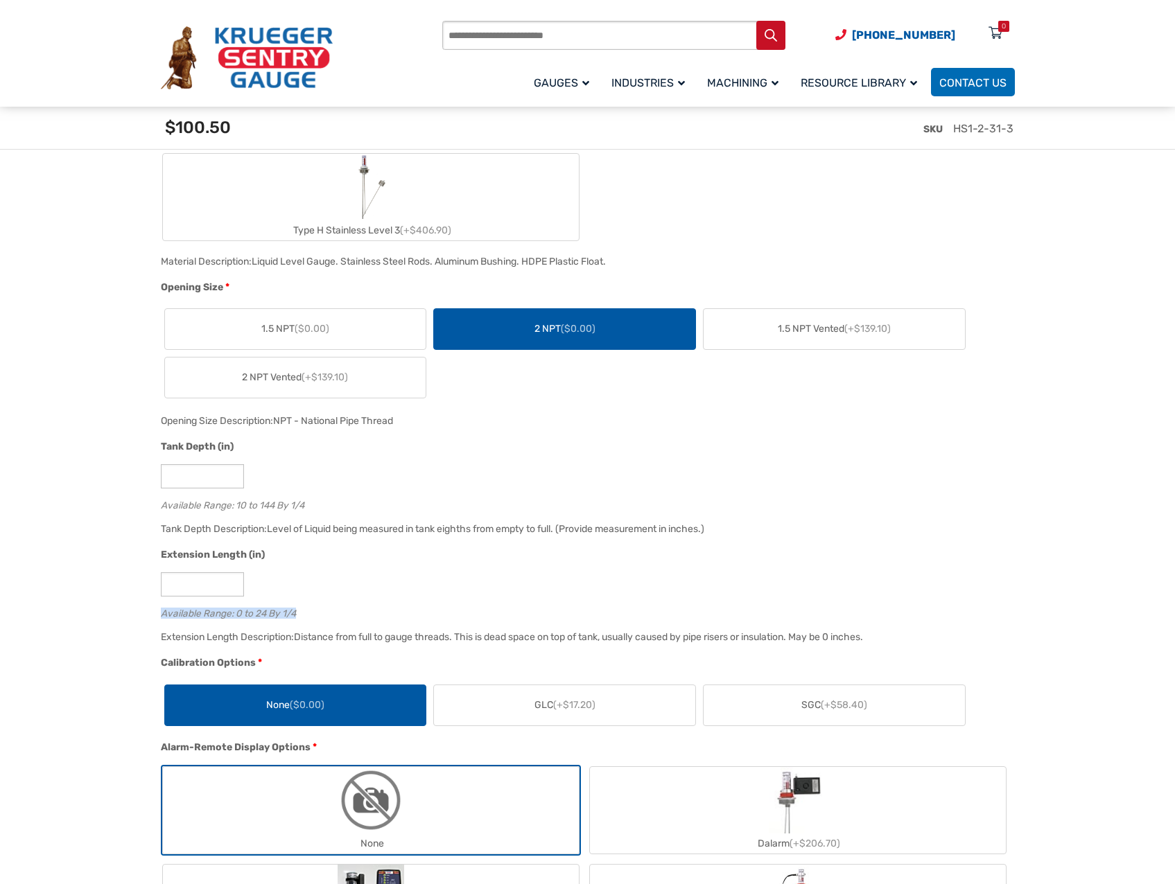
drag, startPoint x: 1018, startPoint y: 599, endPoint x: 987, endPoint y: 600, distance: 31.2
click at [990, 600] on div "Extension Length (in) * Available Range: 0 to 24 By 1/4" at bounding box center [584, 587] width 854 height 81
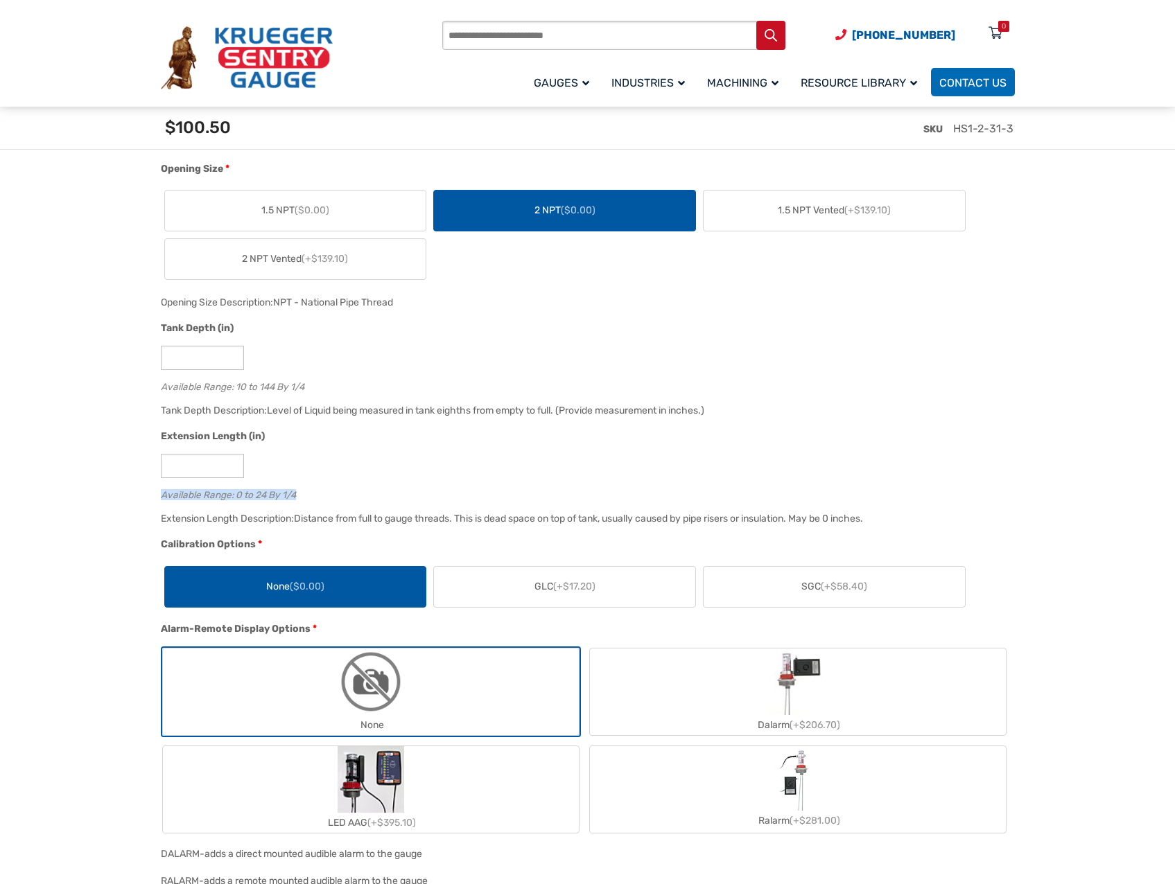
scroll to position [970, 0]
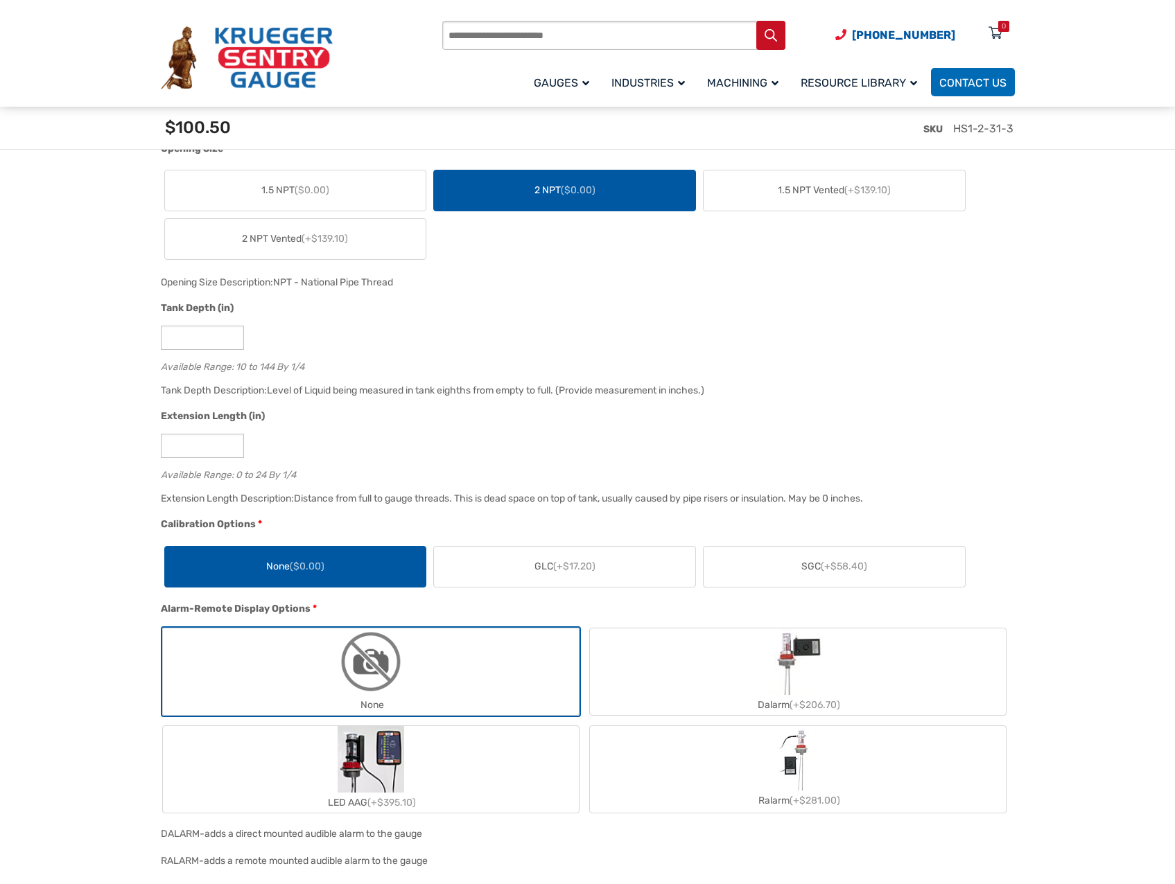
click at [502, 692] on label "None" at bounding box center [371, 672] width 416 height 87
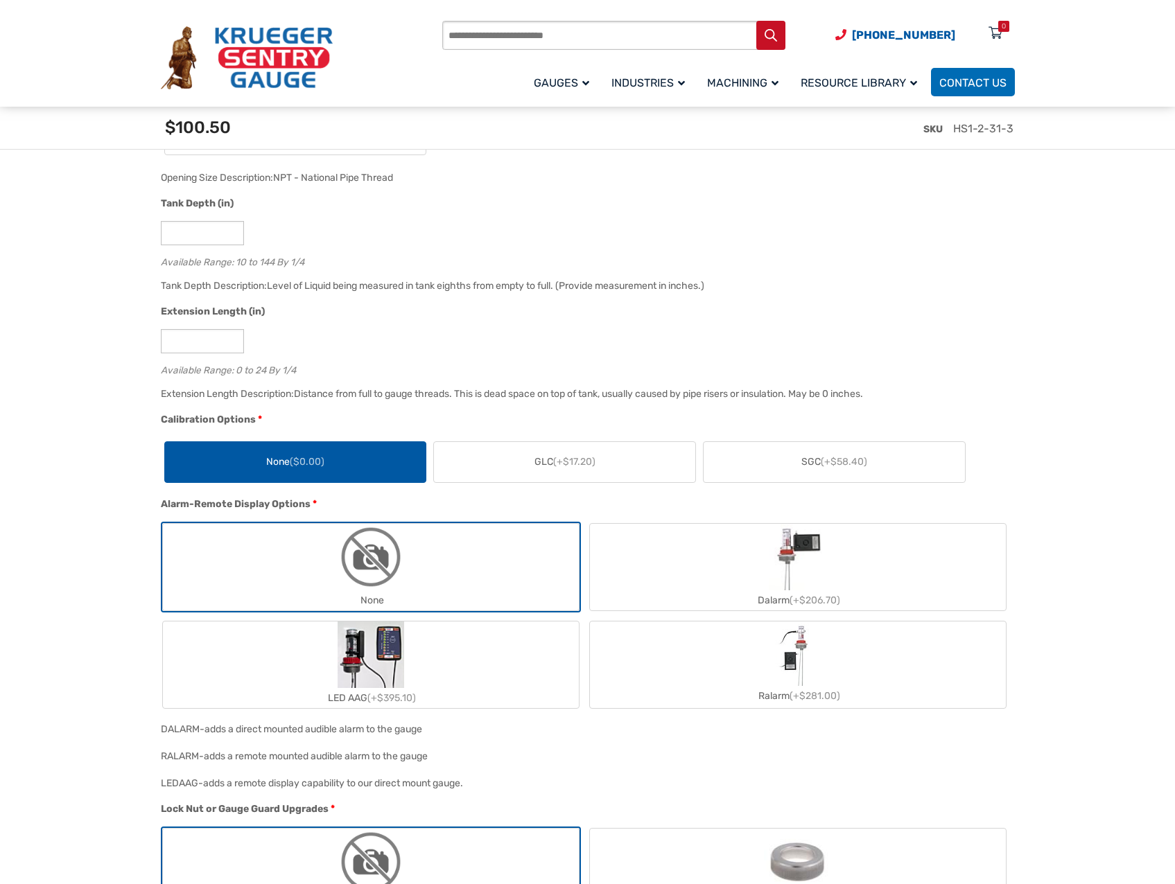
scroll to position [1317, 0]
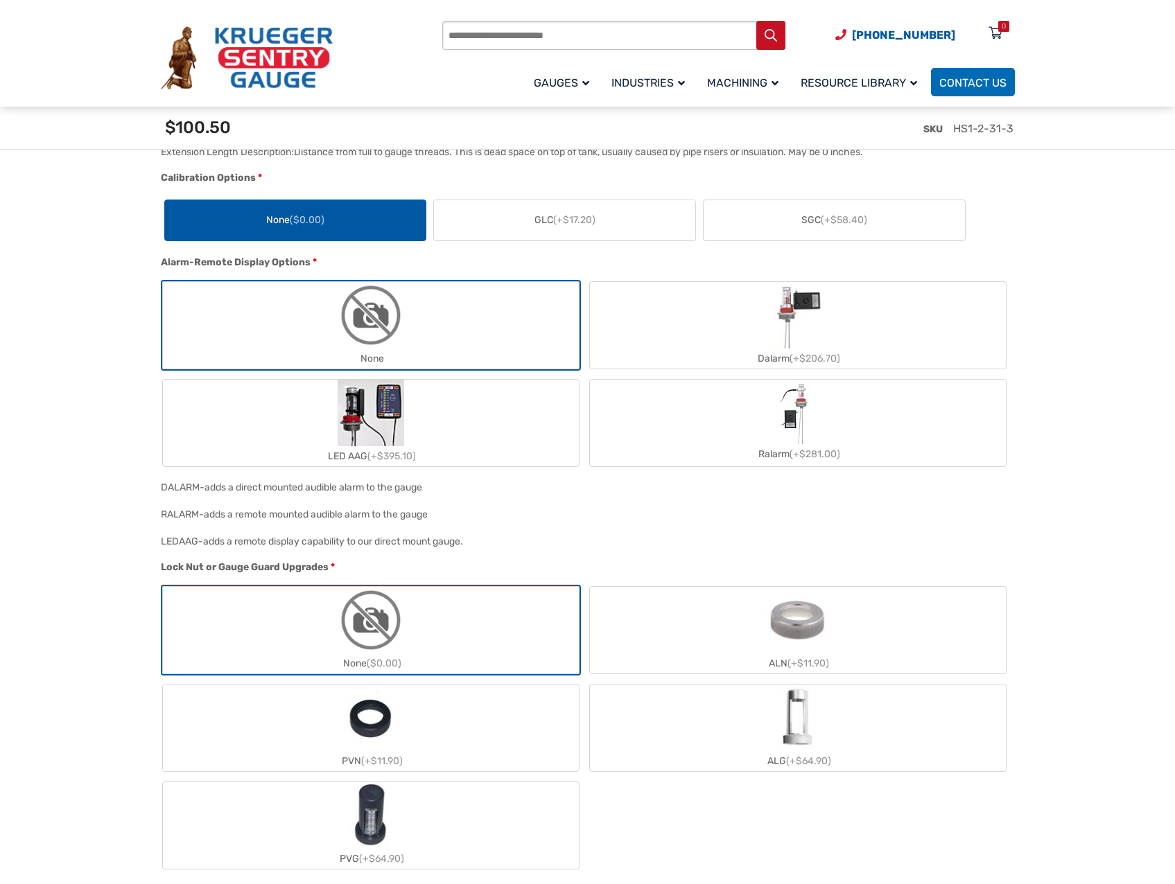
click at [483, 641] on label "None ($0.00)" at bounding box center [371, 630] width 416 height 87
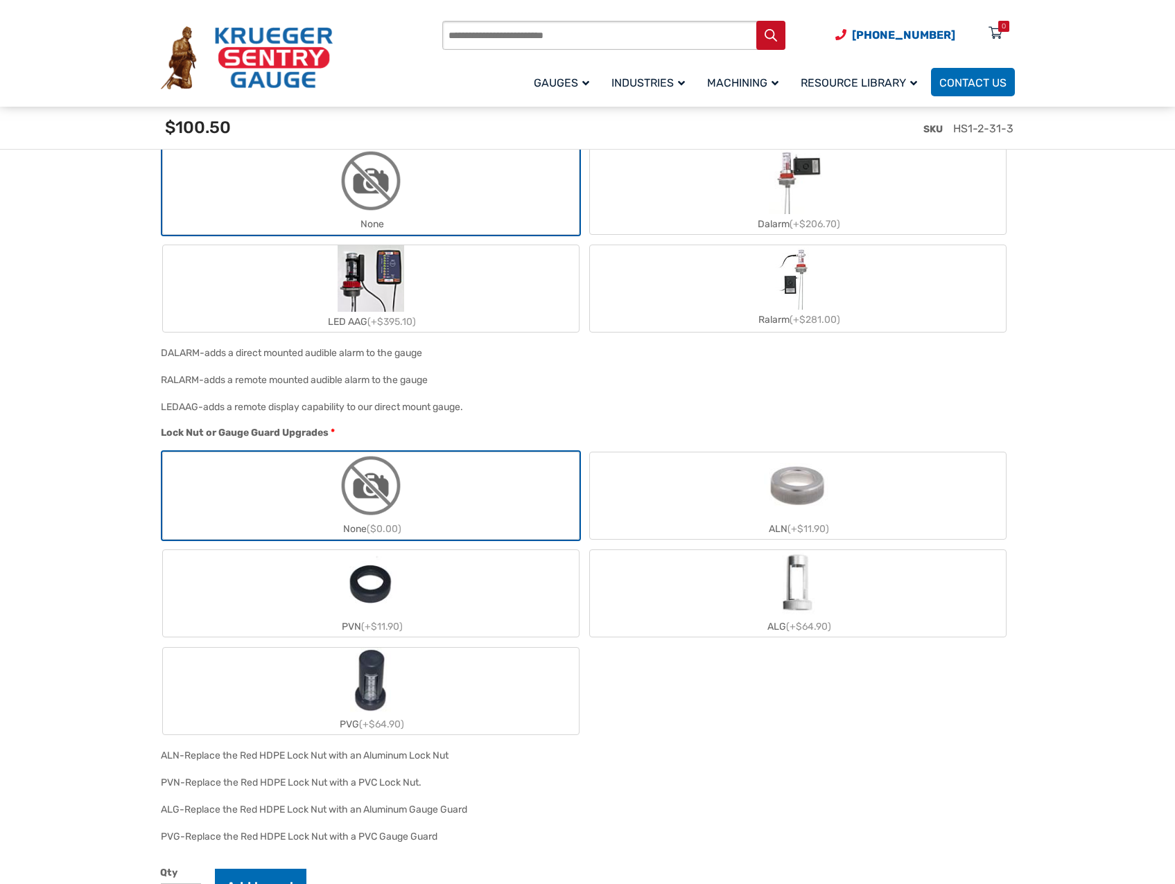
scroll to position [1732, 0]
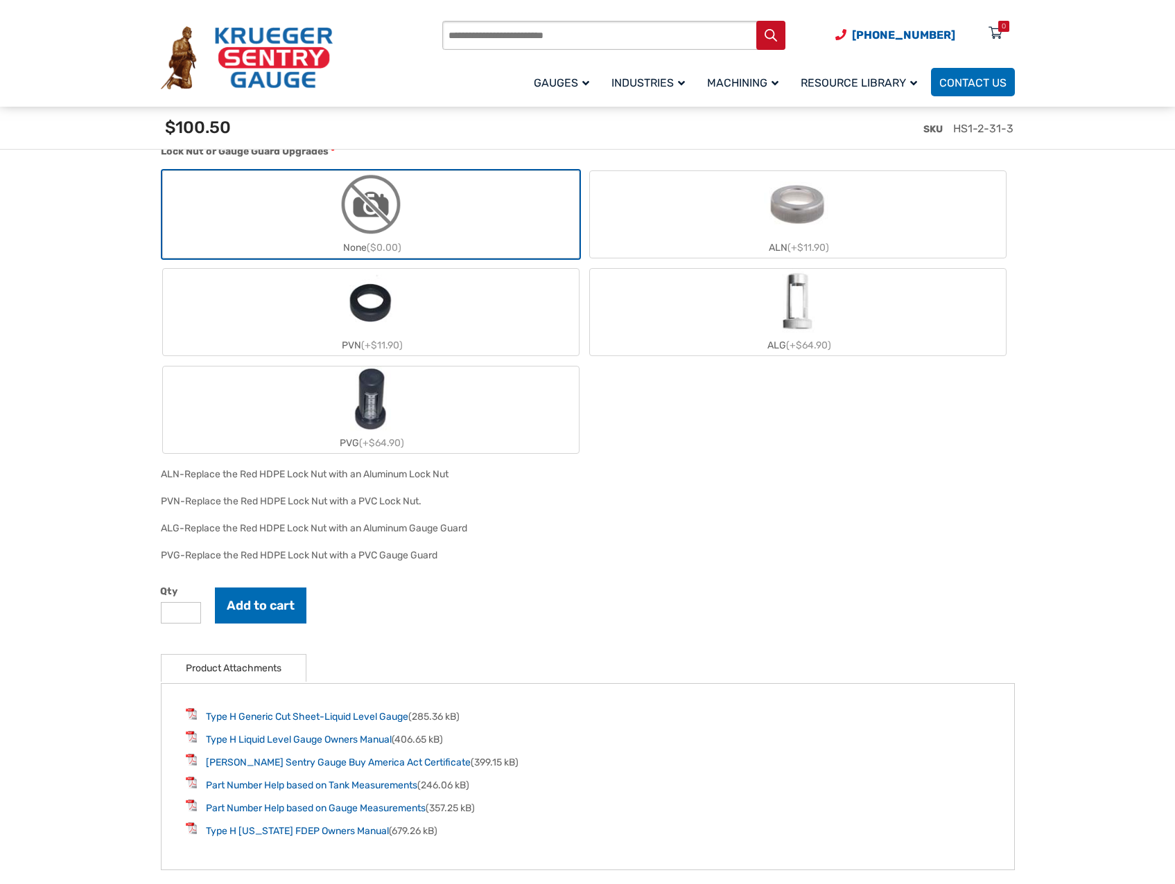
type input "*"
click at [188, 615] on input "*" at bounding box center [181, 612] width 40 height 21
click at [289, 613] on button "Add to cart" at bounding box center [260, 606] width 91 height 36
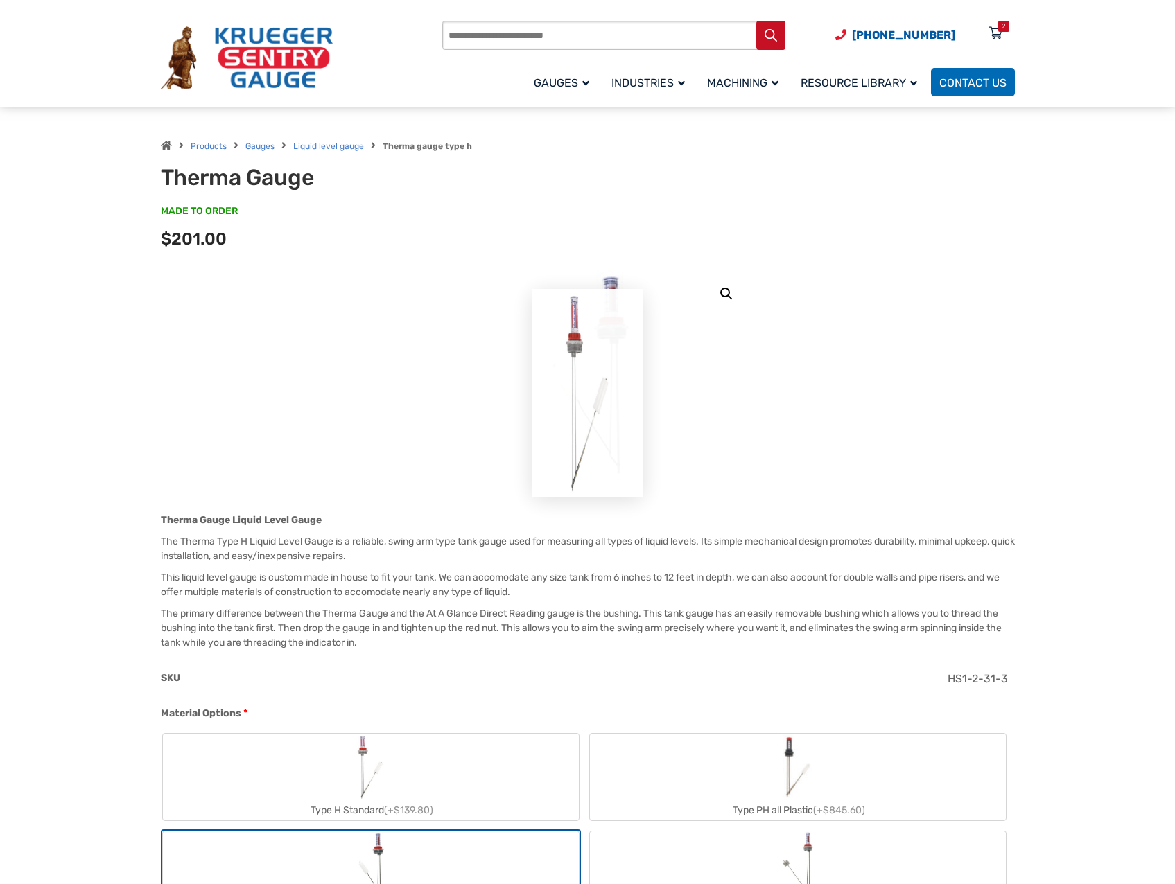
scroll to position [0, 0]
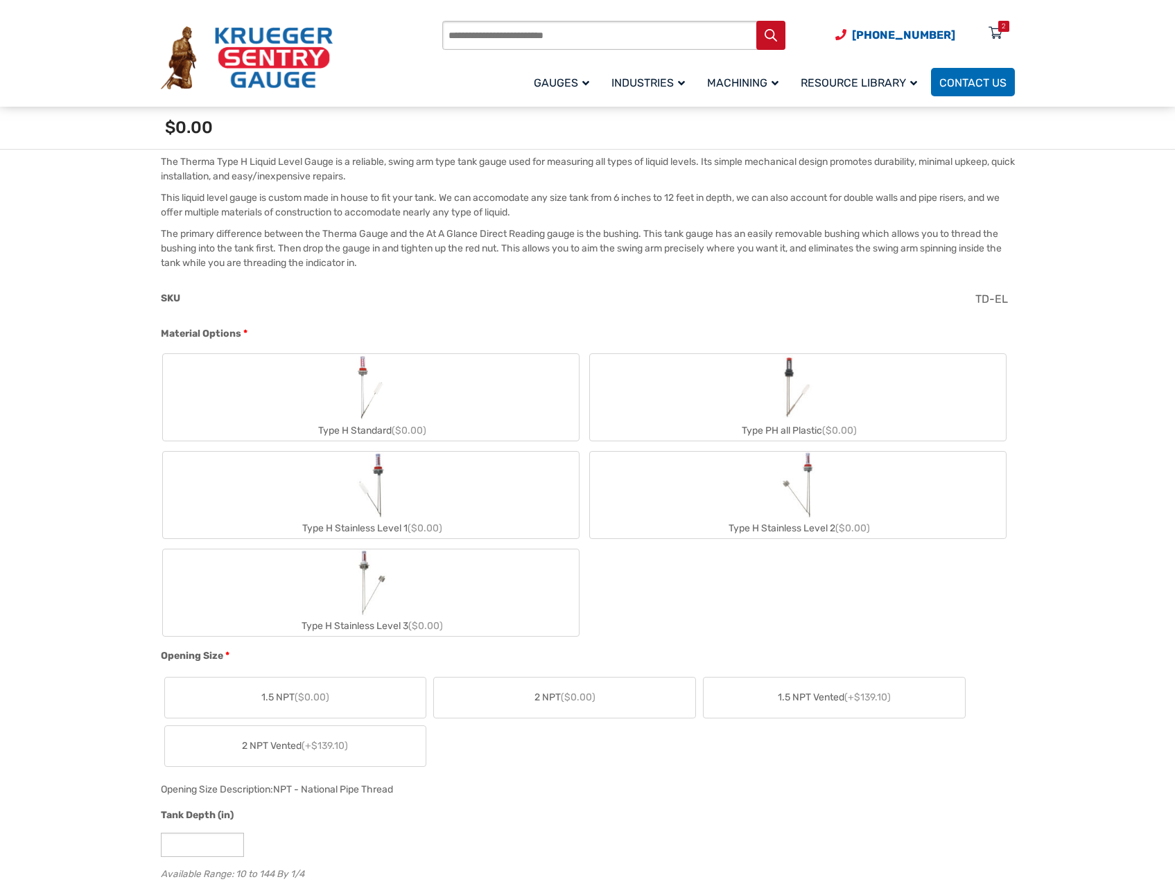
scroll to position [420, 0]
click at [489, 509] on label "Type H Stainless Level 1 ($0.00)" at bounding box center [371, 492] width 416 height 87
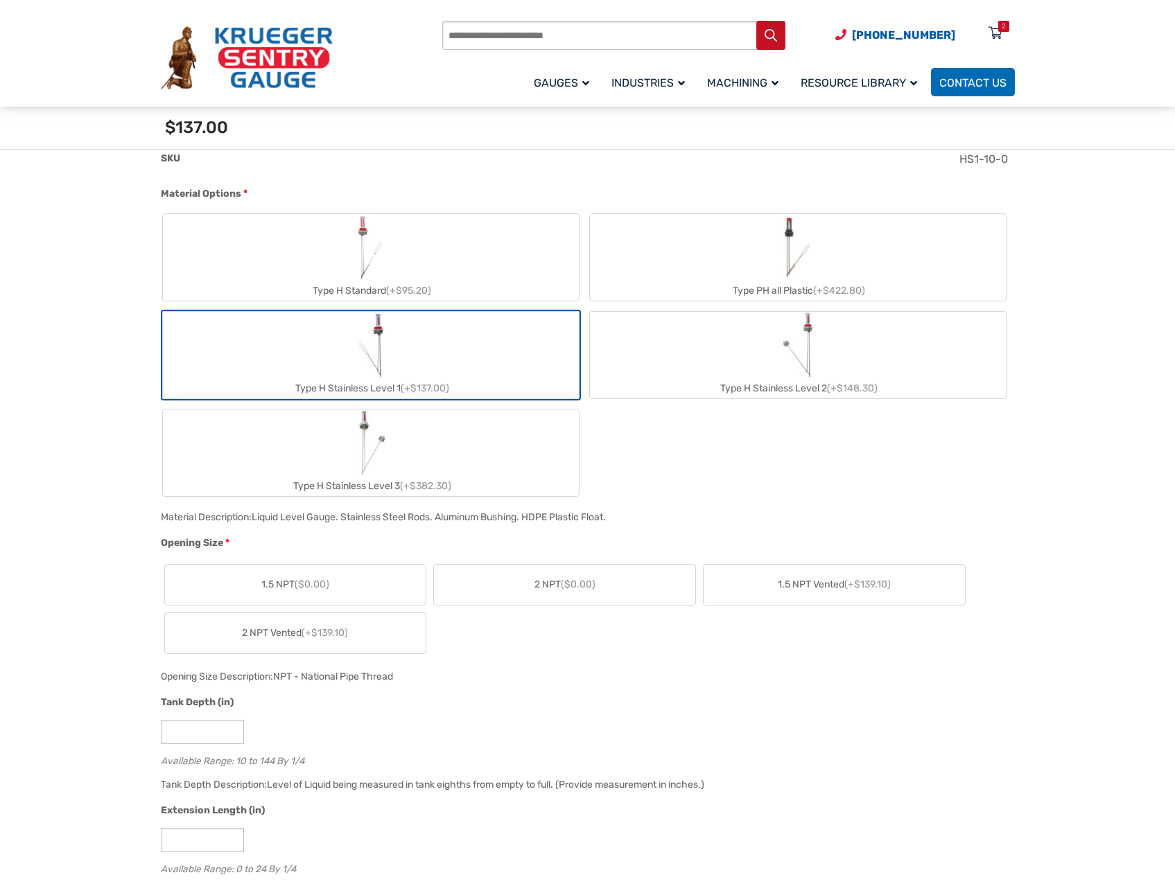
scroll to position [559, 0]
click at [527, 588] on label "2 NPT ($0.00)" at bounding box center [564, 583] width 261 height 40
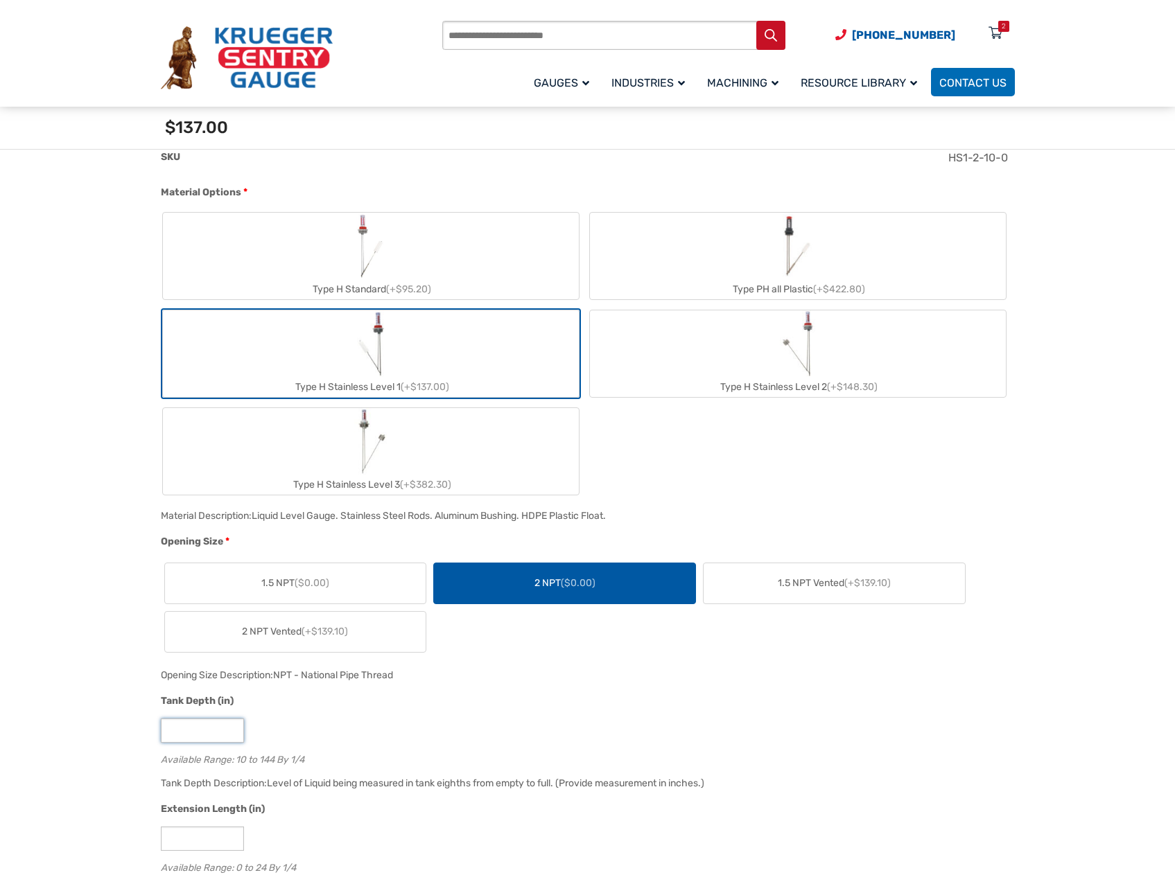
drag, startPoint x: 197, startPoint y: 728, endPoint x: 202, endPoint y: 720, distance: 8.7
click at [197, 728] on input "**" at bounding box center [202, 731] width 83 height 24
type input "*"
type input "**"
click at [188, 848] on input "*" at bounding box center [202, 839] width 83 height 24
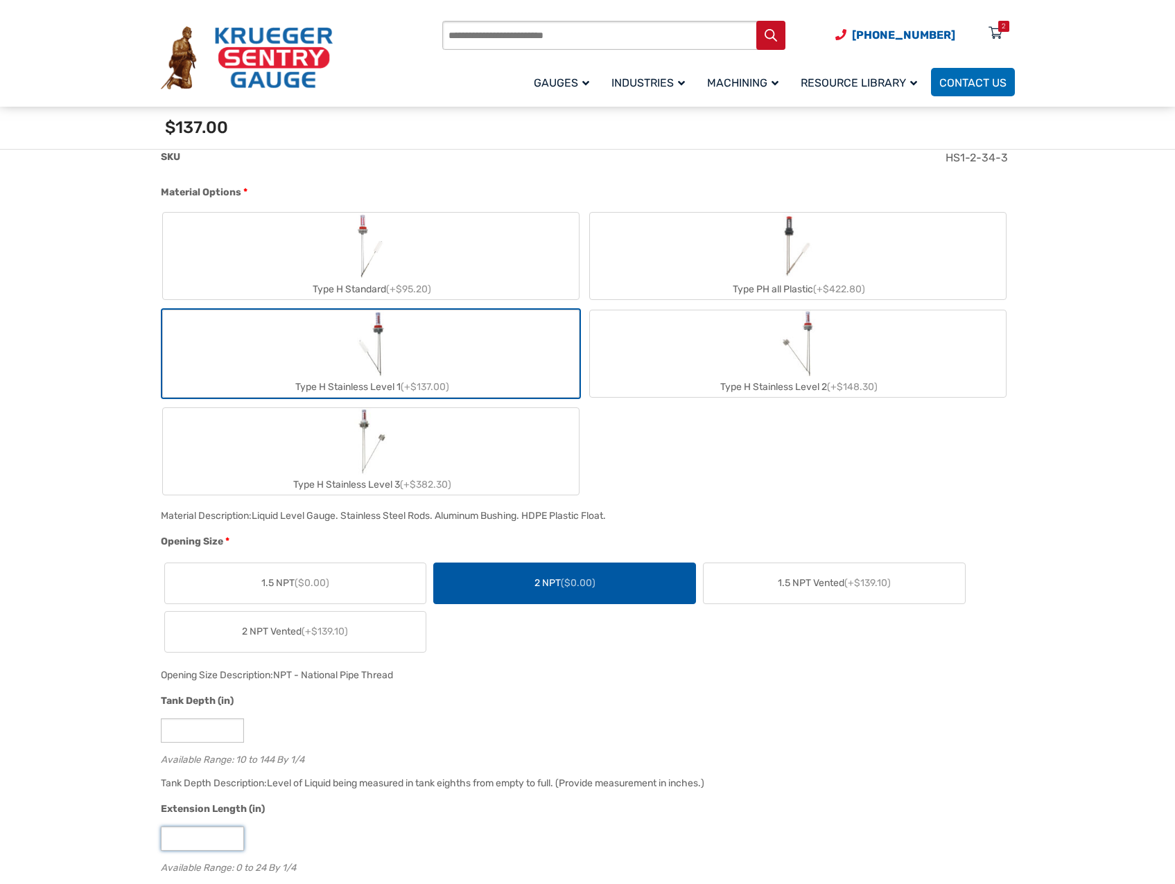
type input "*"
click at [393, 835] on div "*" at bounding box center [584, 839] width 847 height 24
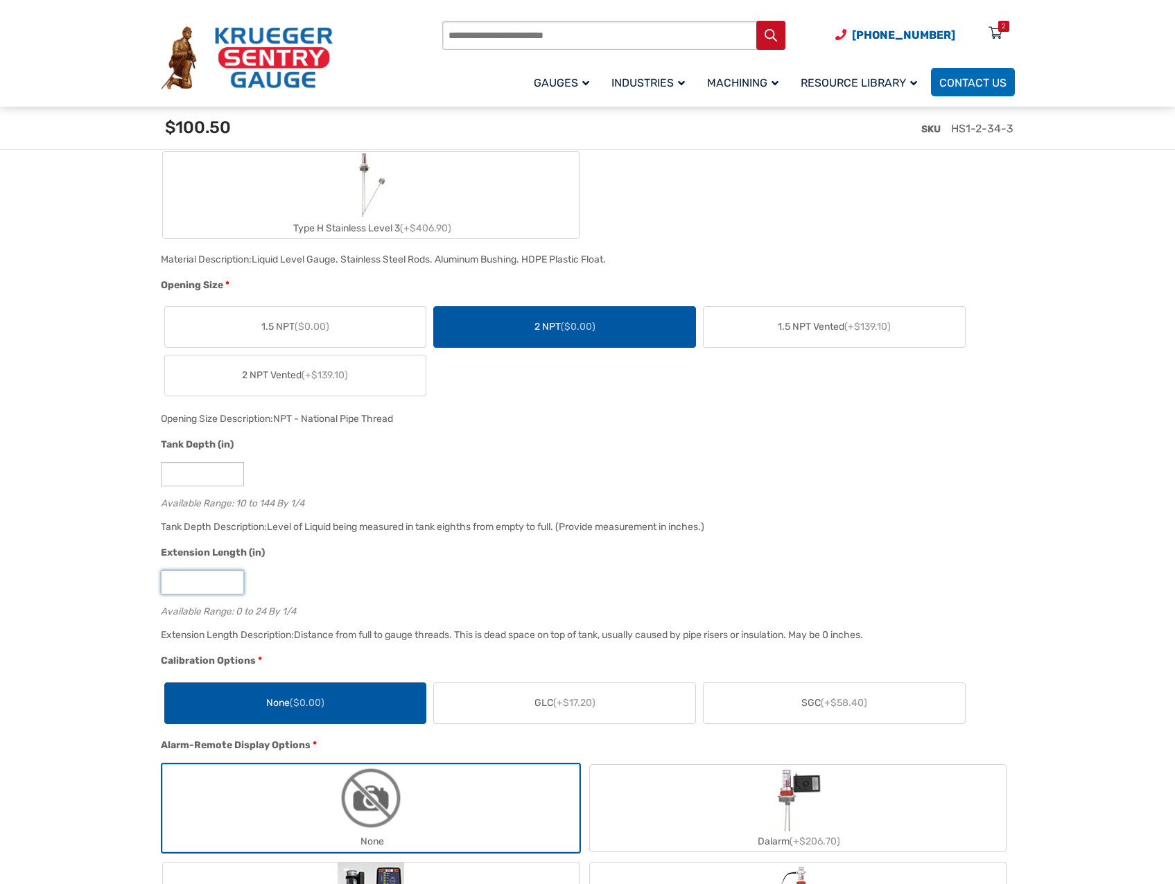
scroll to position [836, 0]
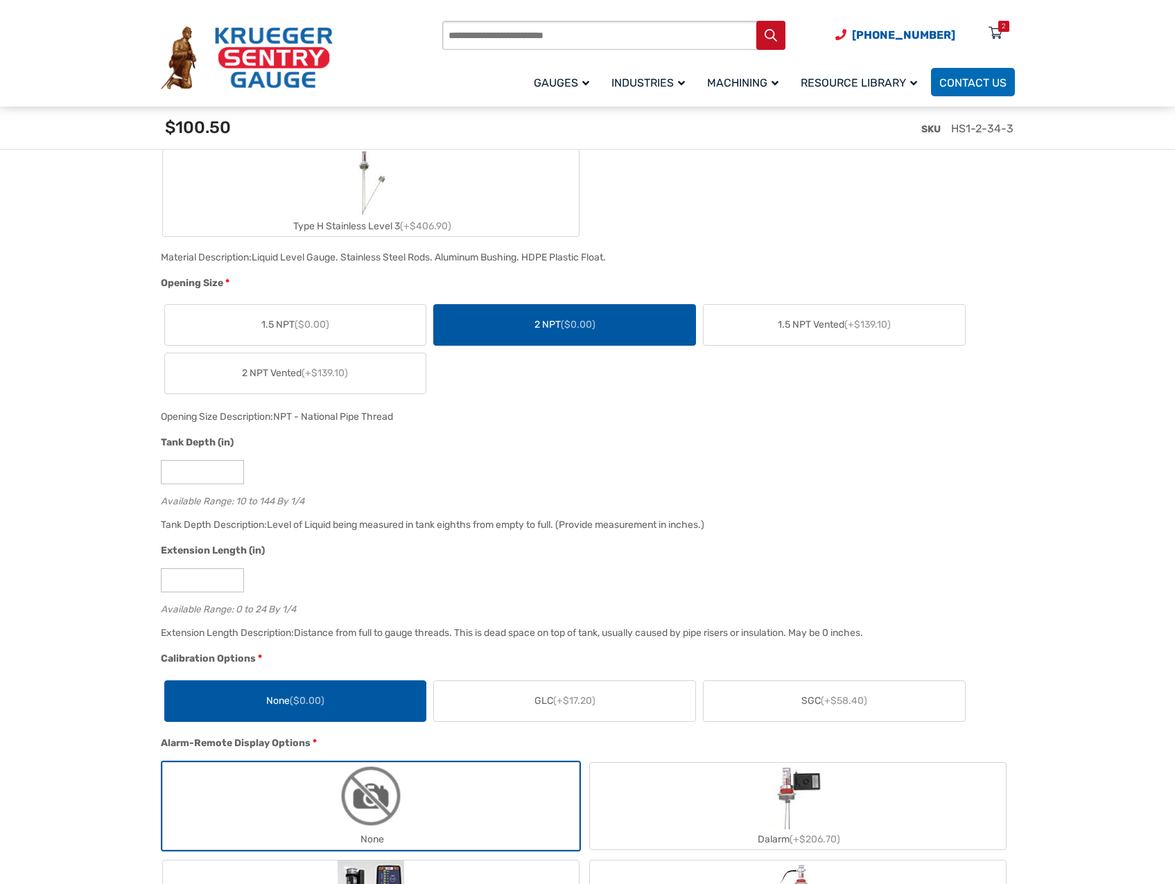
click at [358, 699] on label "None ($0.00)" at bounding box center [295, 701] width 261 height 40
click at [491, 789] on label "None" at bounding box center [371, 806] width 416 height 87
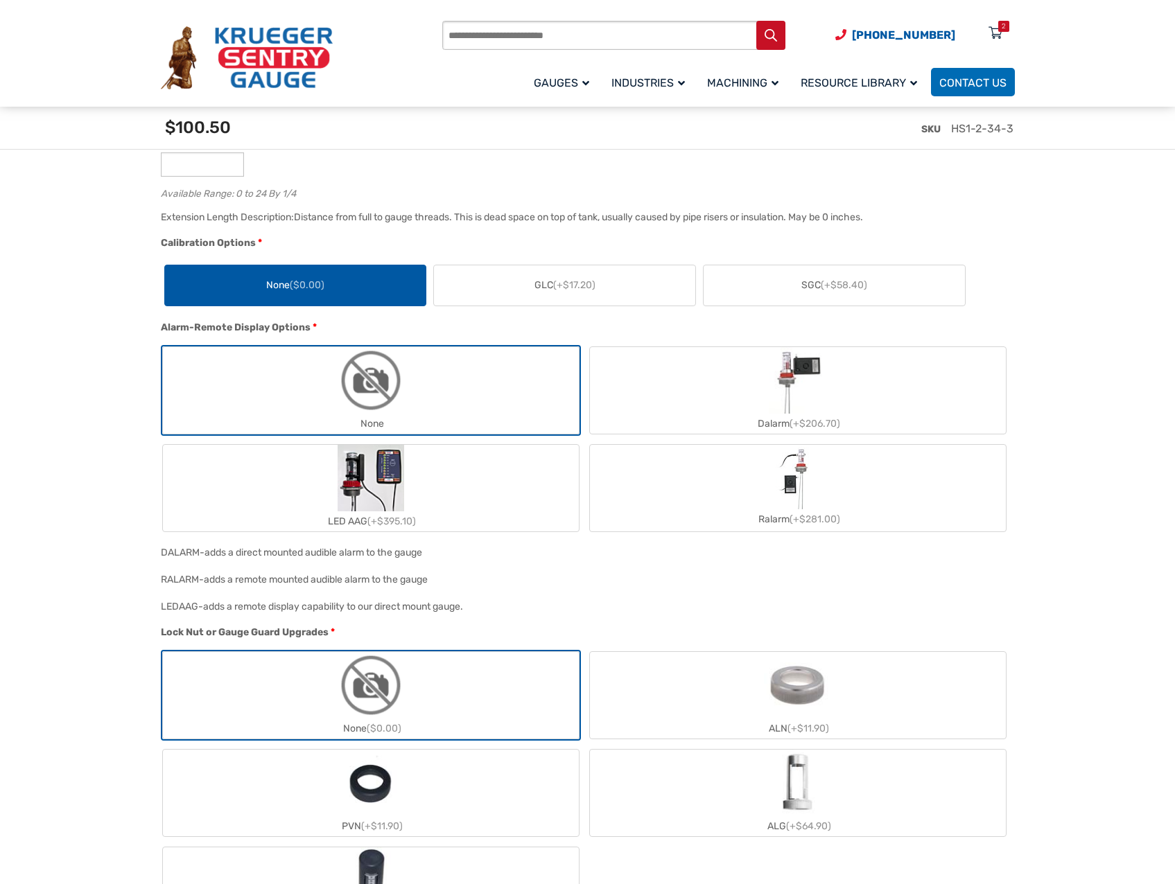
click at [466, 715] on label "None ($0.00)" at bounding box center [371, 695] width 416 height 87
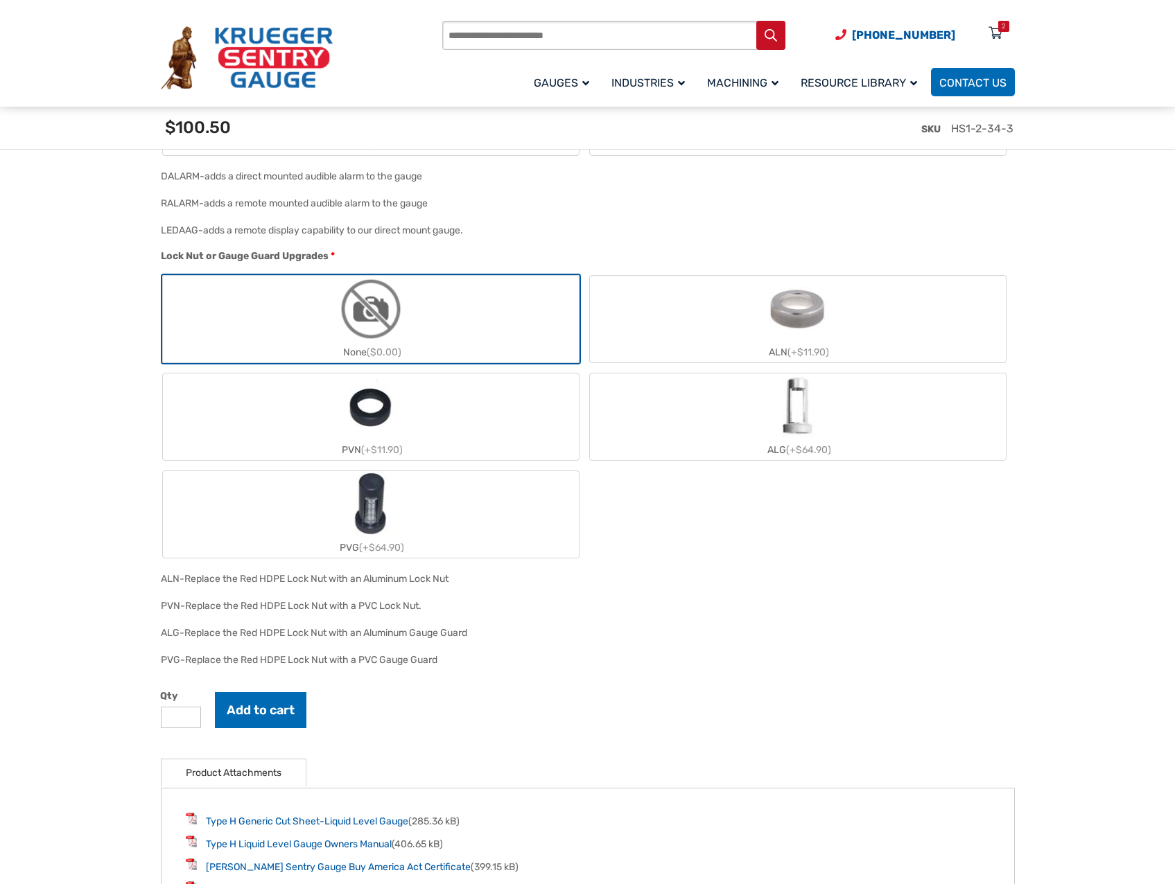
scroll to position [1806, 0]
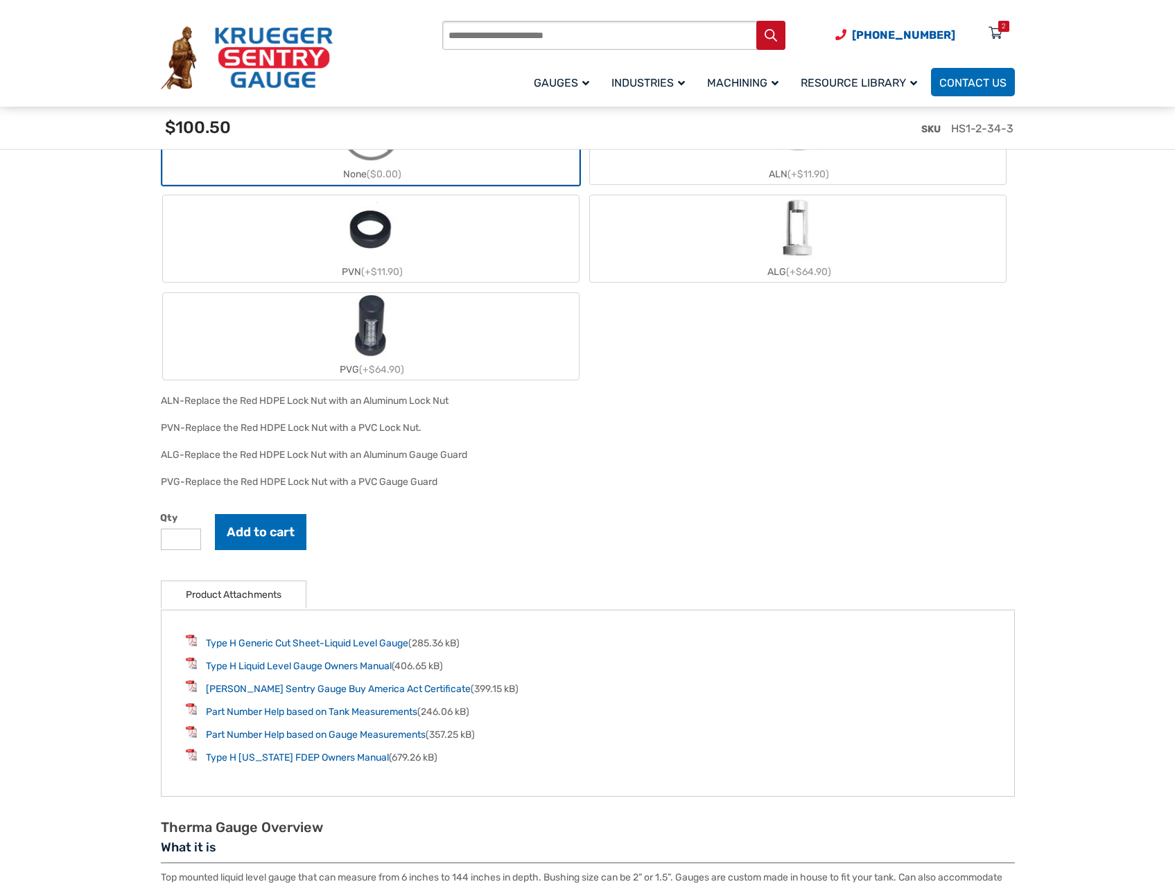
type input "*"
click at [191, 541] on input "*" at bounding box center [181, 539] width 40 height 21
click at [270, 541] on button "Add to cart" at bounding box center [260, 532] width 91 height 36
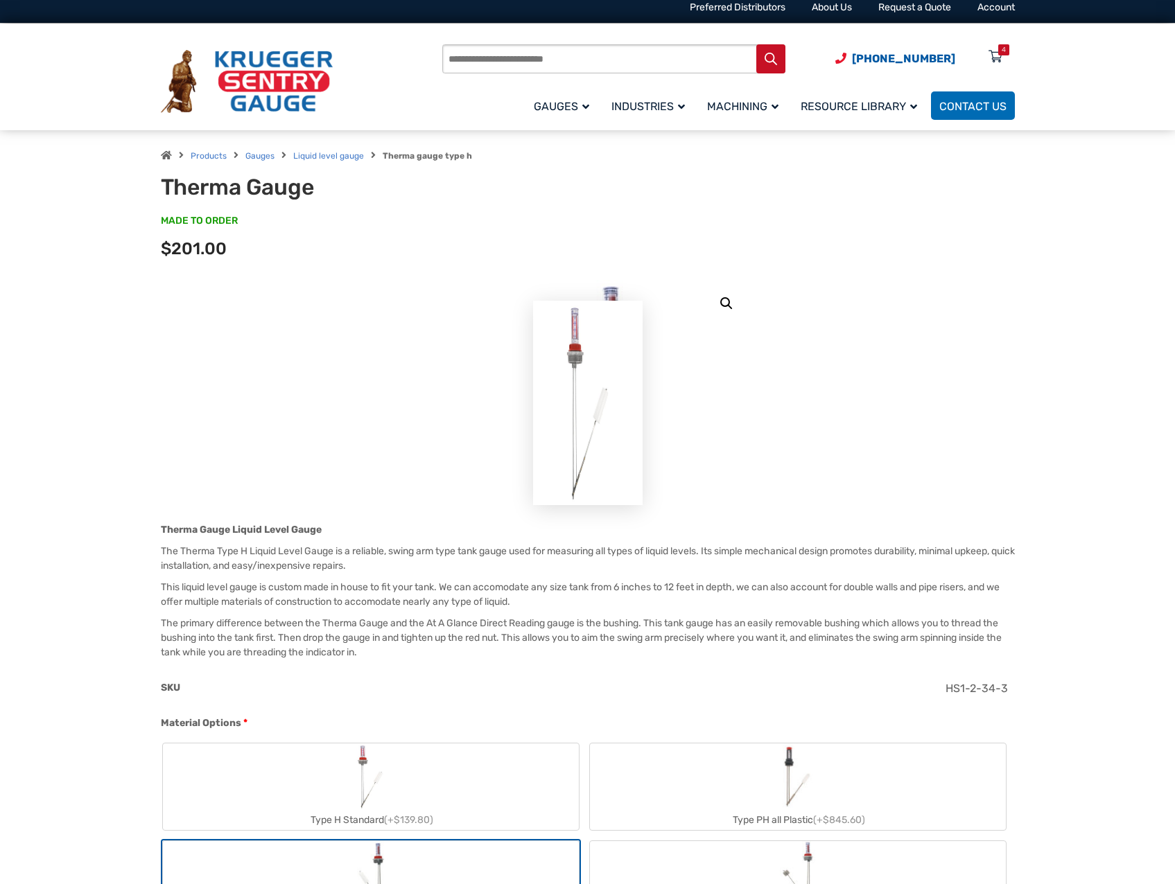
scroll to position [0, 0]
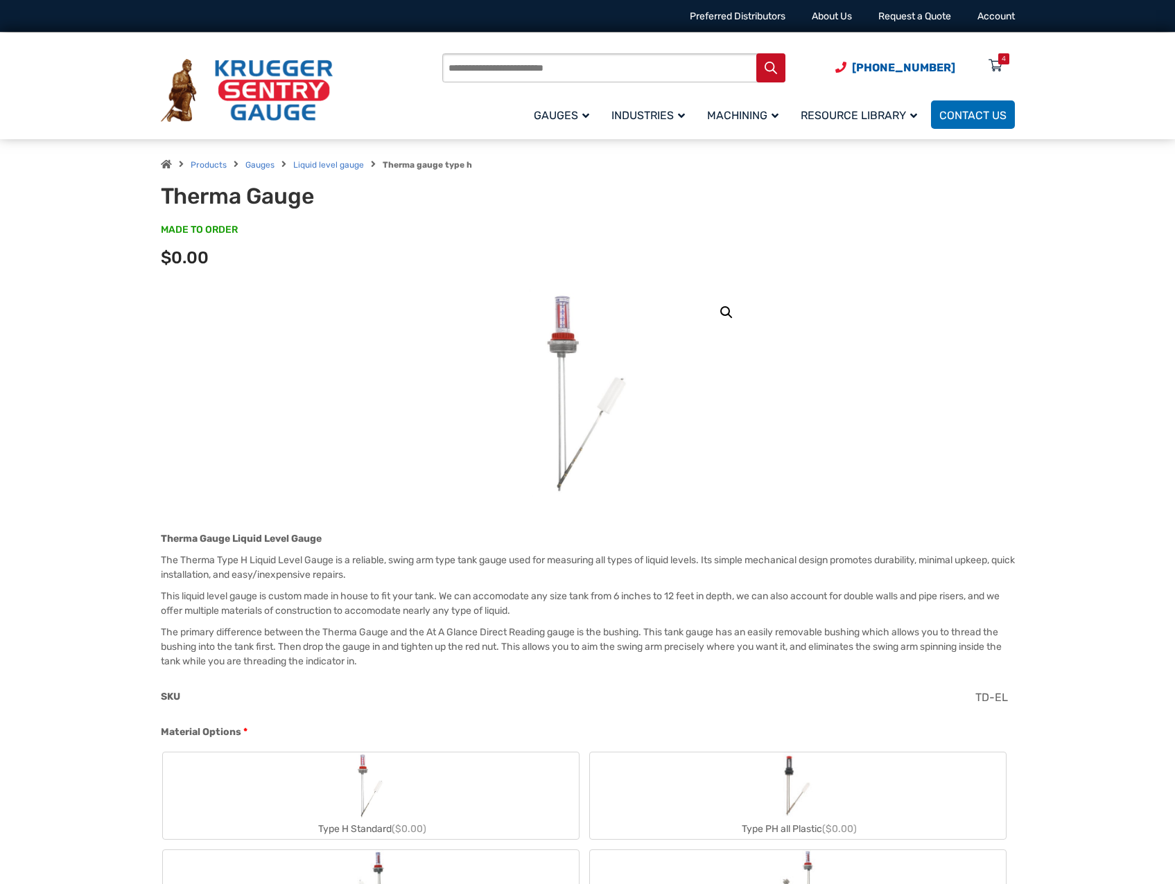
click at [999, 67] on icon at bounding box center [995, 66] width 14 height 22
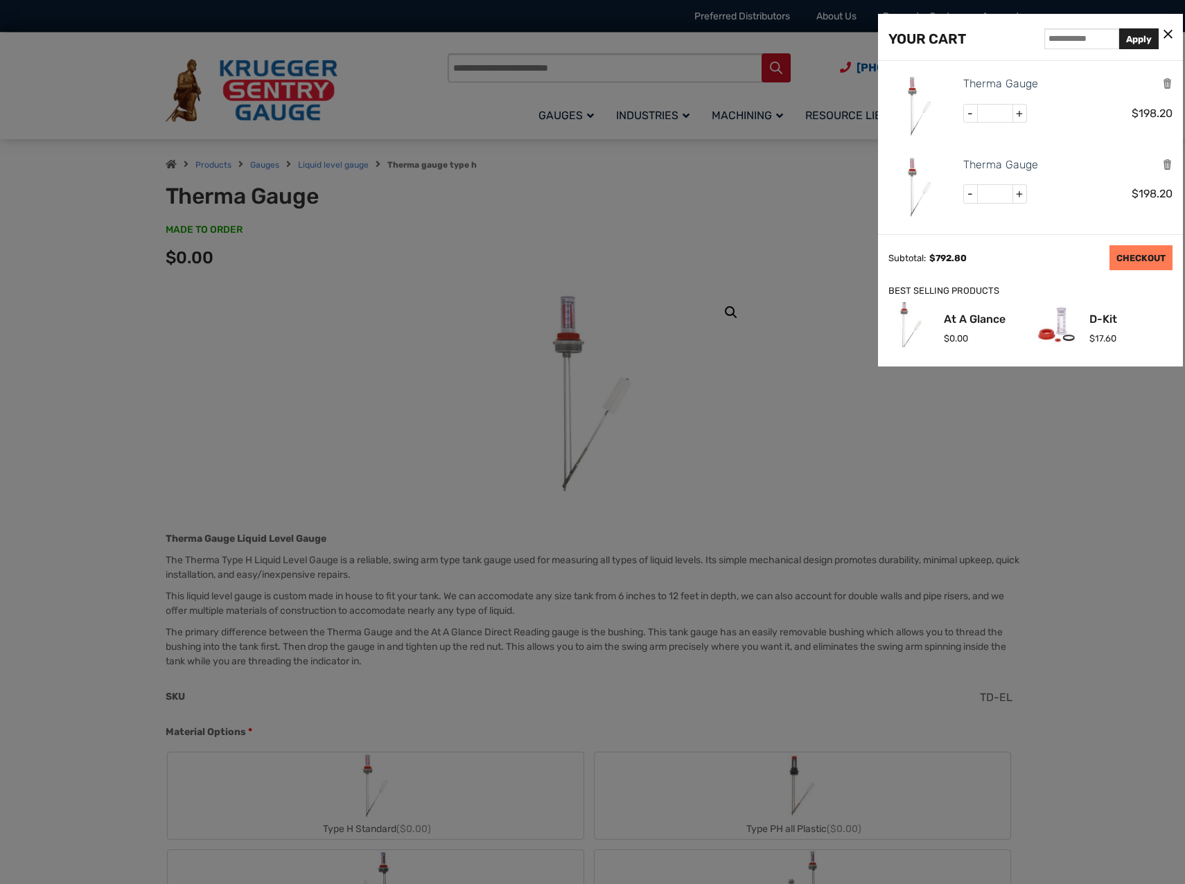
click at [1135, 258] on link "CHECKOUT" at bounding box center [1140, 257] width 63 height 25
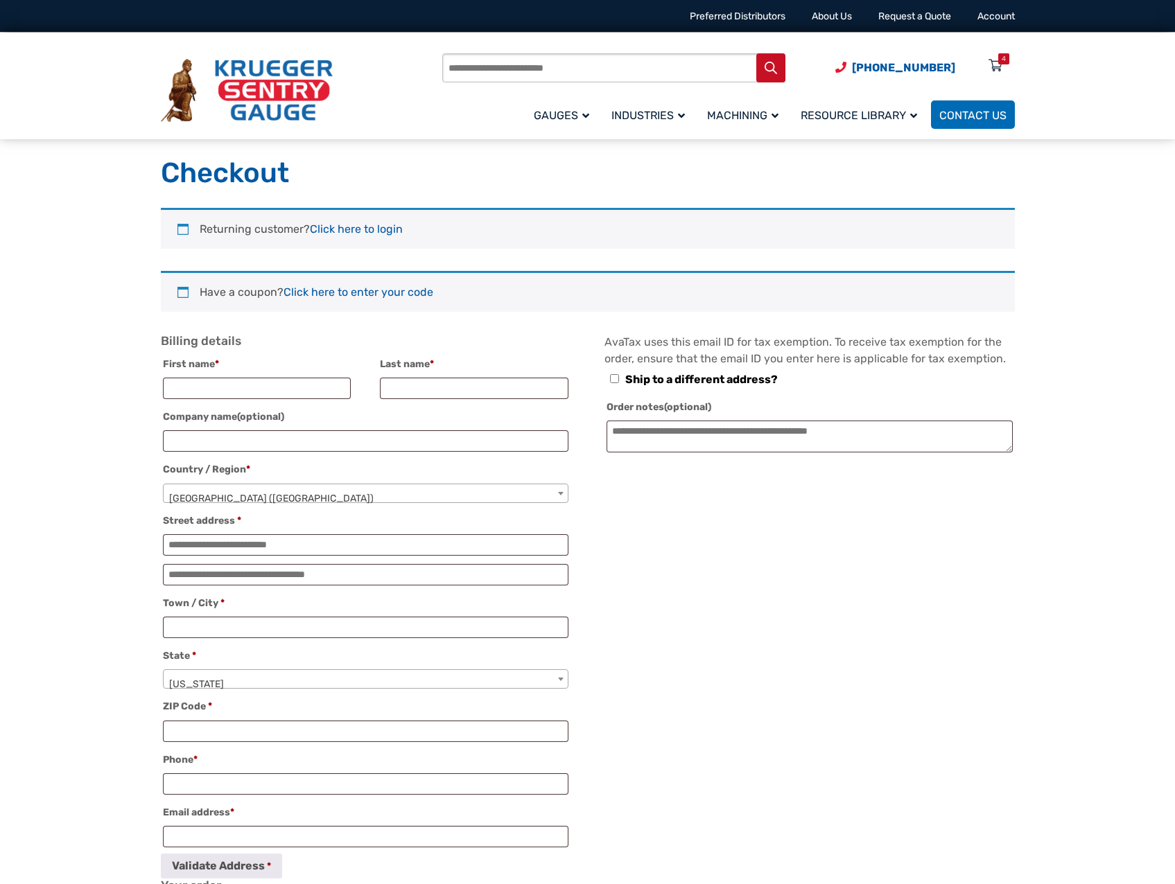
select select "**"
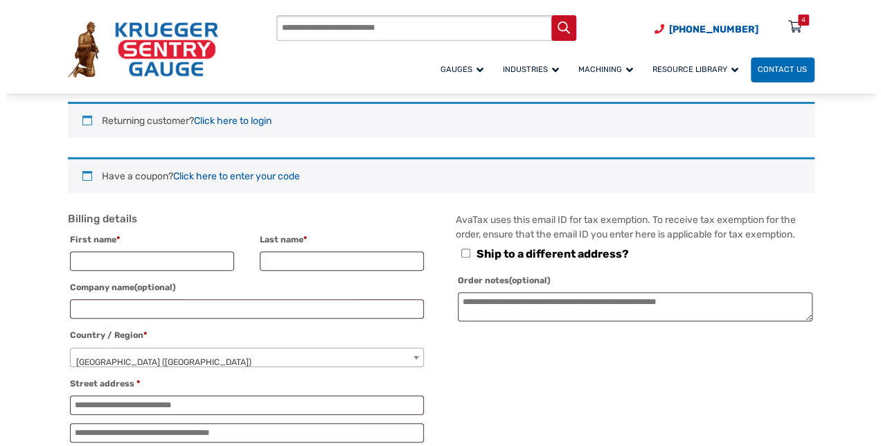
scroll to position [73, 0]
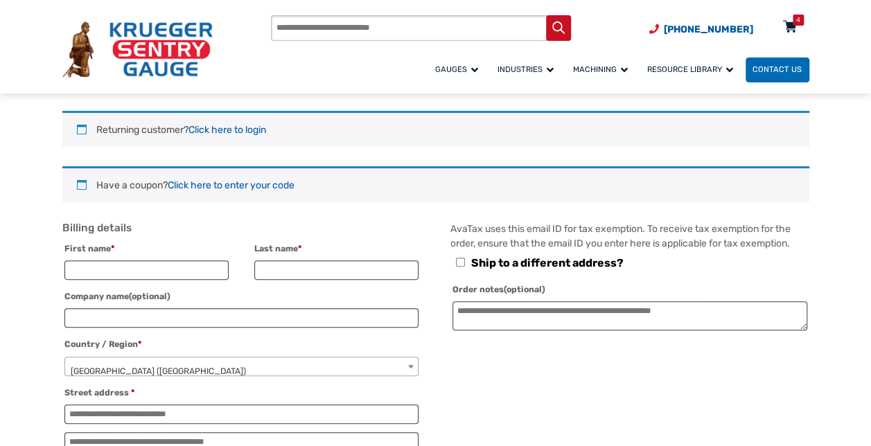
click at [791, 30] on icon at bounding box center [790, 28] width 14 height 22
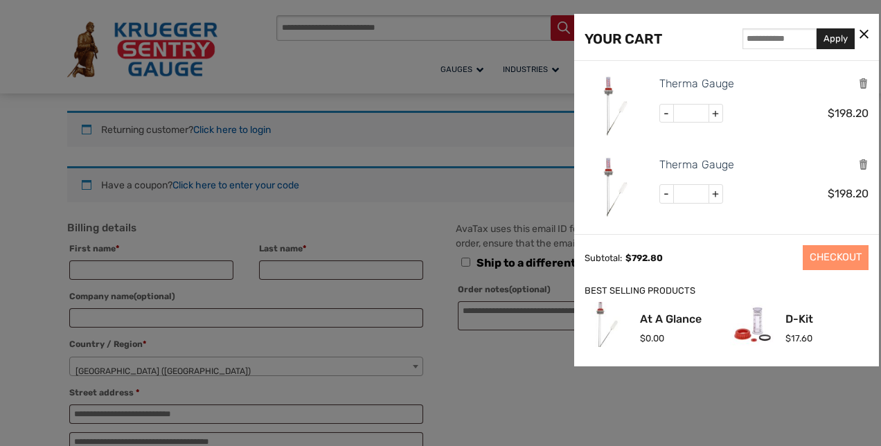
click at [513, 188] on div at bounding box center [440, 223] width 881 height 446
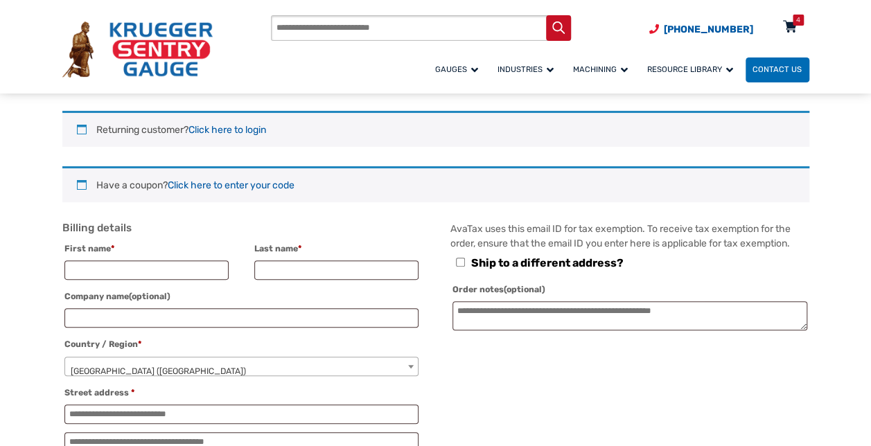
click at [784, 21] on icon at bounding box center [790, 28] width 14 height 22
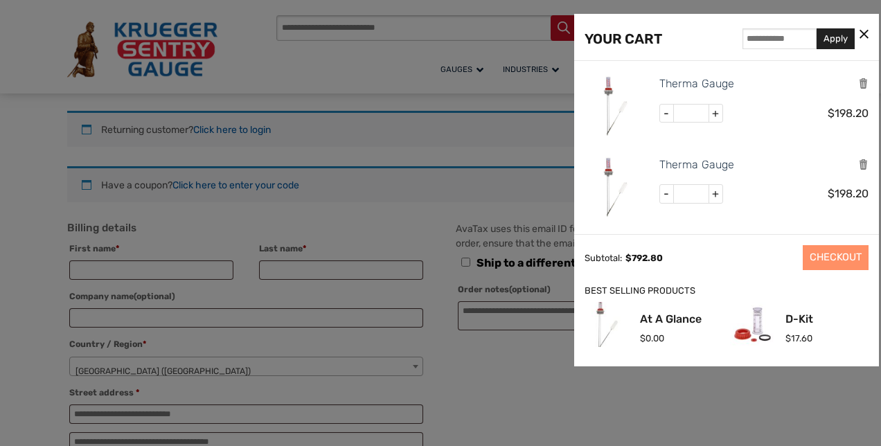
click at [532, 180] on div at bounding box center [440, 223] width 881 height 446
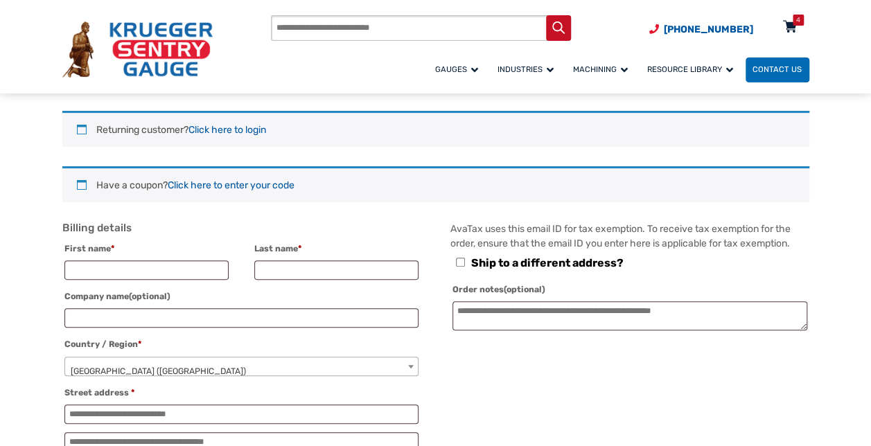
click at [791, 26] on icon at bounding box center [790, 28] width 14 height 22
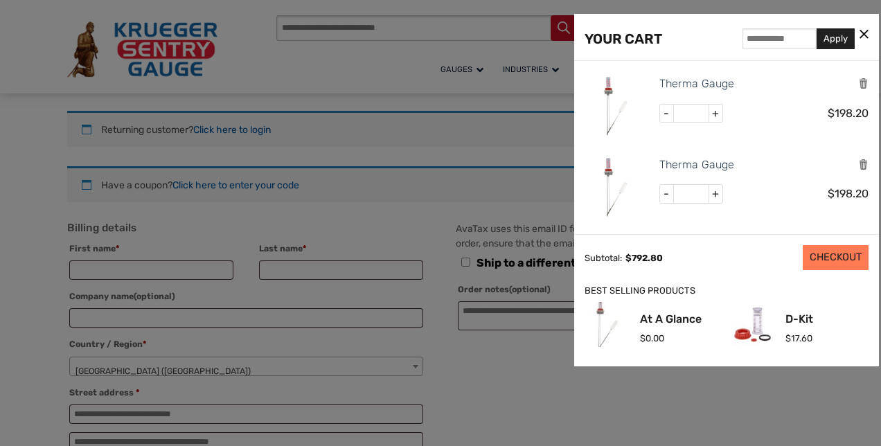
click at [818, 262] on link "CHECKOUT" at bounding box center [836, 257] width 66 height 25
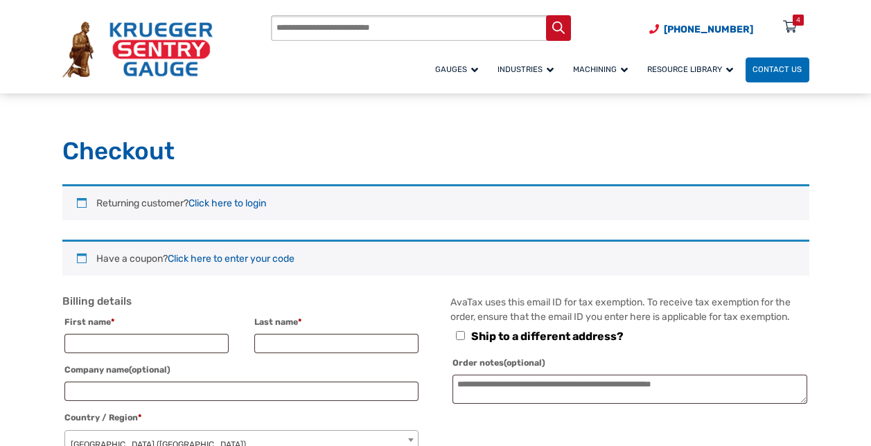
select select "**"
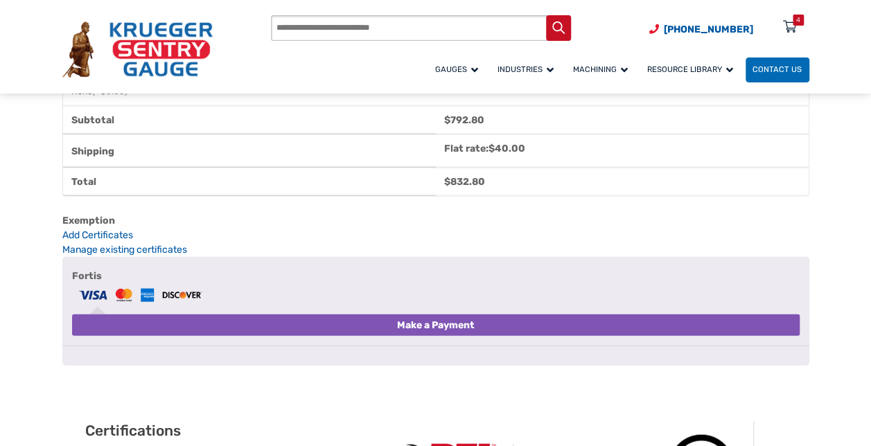
scroll to position [1332, 0]
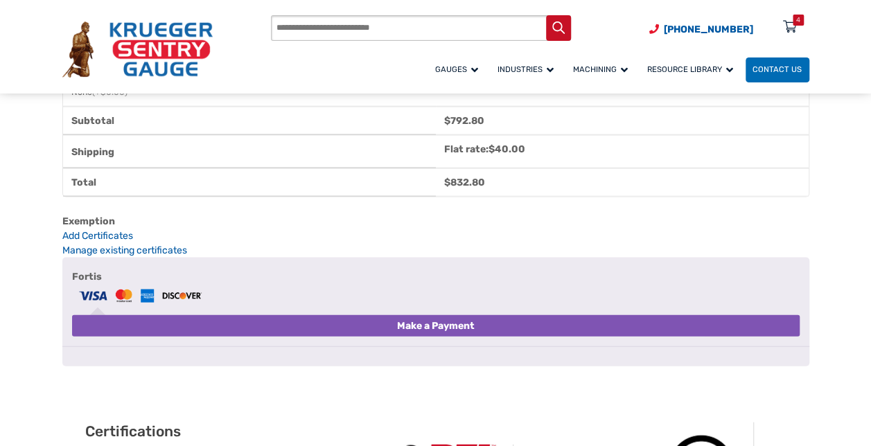
click at [502, 258] on div "Checkout" at bounding box center [435, 258] width 747 height 0
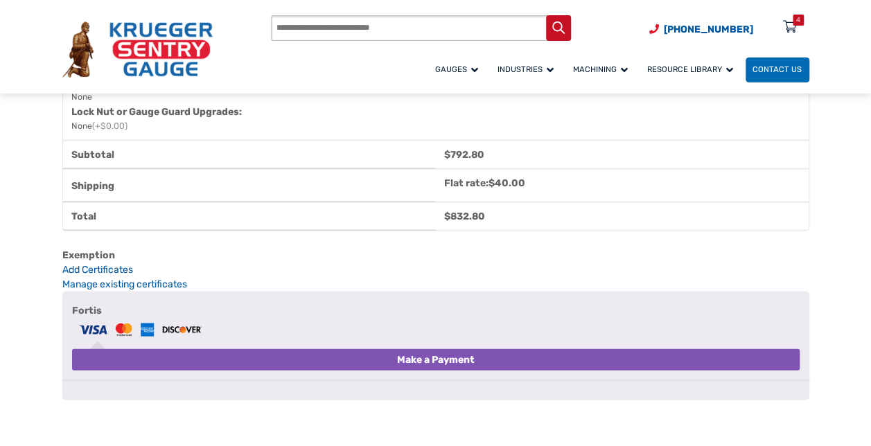
scroll to position [1286, 0]
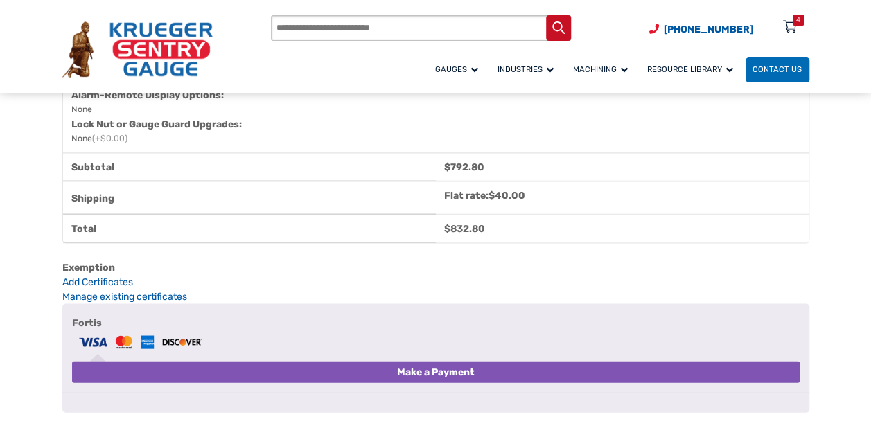
click at [416, 123] on dt "Lock Nut or Gauge Guard Upgrades:" at bounding box center [248, 123] width 354 height 15
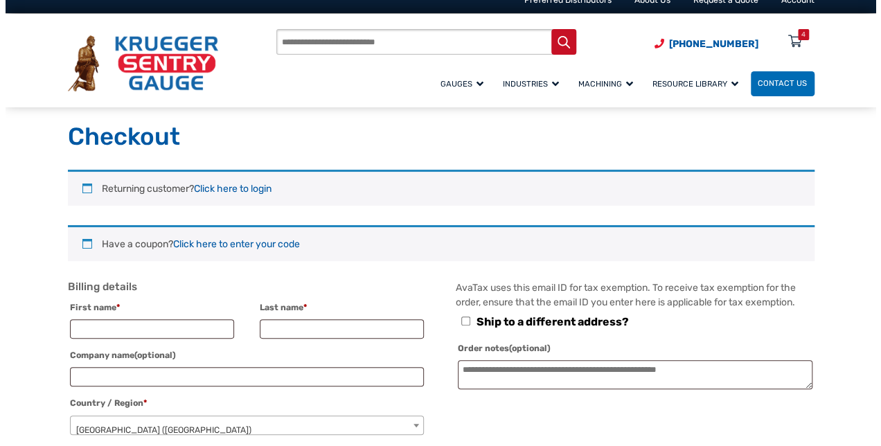
scroll to position [0, 0]
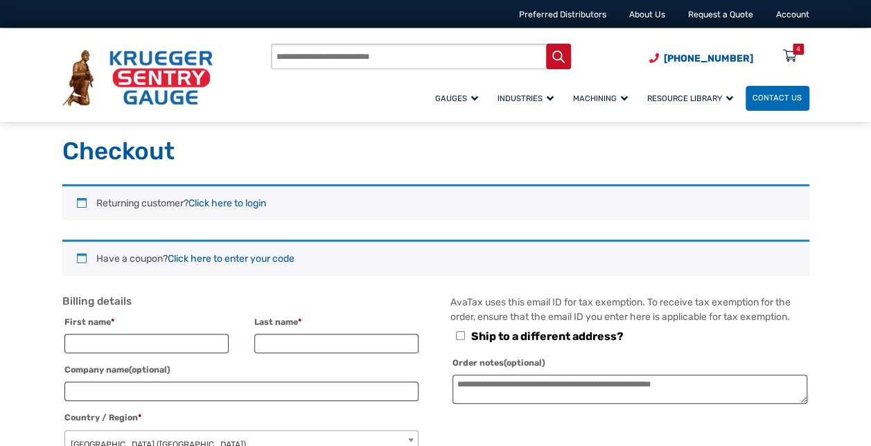
click at [791, 48] on icon at bounding box center [790, 57] width 14 height 22
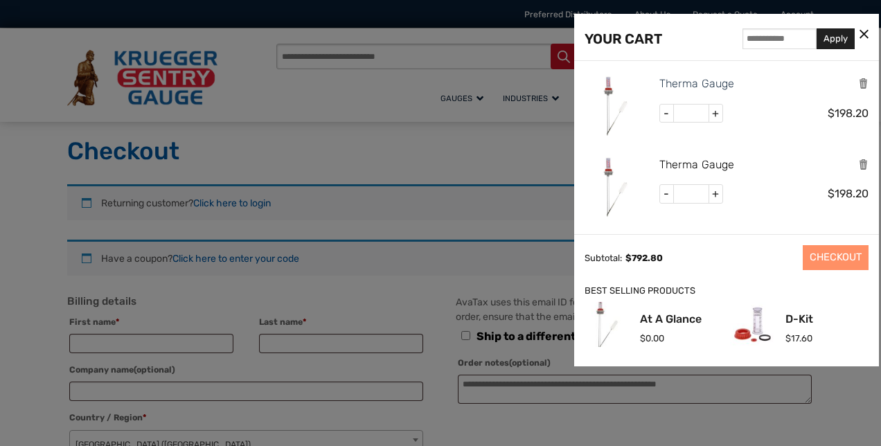
click at [717, 162] on link "Therma Gauge" at bounding box center [698, 165] width 76 height 18
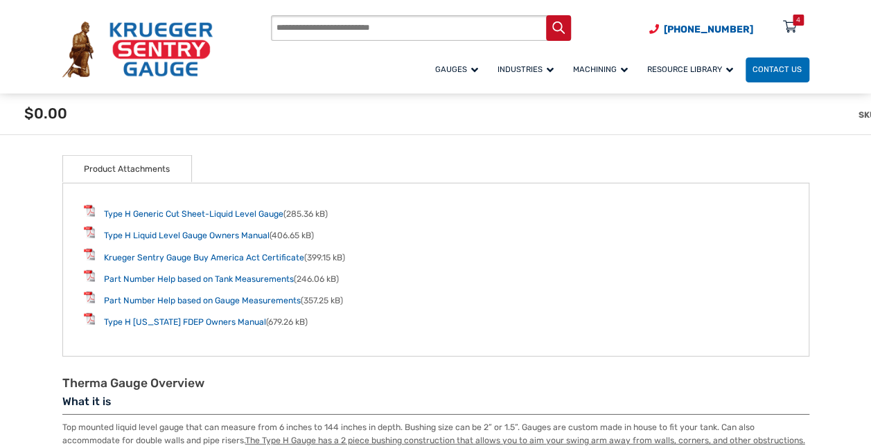
scroll to position [1890, 0]
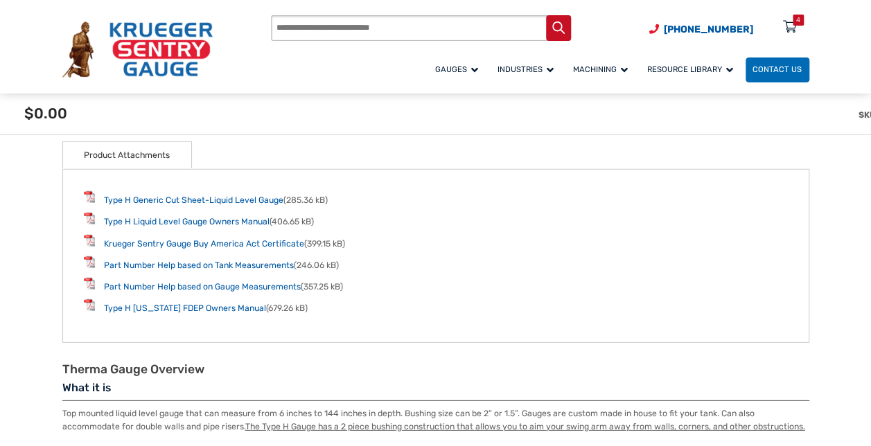
click at [430, 154] on ul "Product Attachments" at bounding box center [435, 154] width 747 height 26
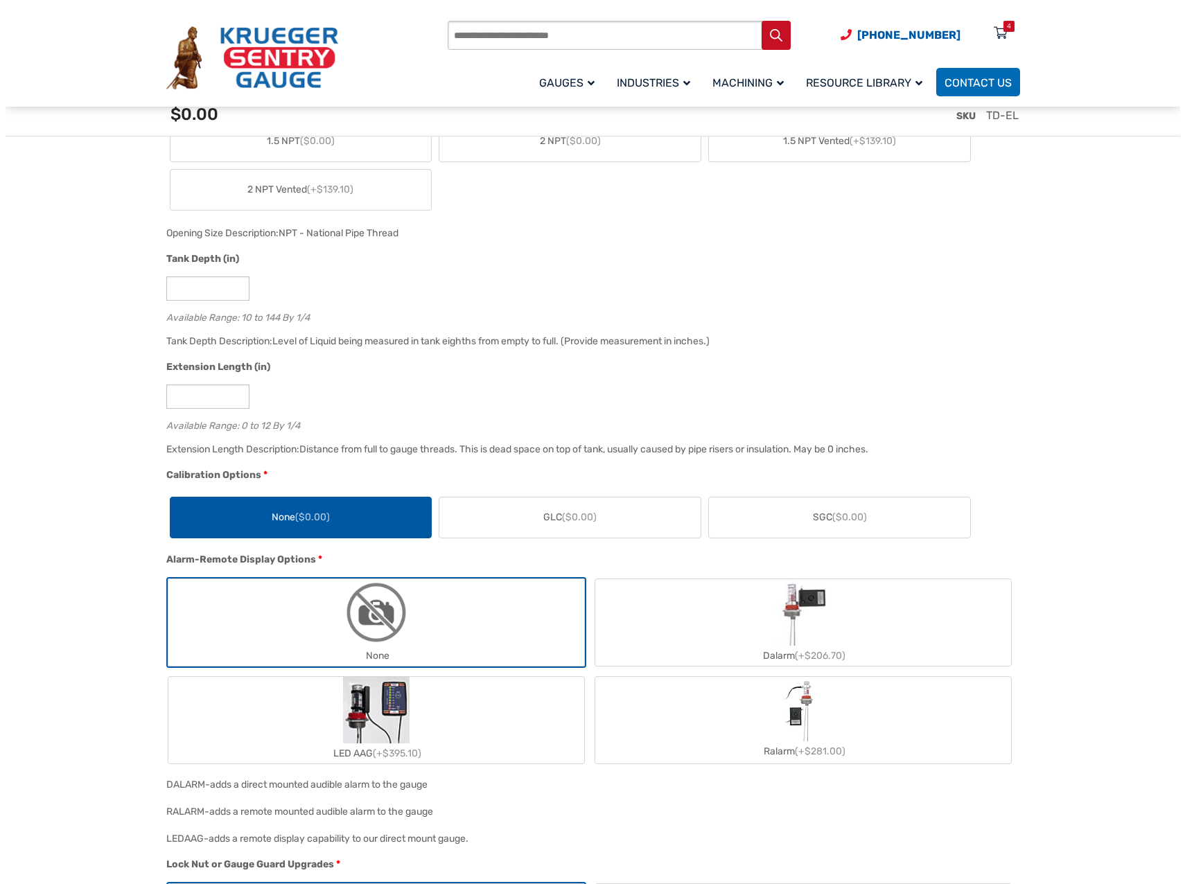
scroll to position [954, 0]
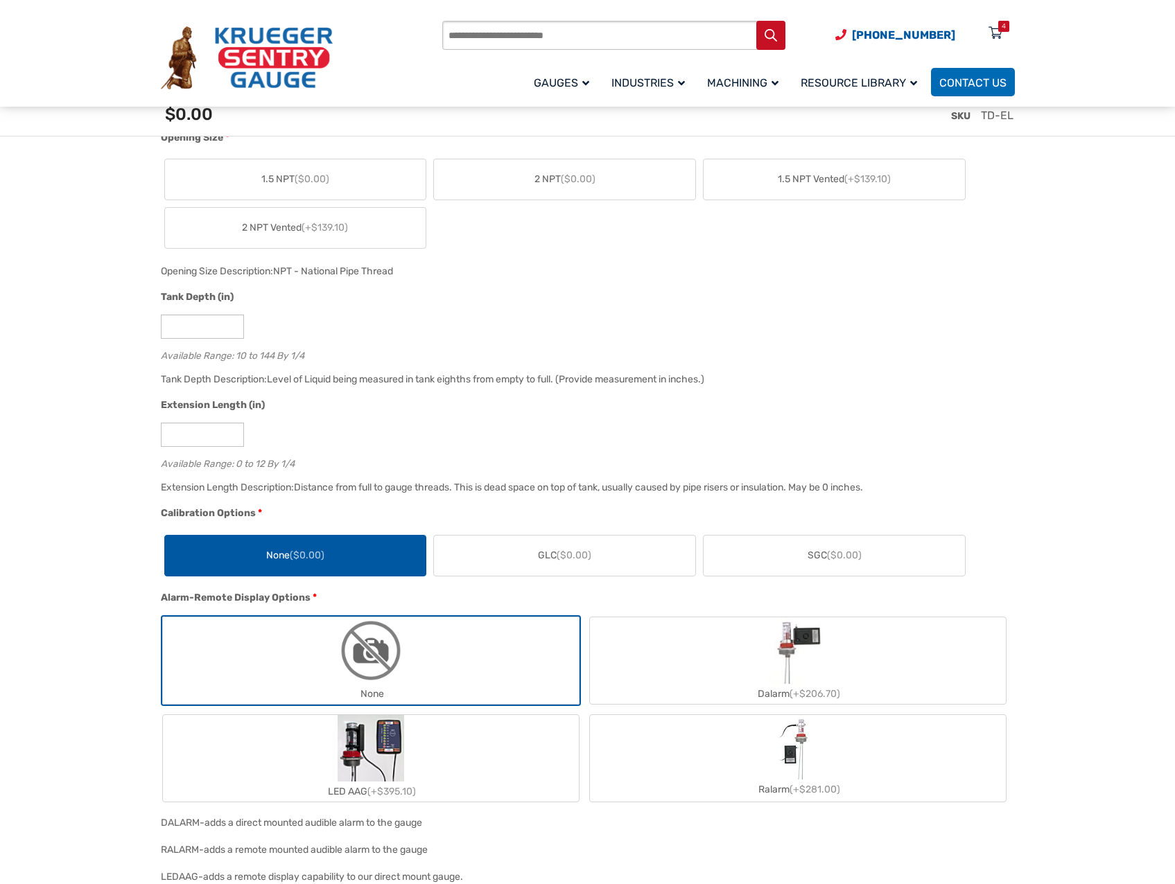
click at [870, 35] on icon at bounding box center [995, 34] width 14 height 22
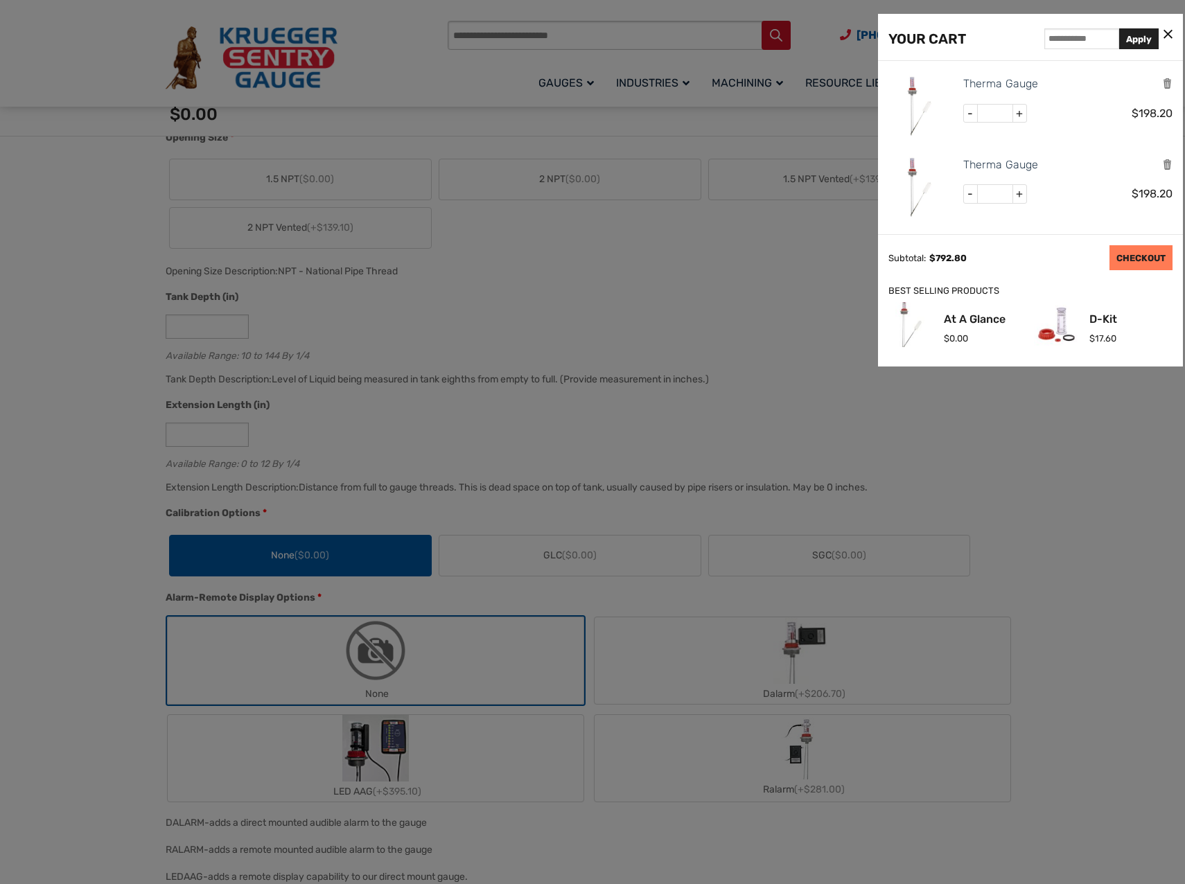
click at [870, 260] on link "CHECKOUT" at bounding box center [1140, 257] width 63 height 25
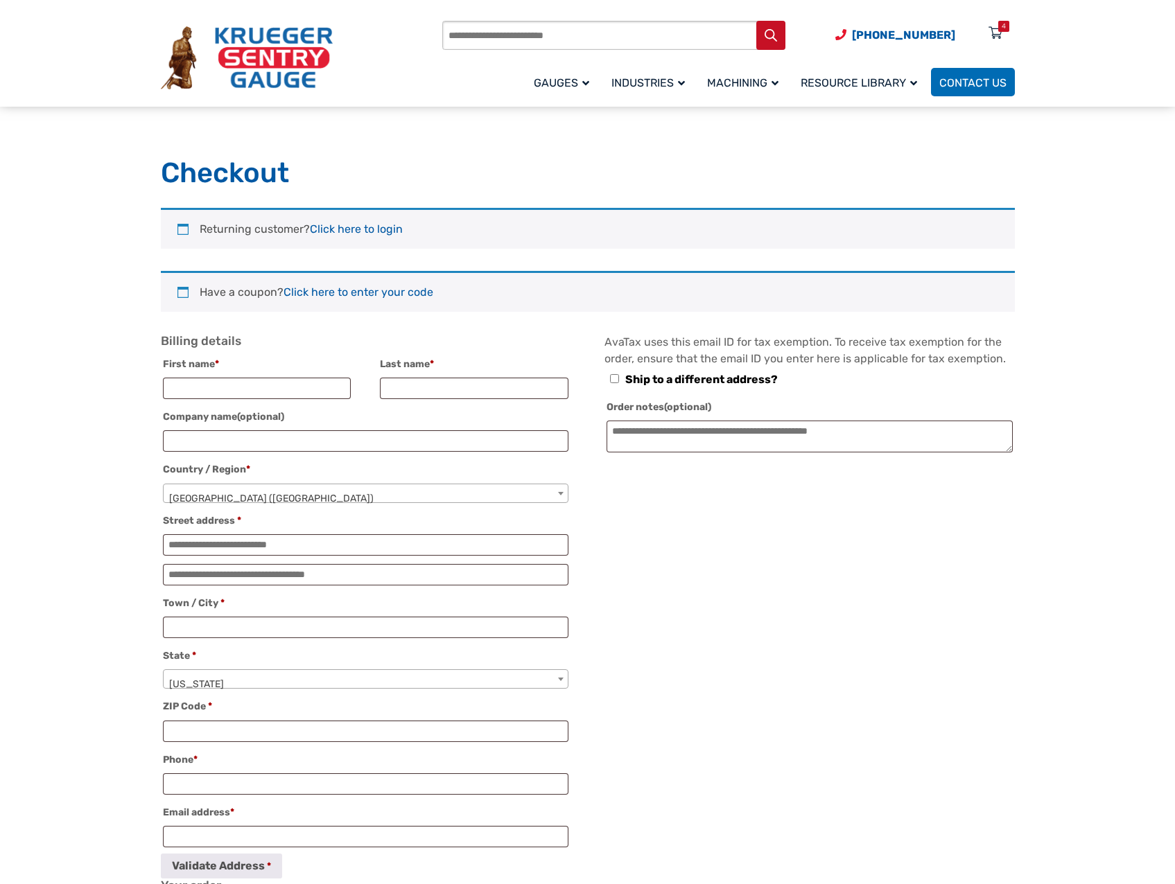
select select "**"
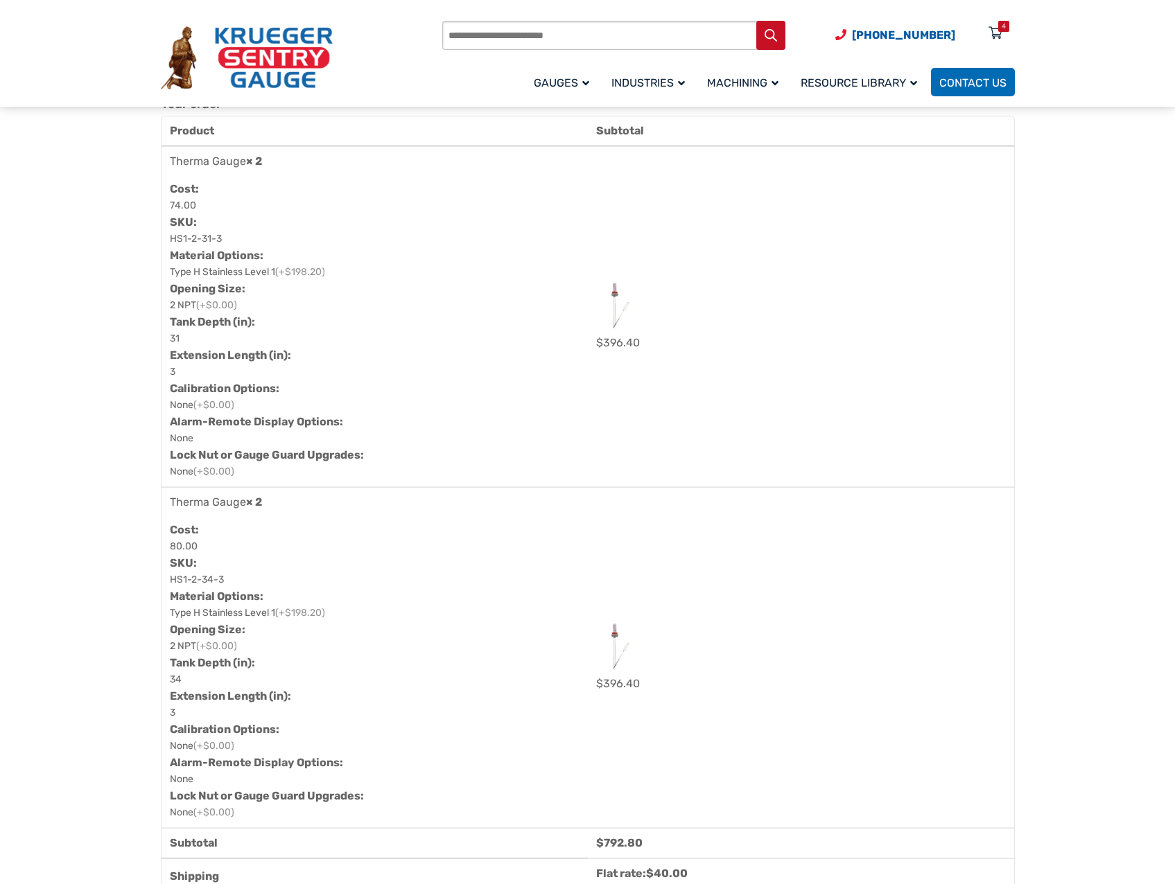
scroll to position [762, 0]
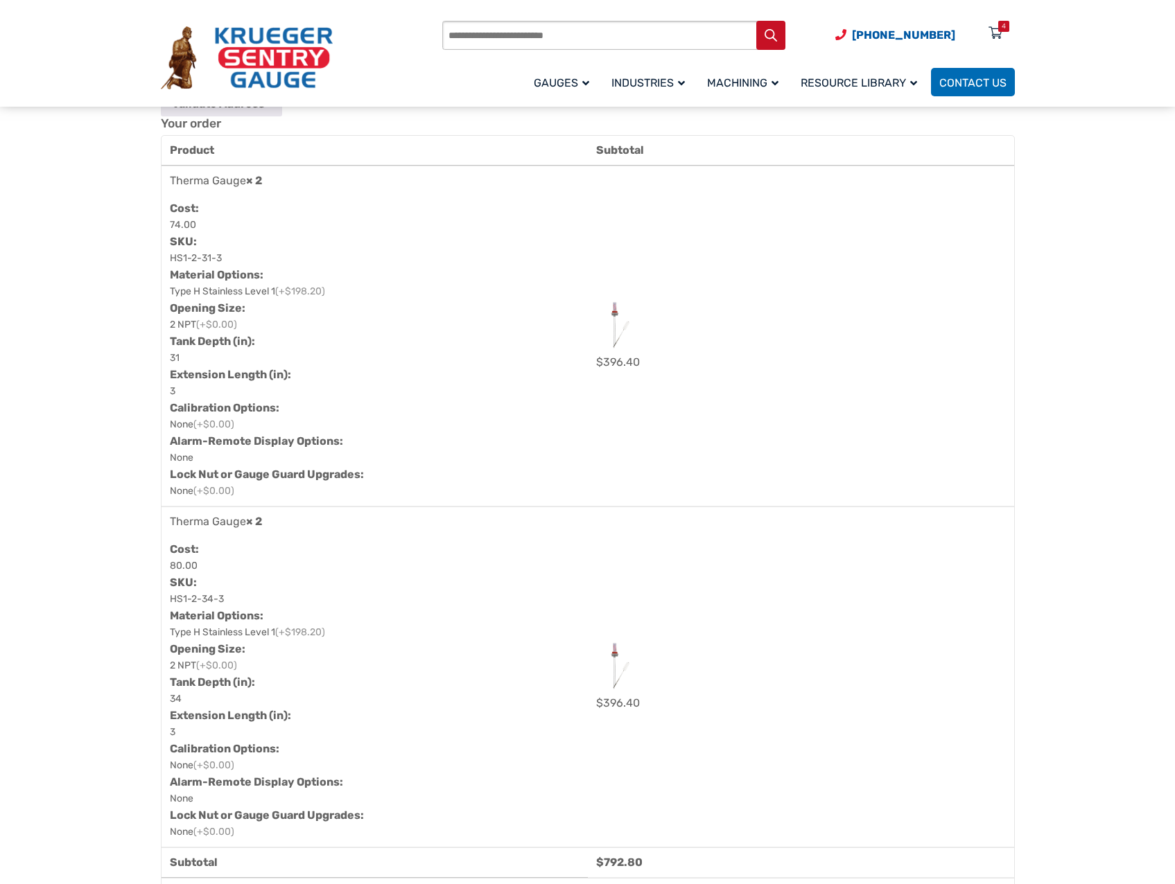
click at [1073, 368] on section "**********" at bounding box center [587, 744] width 1175 height 2597
